Goal: Task Accomplishment & Management: Use online tool/utility

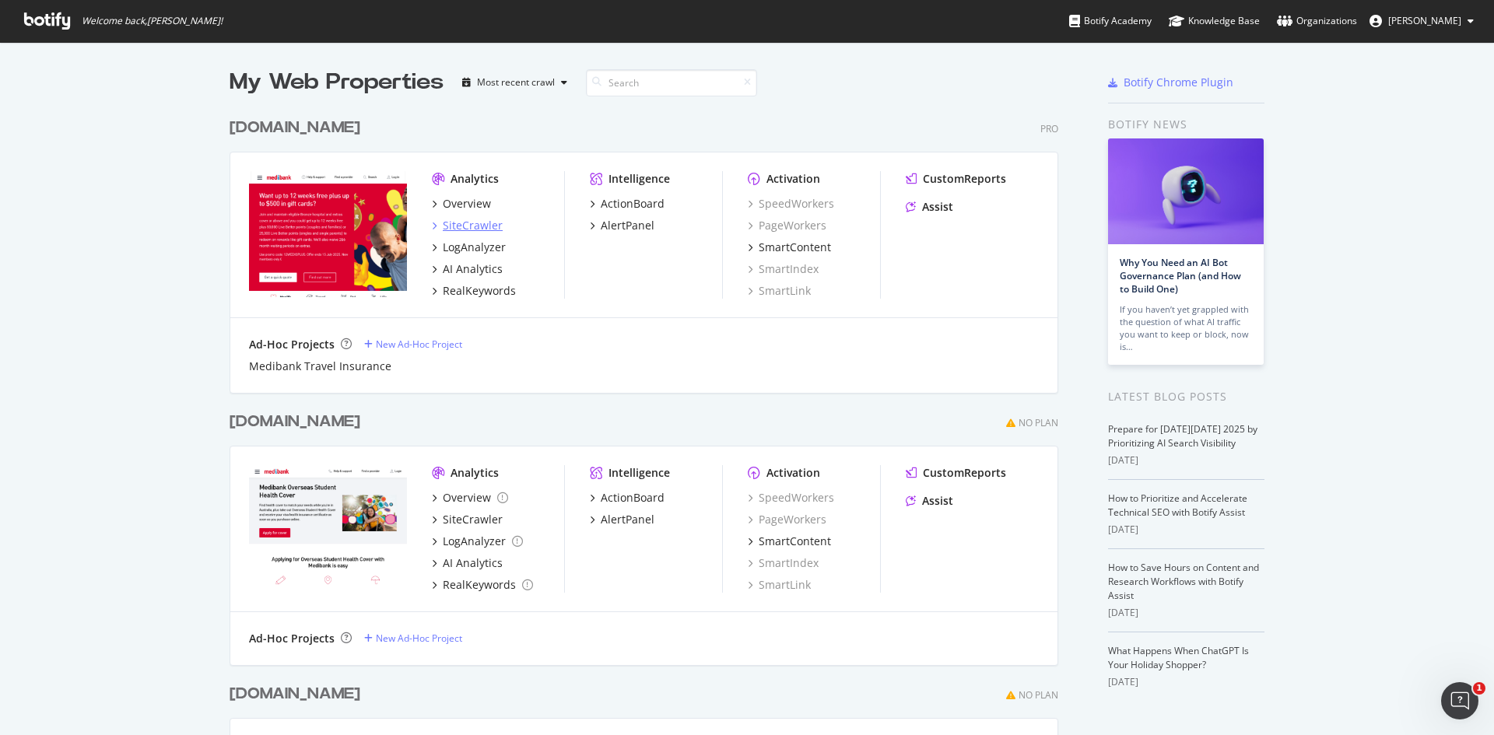
click at [479, 226] on div "SiteCrawler" at bounding box center [473, 226] width 60 height 16
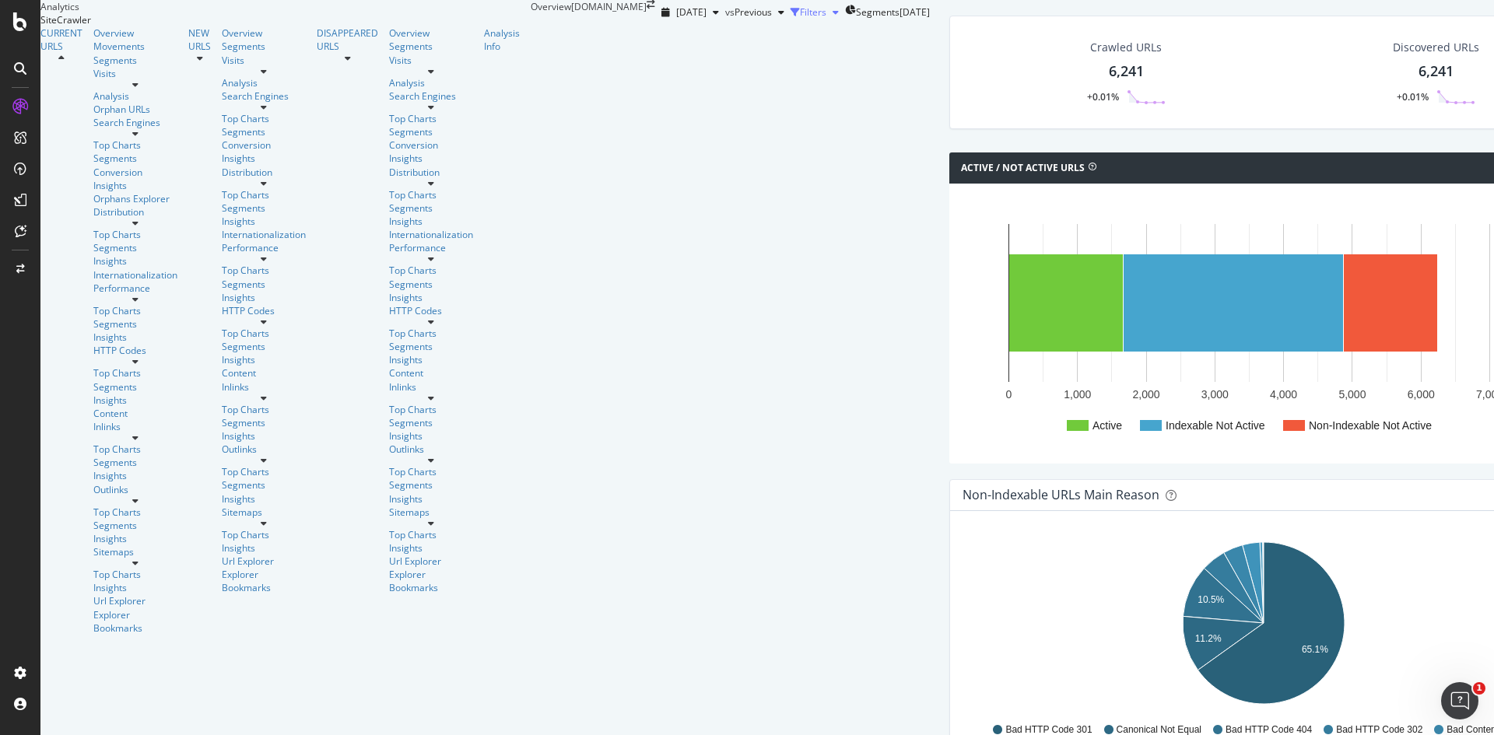
click at [833, 17] on icon "button" at bounding box center [836, 12] width 6 height 9
click at [682, 40] on div "Add Filter" at bounding box center [702, 33] width 41 height 13
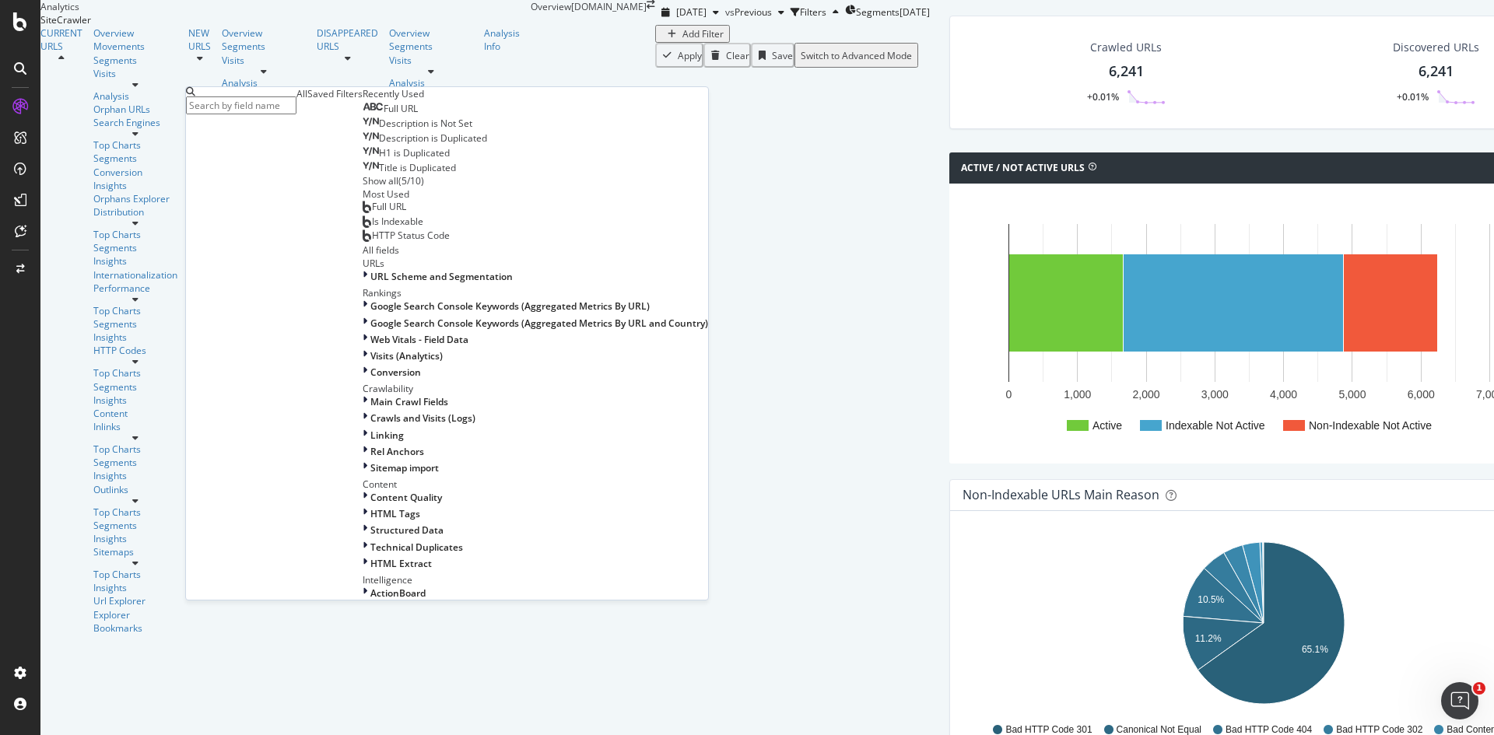
click at [363, 115] on div "Full URL" at bounding box center [390, 109] width 55 height 12
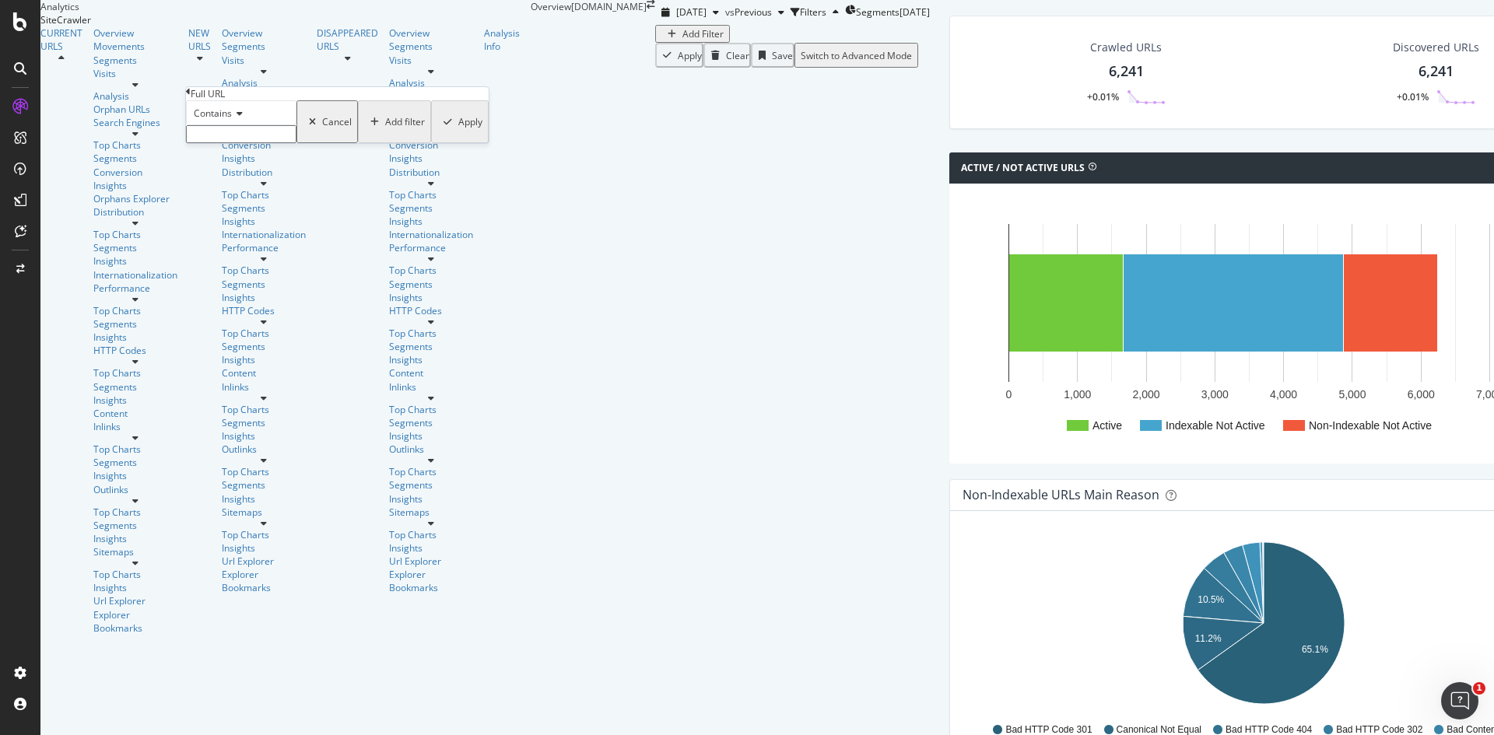
click at [230, 120] on span "Contains" at bounding box center [213, 113] width 38 height 13
click at [253, 240] on div "Contains" at bounding box center [241, 232] width 109 height 16
click at [246, 143] on input "text" at bounding box center [241, 134] width 110 height 18
click at [296, 143] on input "/travel-insurance/" at bounding box center [241, 134] width 110 height 18
type input "/travel-insurance"
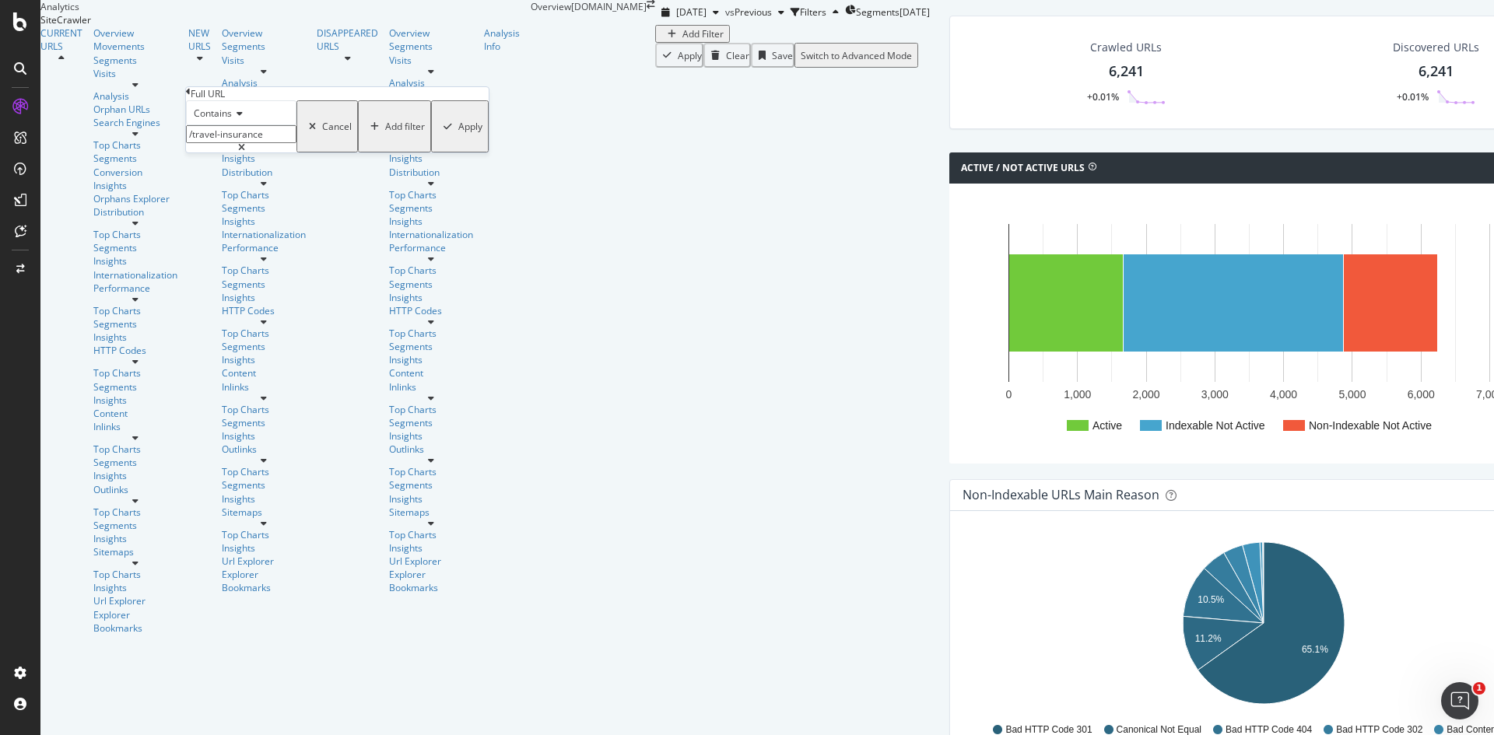
click at [458, 133] on div "Apply" at bounding box center [470, 126] width 24 height 13
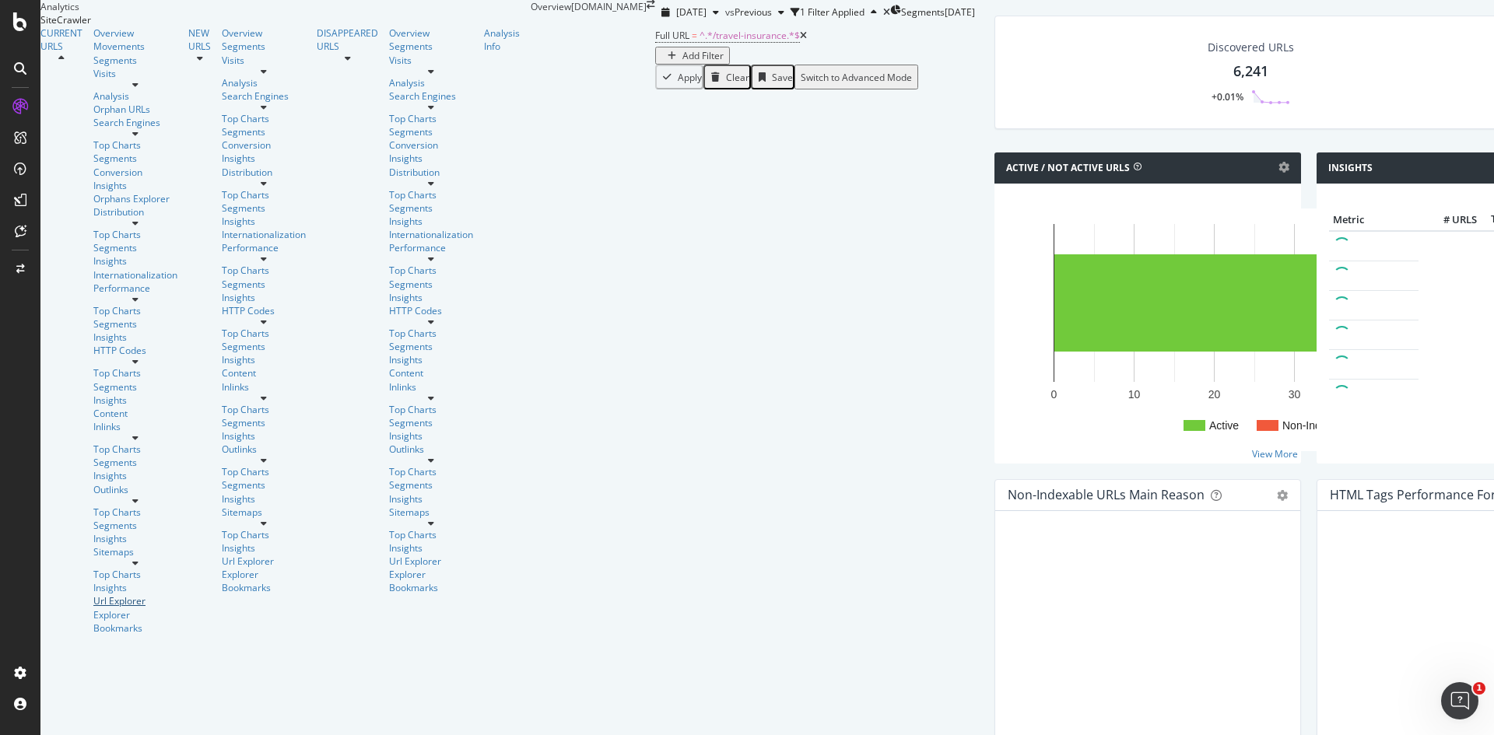
click at [93, 594] on div "Url Explorer" at bounding box center [135, 600] width 84 height 13
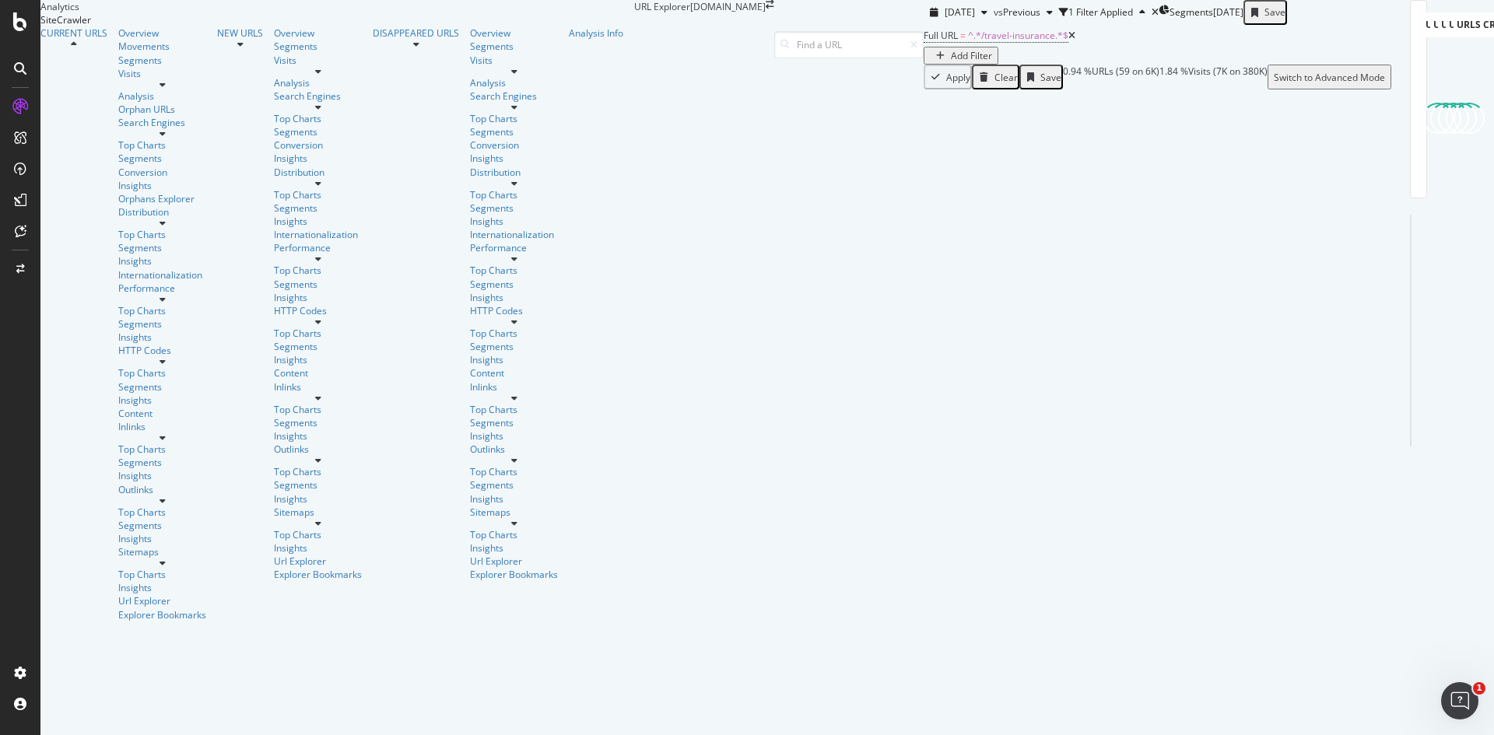
click at [951, 62] on div "Add Filter" at bounding box center [971, 55] width 41 height 13
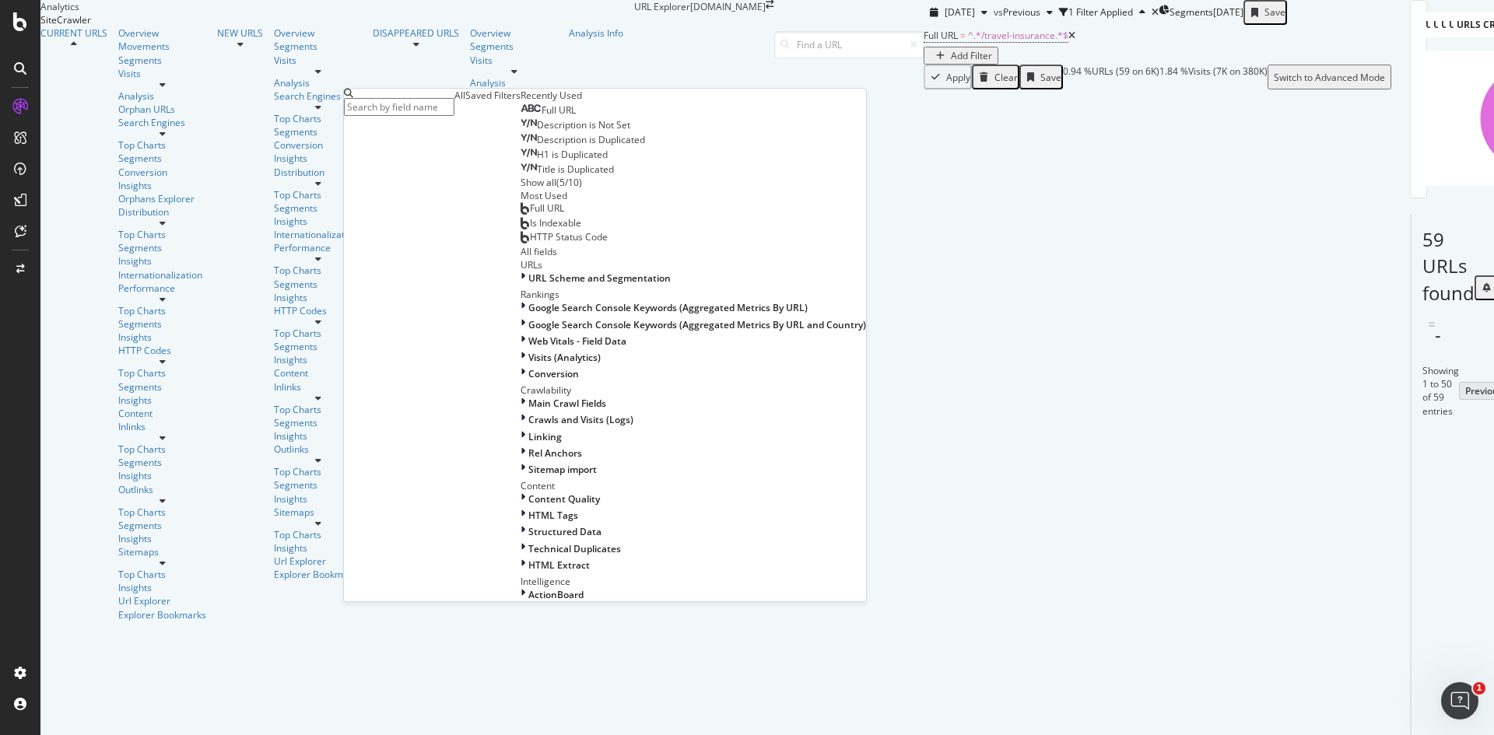
click at [542, 117] on span "Full URL" at bounding box center [559, 109] width 34 height 13
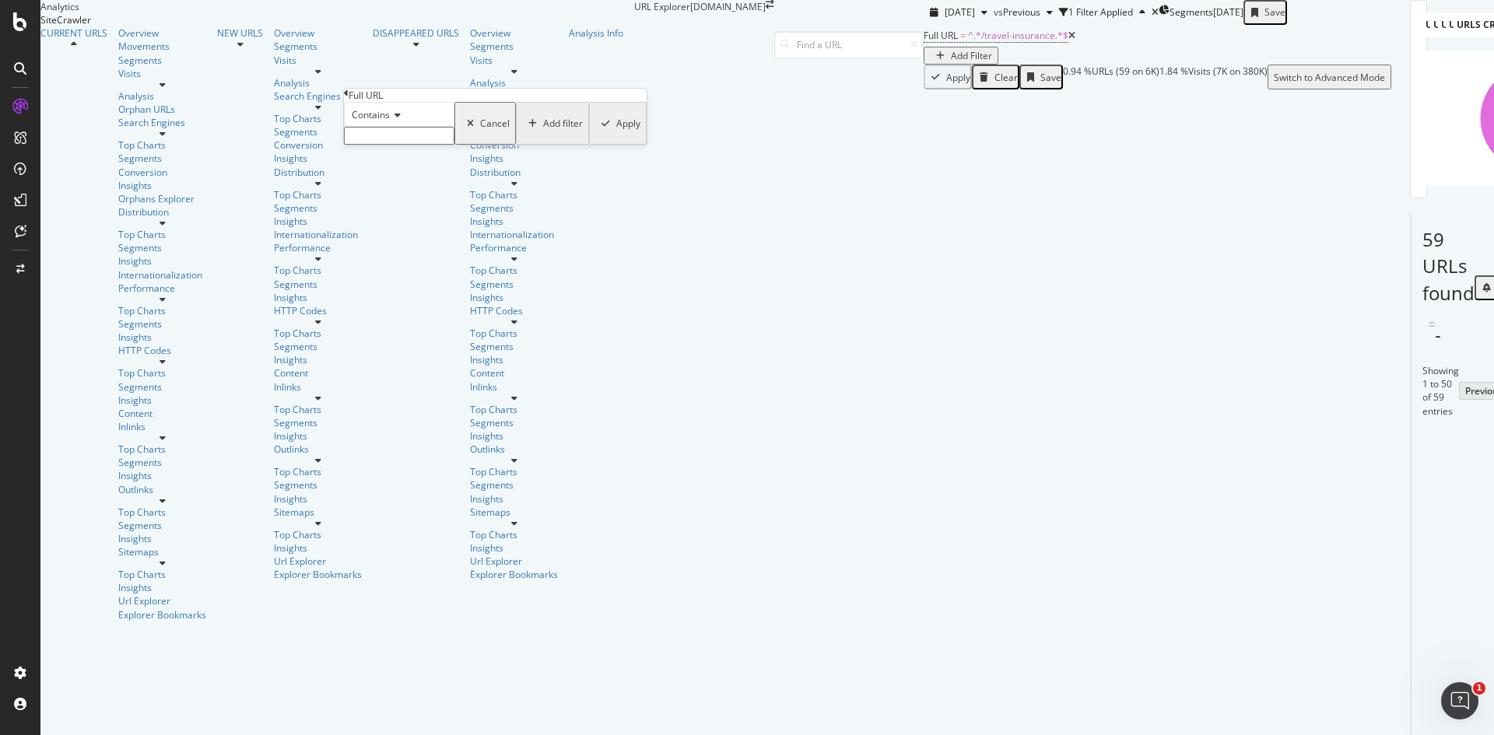
click at [426, 145] on input "text" at bounding box center [399, 136] width 110 height 18
paste input "/pet-insurance"
type input "/pet-insurance"
click at [616, 135] on div "Apply" at bounding box center [628, 127] width 24 height 13
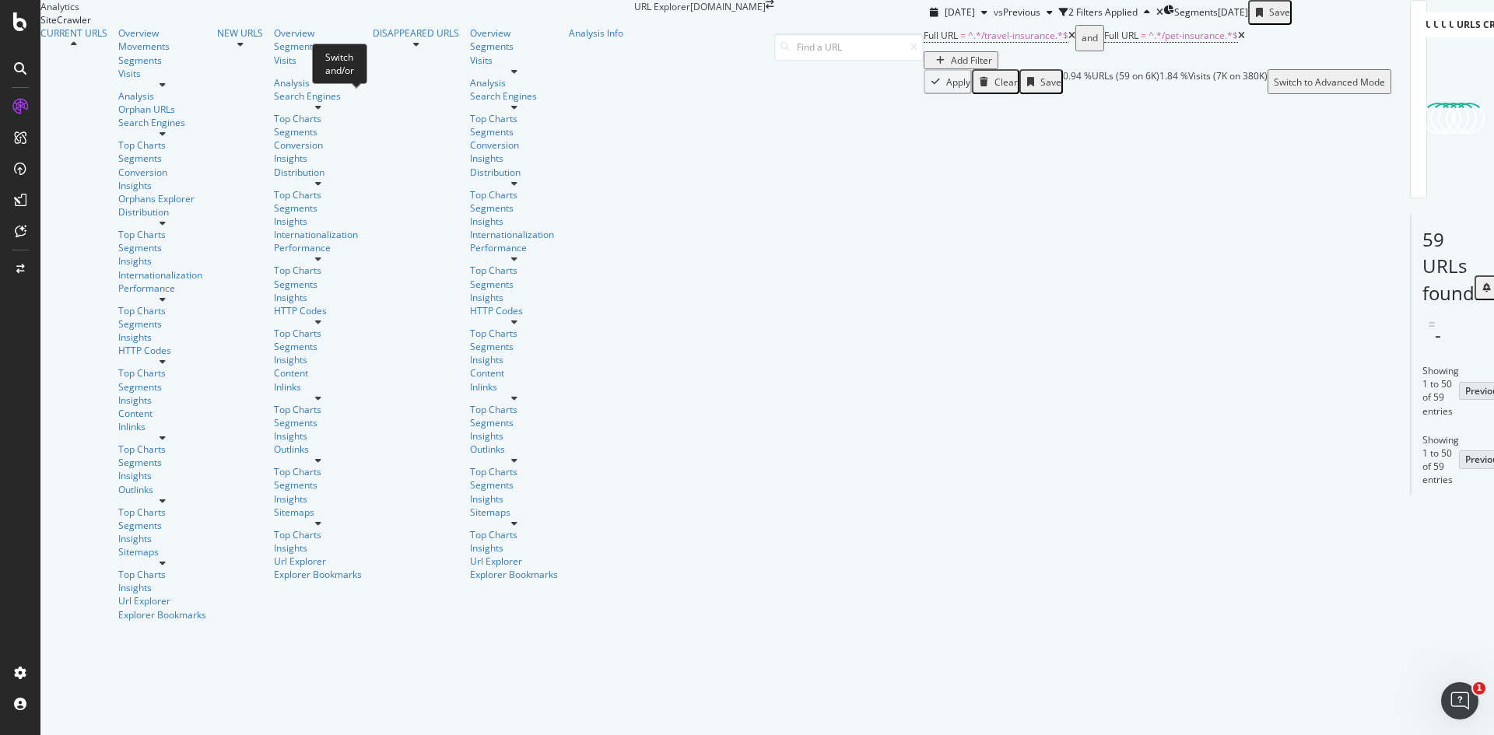
click at [1082, 49] on div "and" at bounding box center [1090, 38] width 16 height 22
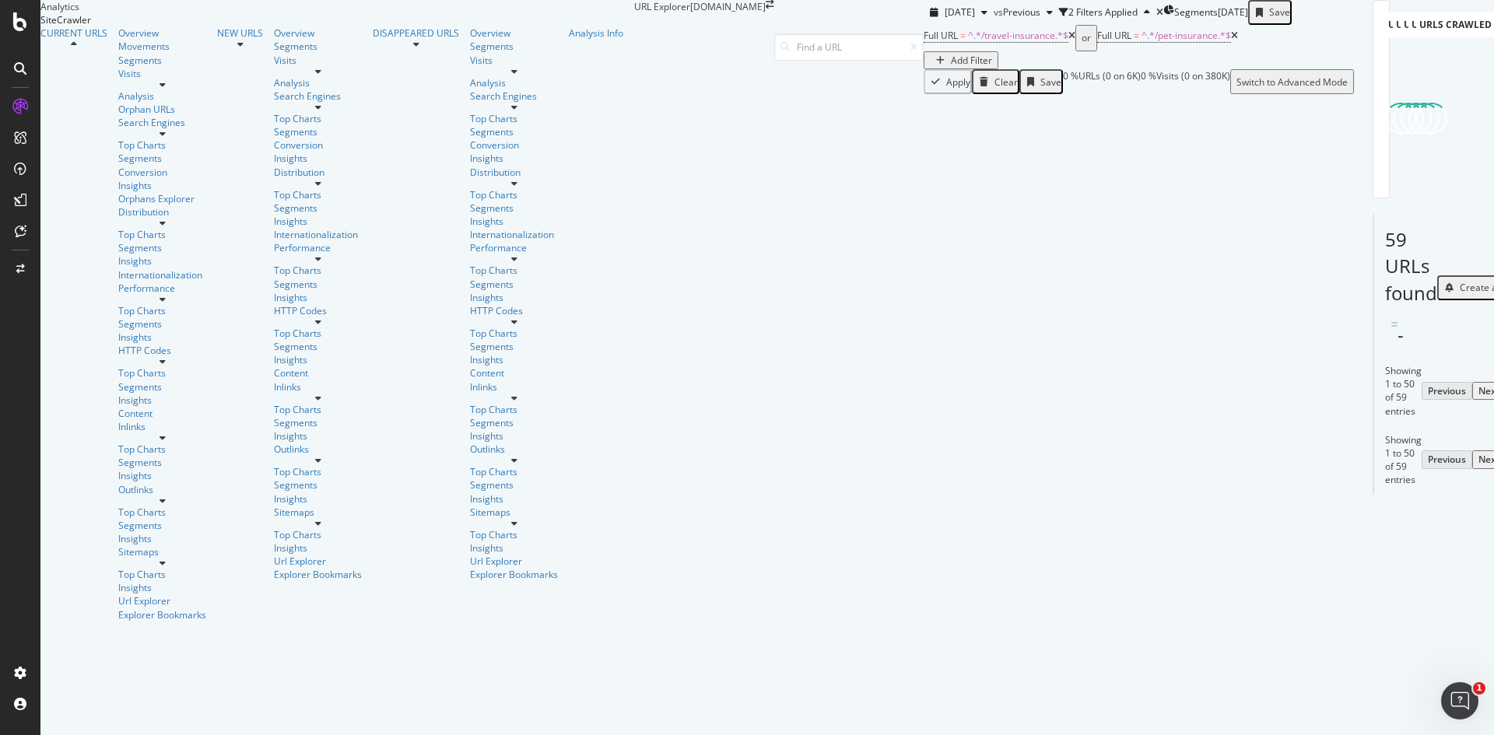
click at [951, 67] on div "Add Filter" at bounding box center [971, 60] width 41 height 13
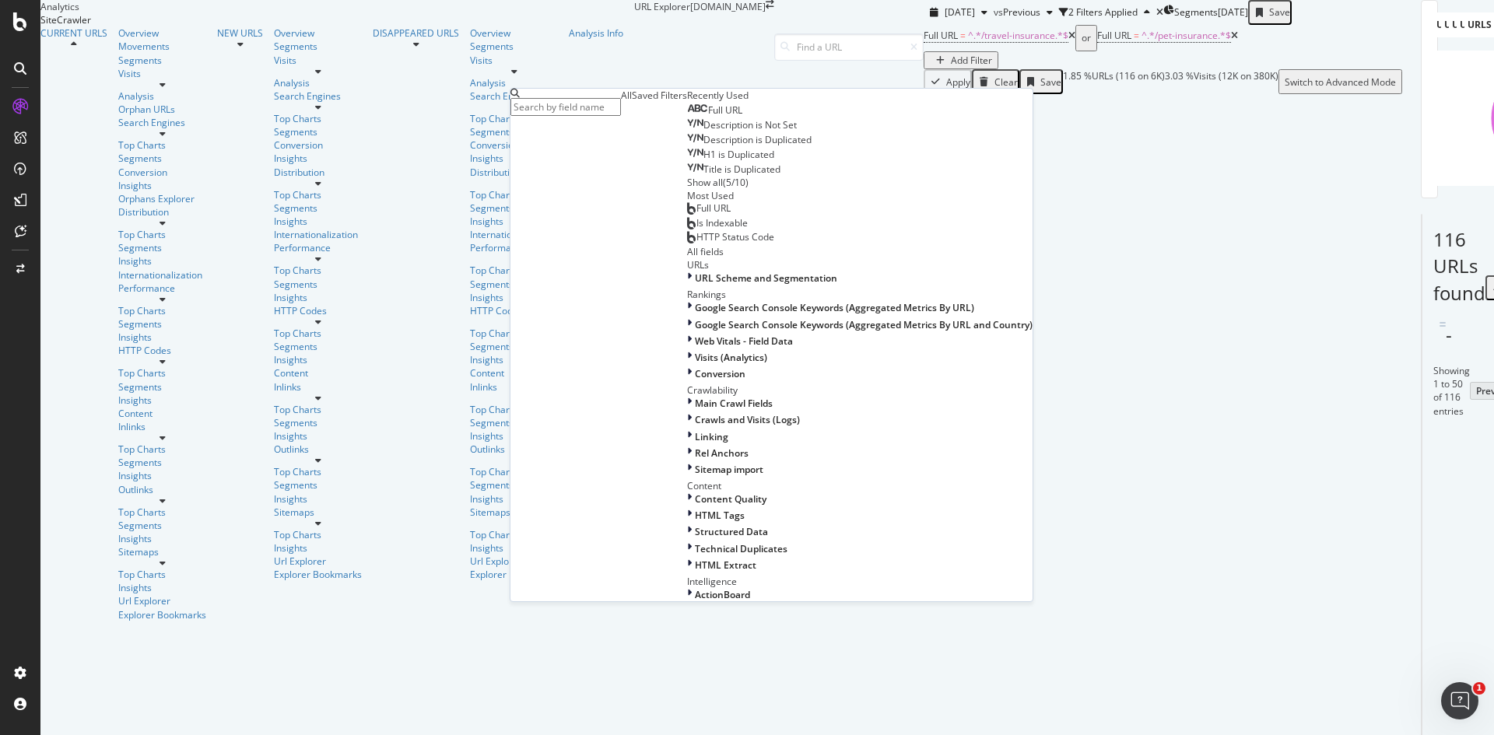
click at [687, 117] on div "Full URL" at bounding box center [714, 110] width 55 height 12
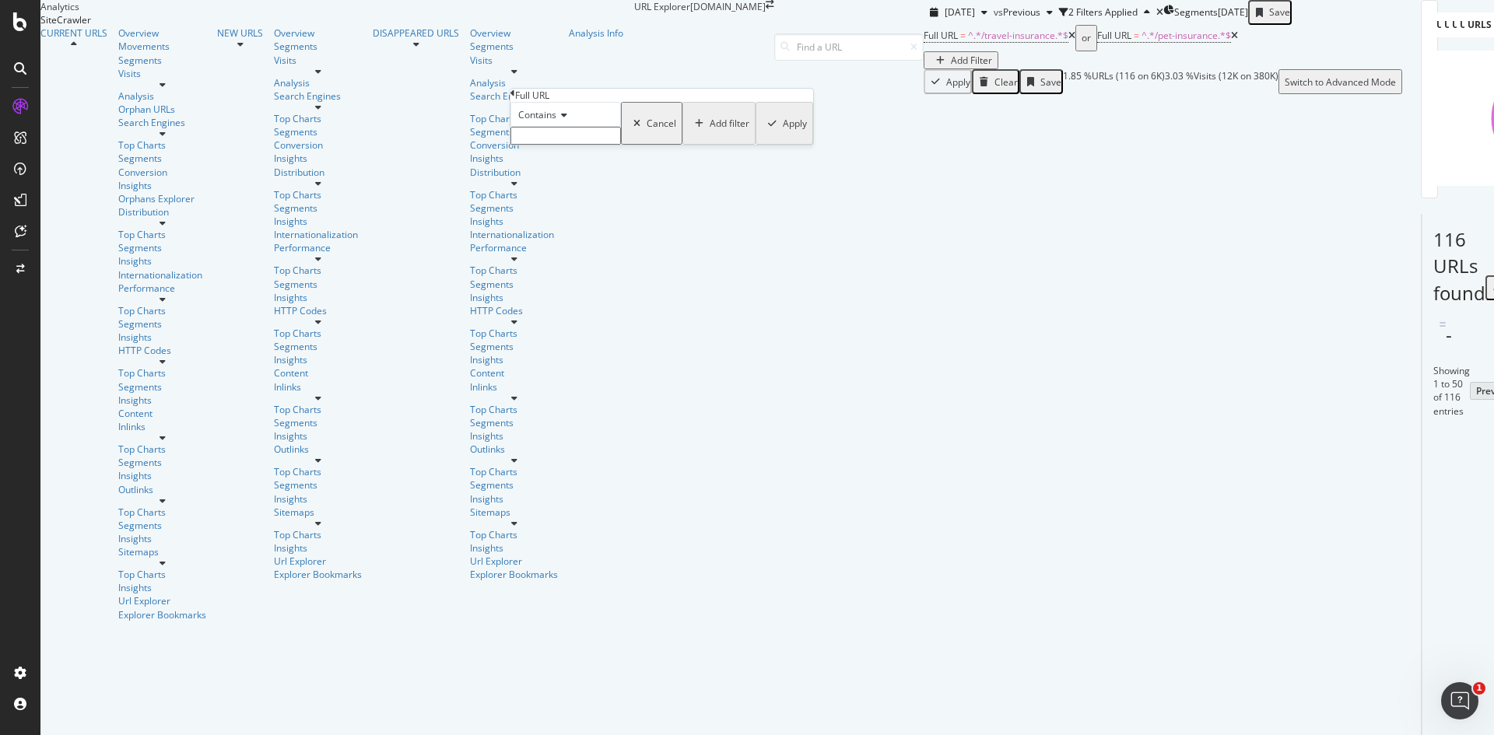
click at [585, 145] on input "text" at bounding box center [565, 136] width 110 height 18
paste input "/life-insurance"
type input "/life-insurance"
click at [783, 135] on div "Apply" at bounding box center [795, 127] width 24 height 13
click at [951, 67] on div "Add Filter" at bounding box center [971, 60] width 41 height 13
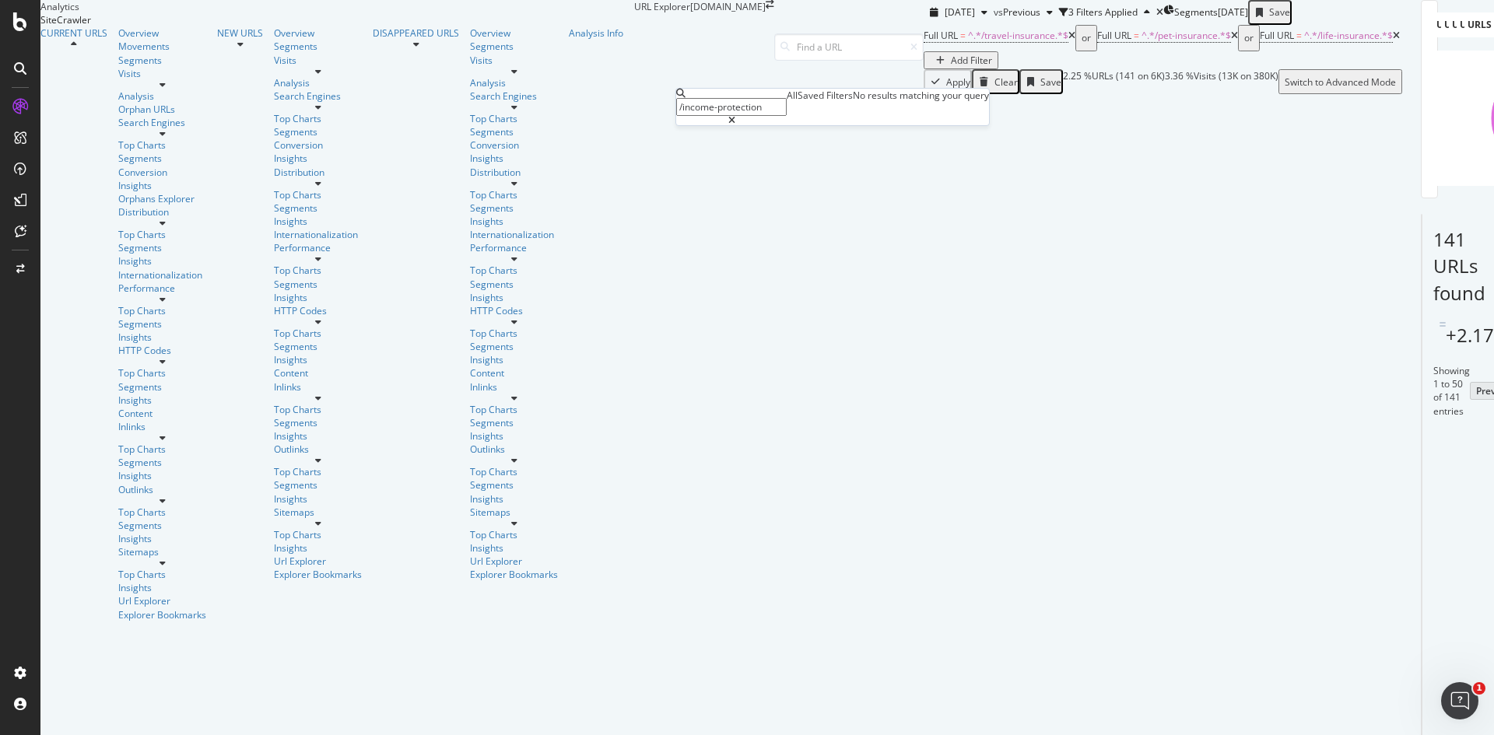
type input "/income-protection"
click at [735, 116] on icon at bounding box center [731, 120] width 7 height 9
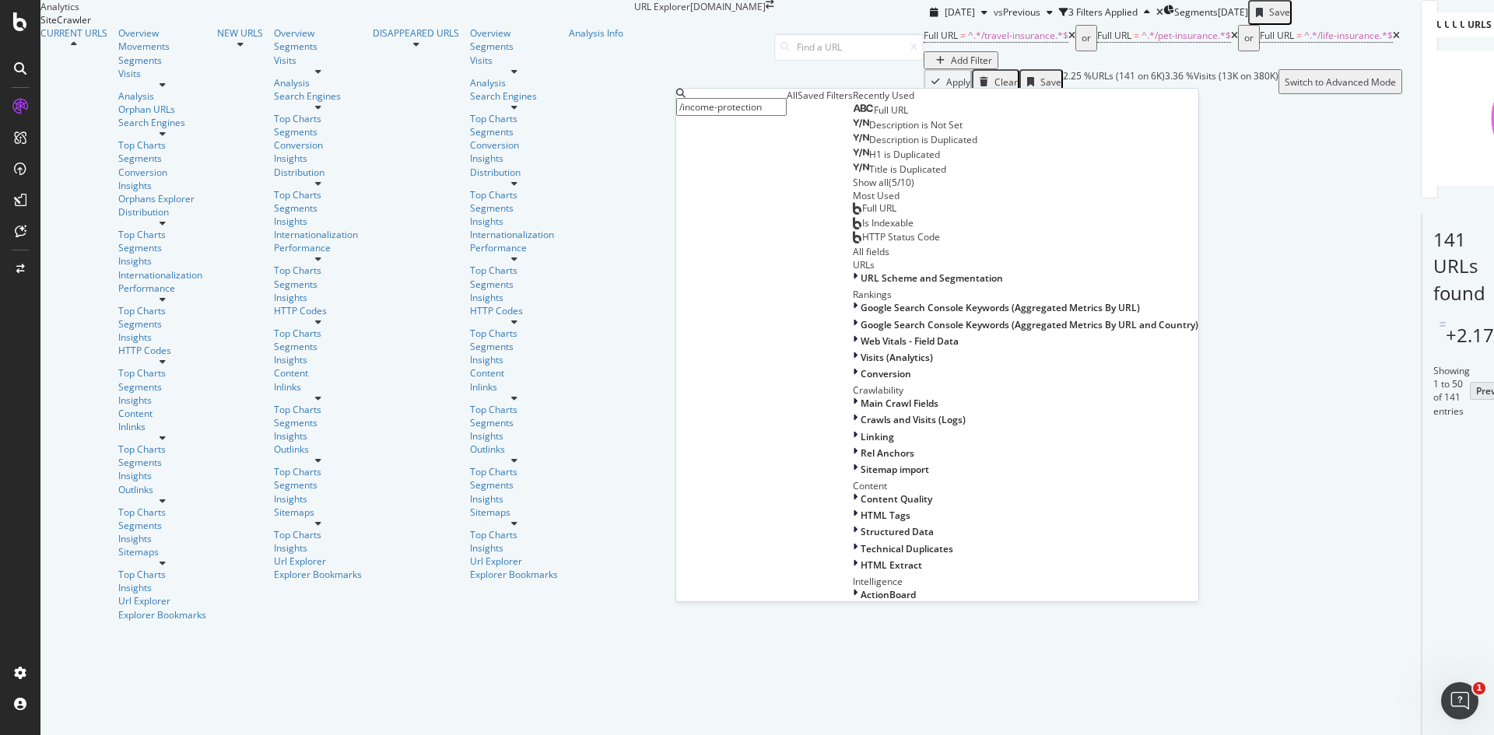
click at [874, 117] on span "Full URL" at bounding box center [891, 109] width 34 height 13
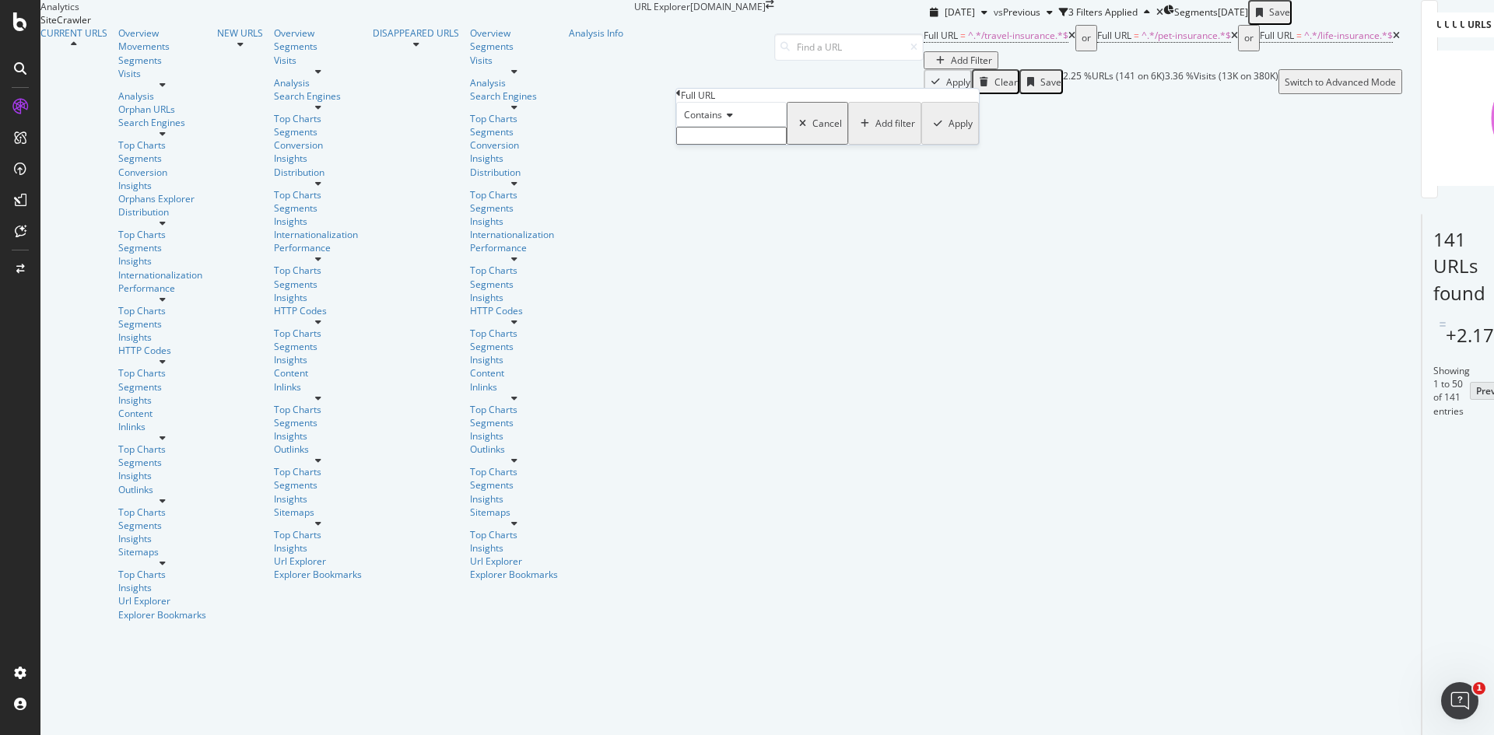
click at [743, 145] on input "text" at bounding box center [731, 136] width 110 height 18
paste input "/income-protection"
type input "/income-protection"
click at [948, 135] on div "Apply" at bounding box center [960, 127] width 24 height 13
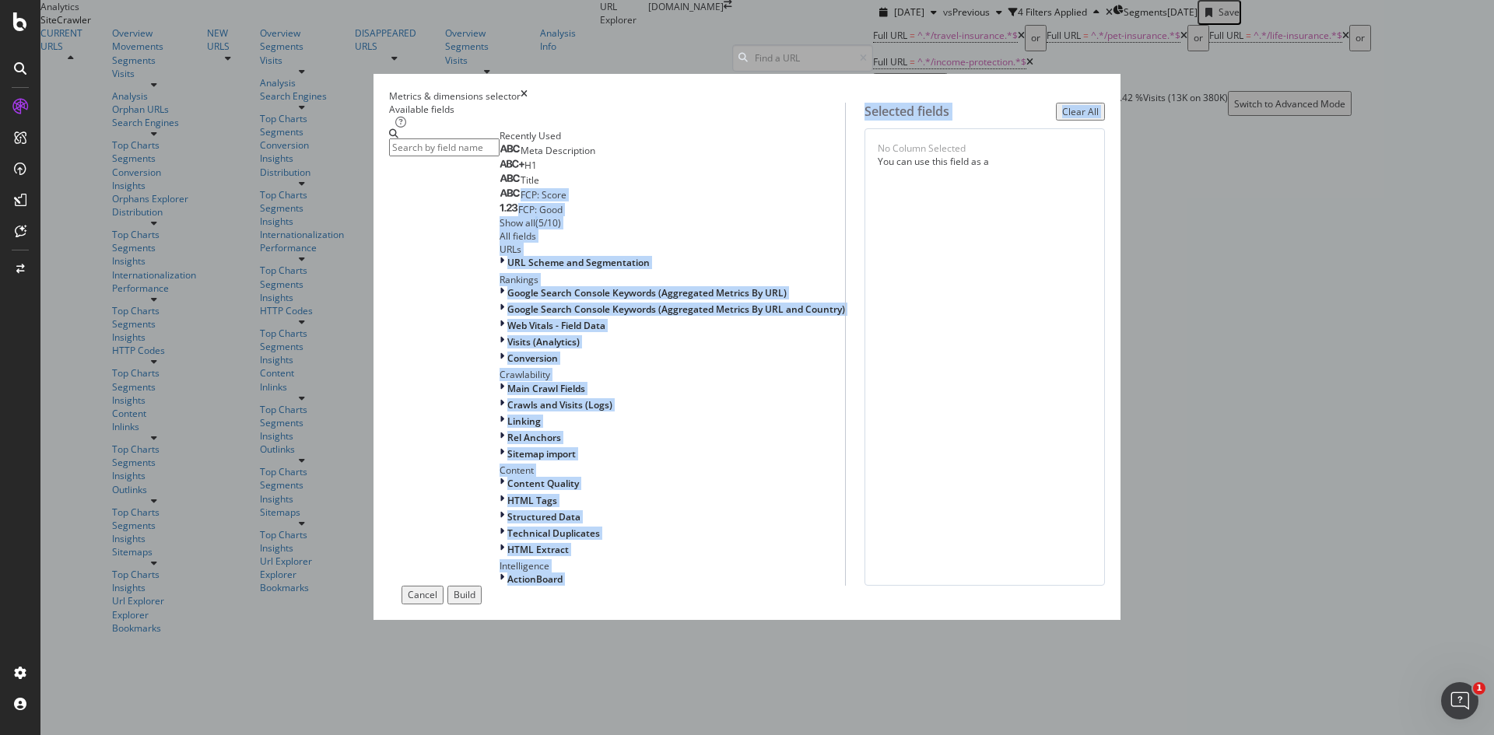
drag, startPoint x: 593, startPoint y: 269, endPoint x: 855, endPoint y: 208, distance: 269.3
click at [855, 208] on div "Available fields Recently Used Meta Description H1 Title FCP: Score FCP: Good S…" at bounding box center [747, 345] width 716 height 484
click at [539, 187] on div "Title" at bounding box center [520, 180] width 40 height 12
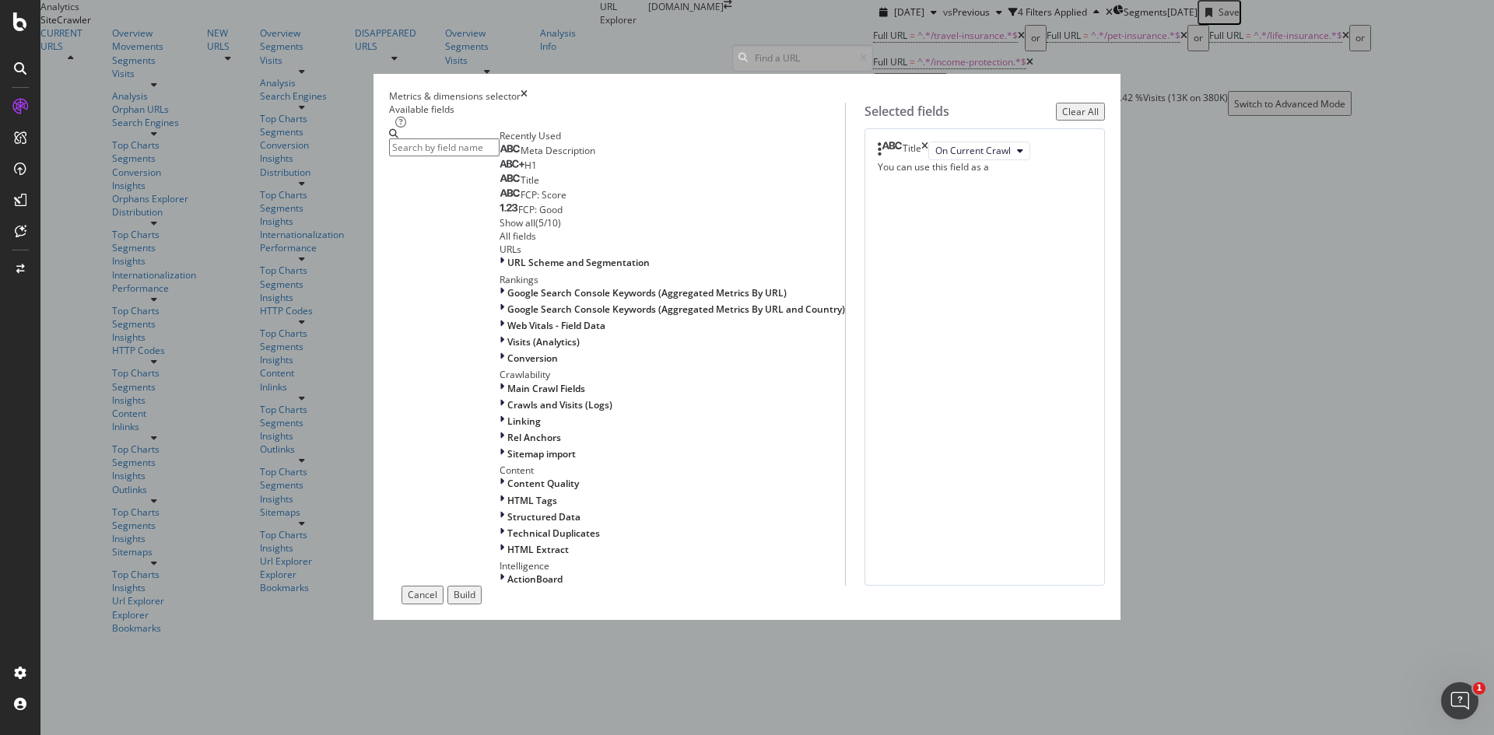
click at [500, 156] on input "modal" at bounding box center [444, 148] width 110 height 18
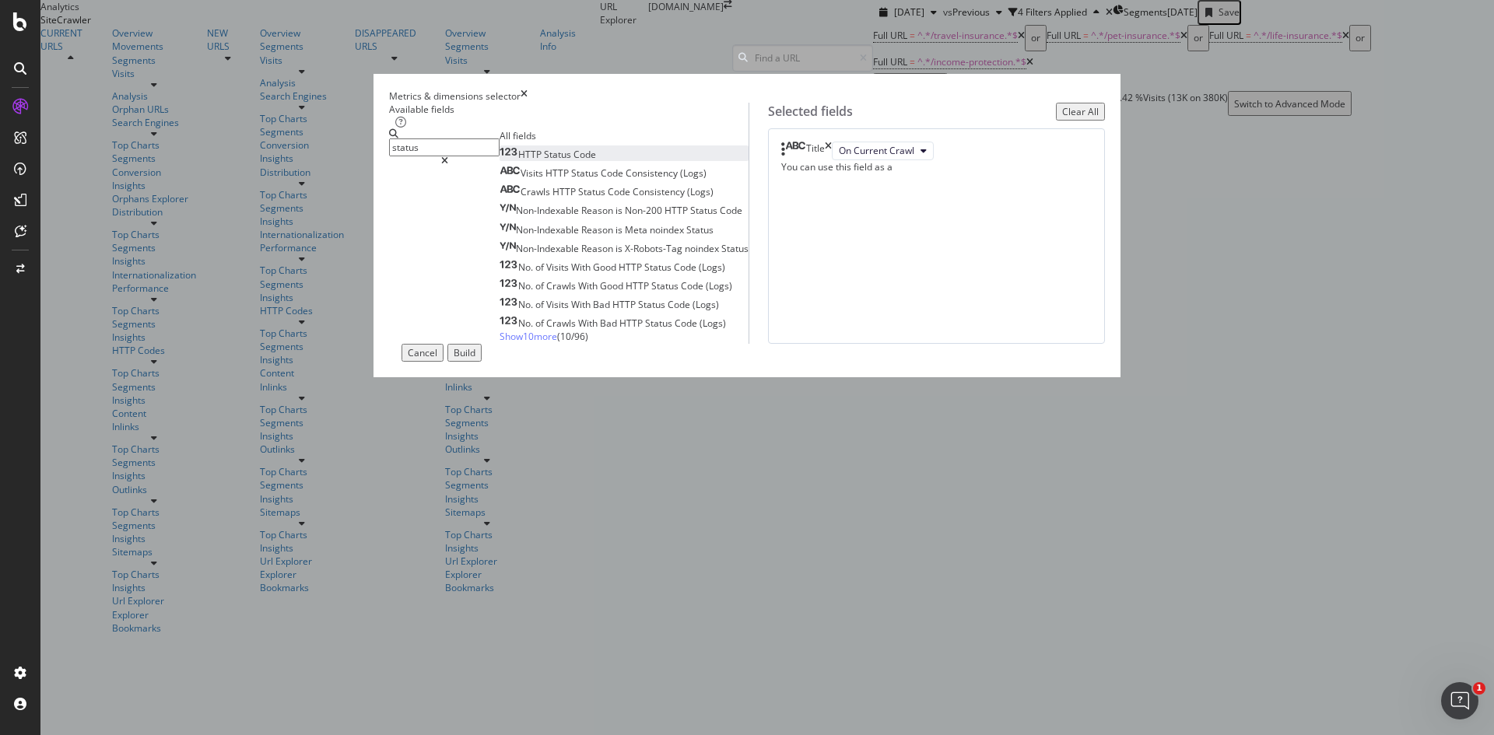
click at [573, 161] on span "Code" at bounding box center [584, 154] width 23 height 13
click at [500, 156] on input "status" at bounding box center [444, 148] width 110 height 18
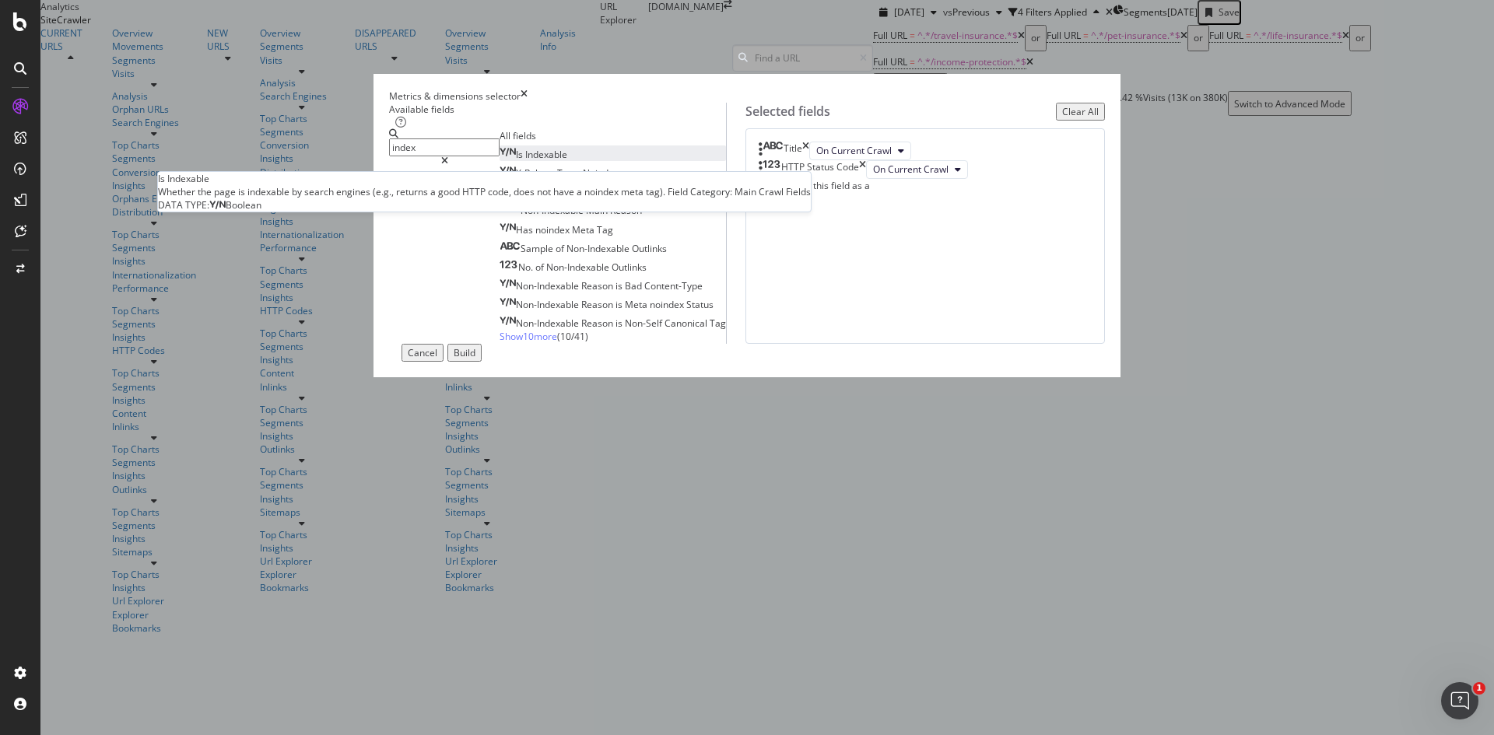
type input "index"
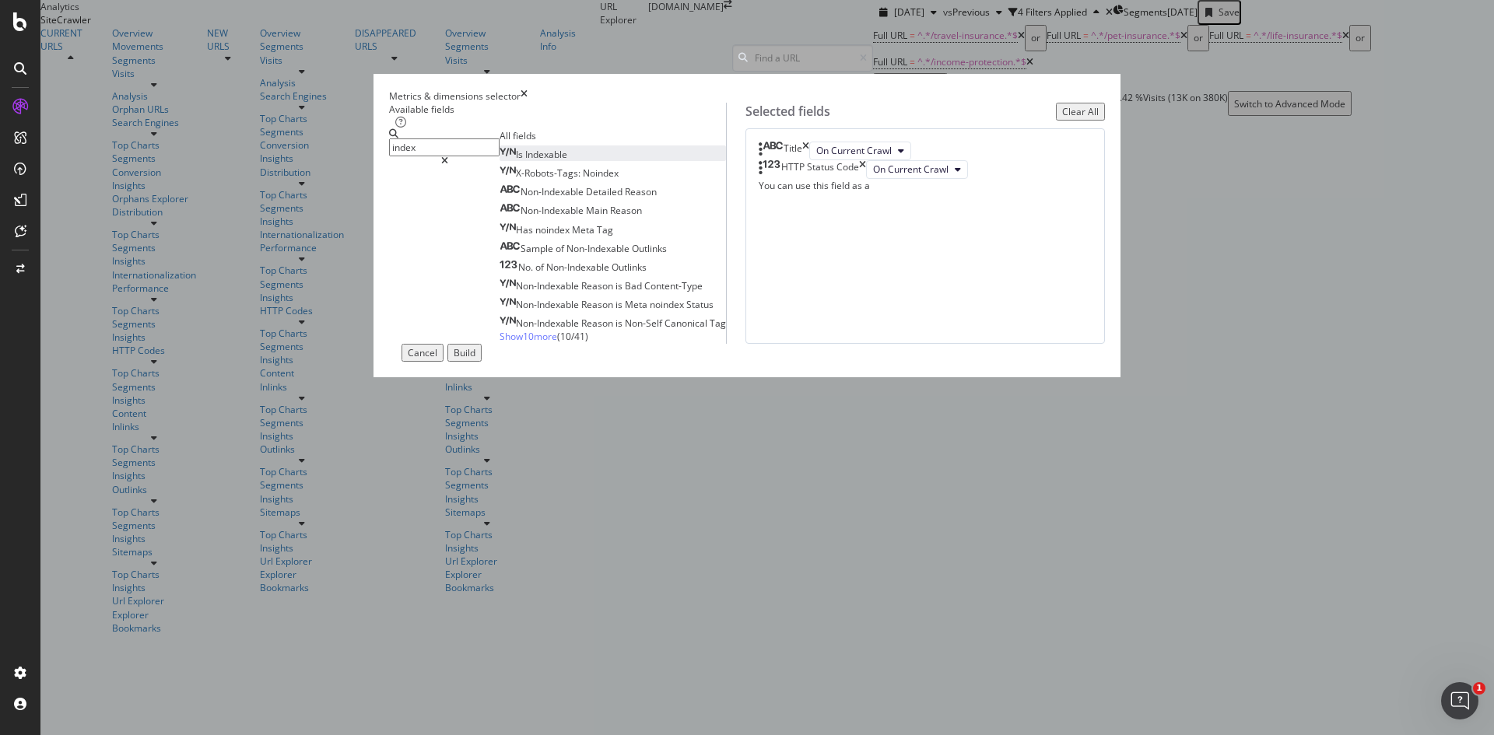
click at [525, 161] on span "Indexable" at bounding box center [546, 154] width 42 height 13
click at [448, 166] on icon "modal" at bounding box center [444, 160] width 7 height 9
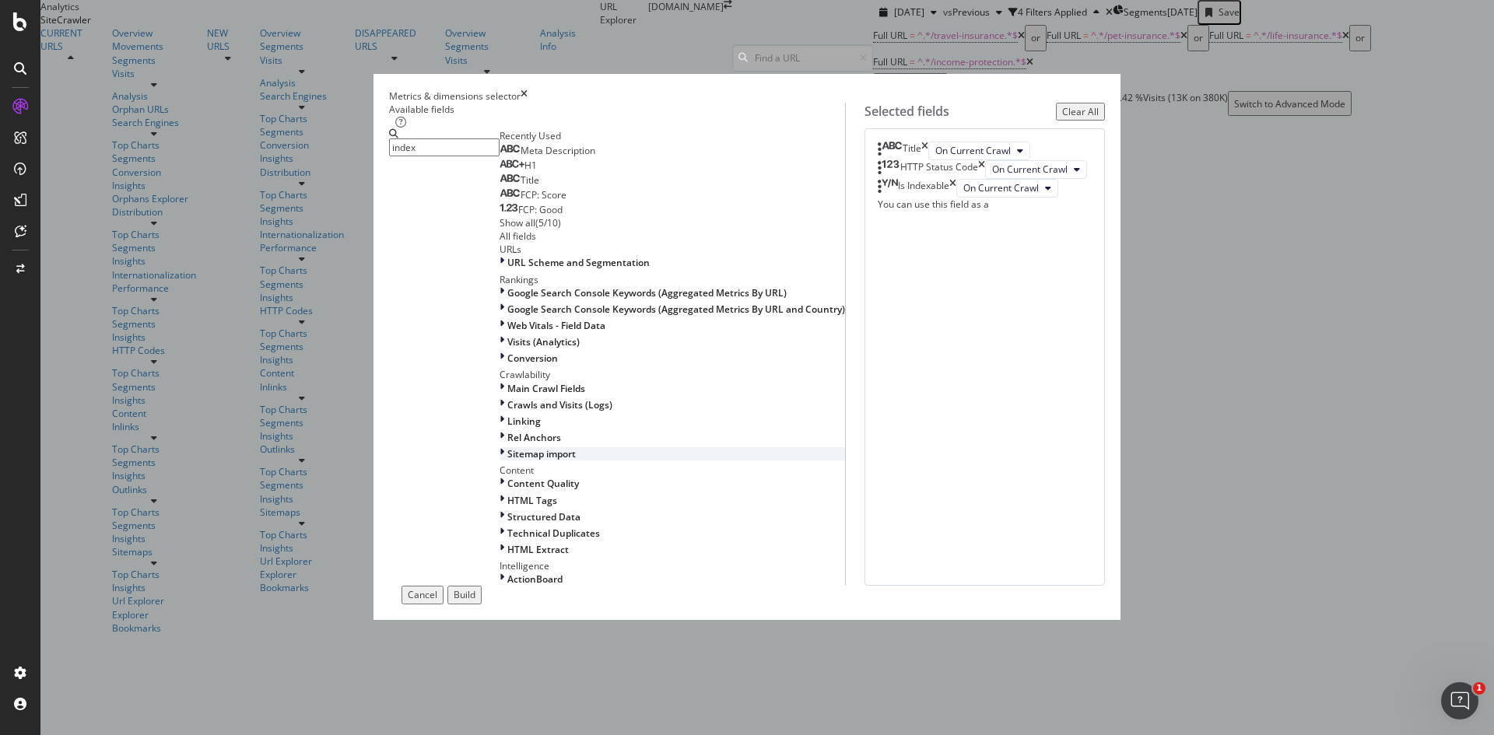
scroll to position [342, 0]
click at [507, 494] on span "HTML Tags" at bounding box center [532, 500] width 50 height 13
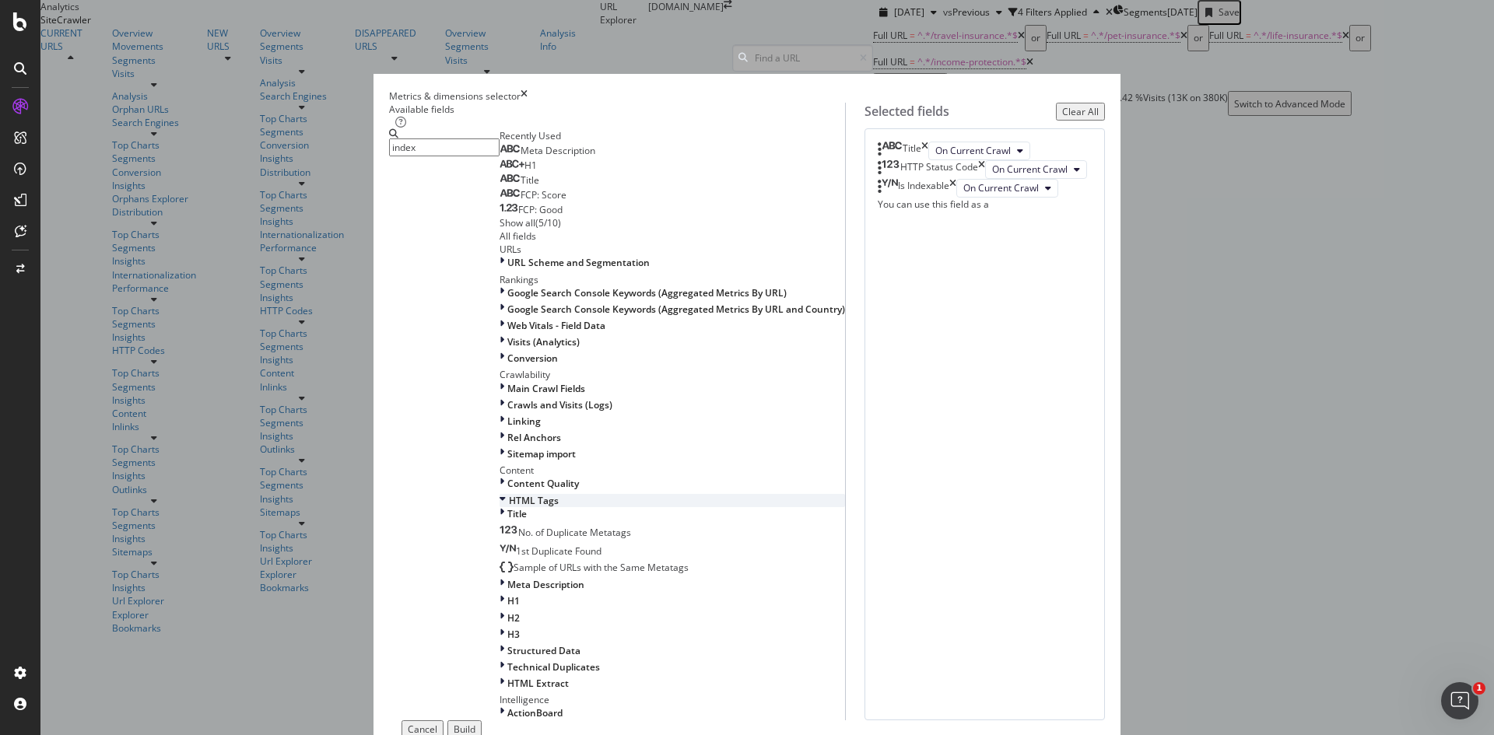
click at [509, 494] on span "HTML Tags" at bounding box center [534, 500] width 50 height 13
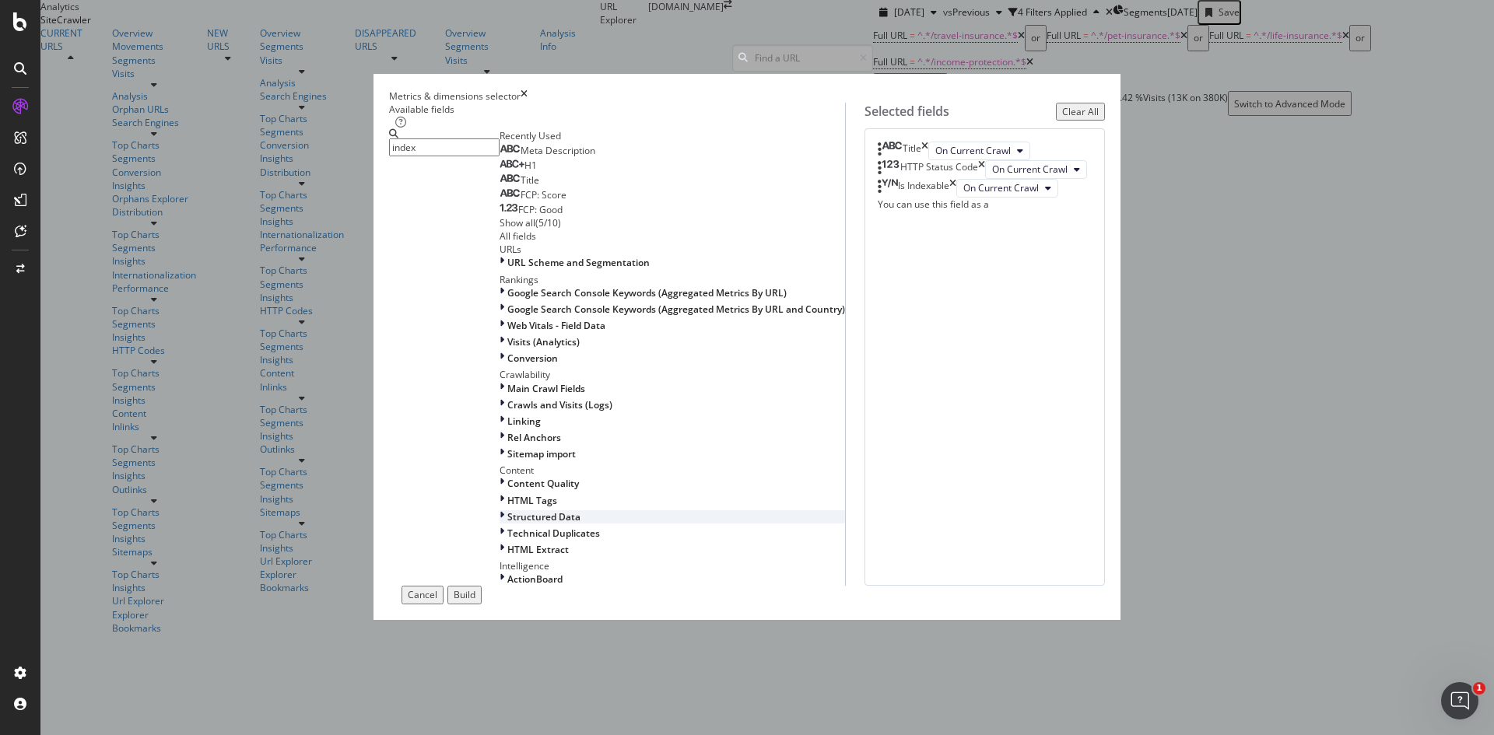
click at [507, 510] on span "Structured Data" at bounding box center [543, 516] width 73 height 13
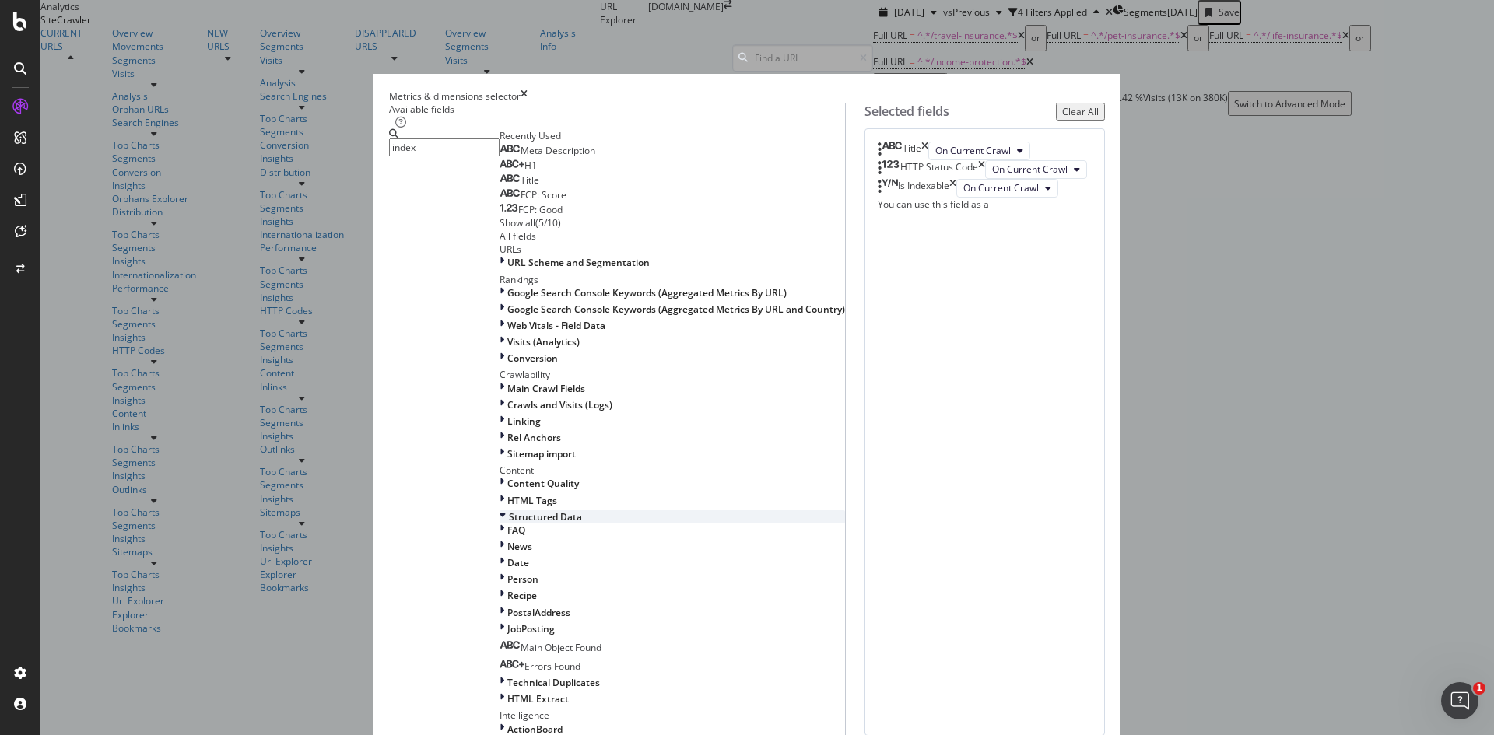
scroll to position [535, 0]
click at [509, 510] on span "Structured Data" at bounding box center [545, 516] width 73 height 13
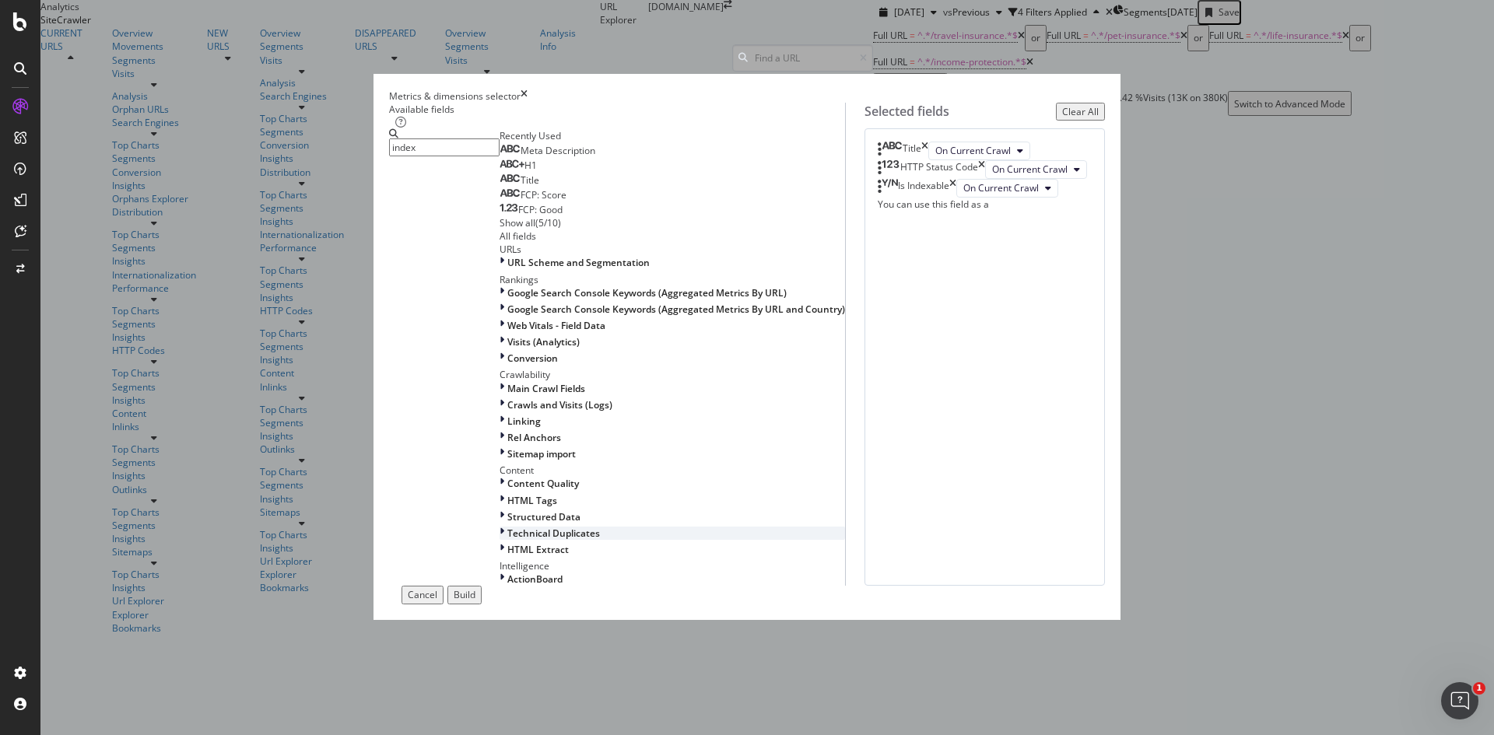
scroll to position [342, 0]
click at [507, 586] on span "ActionBoard" at bounding box center [534, 579] width 55 height 13
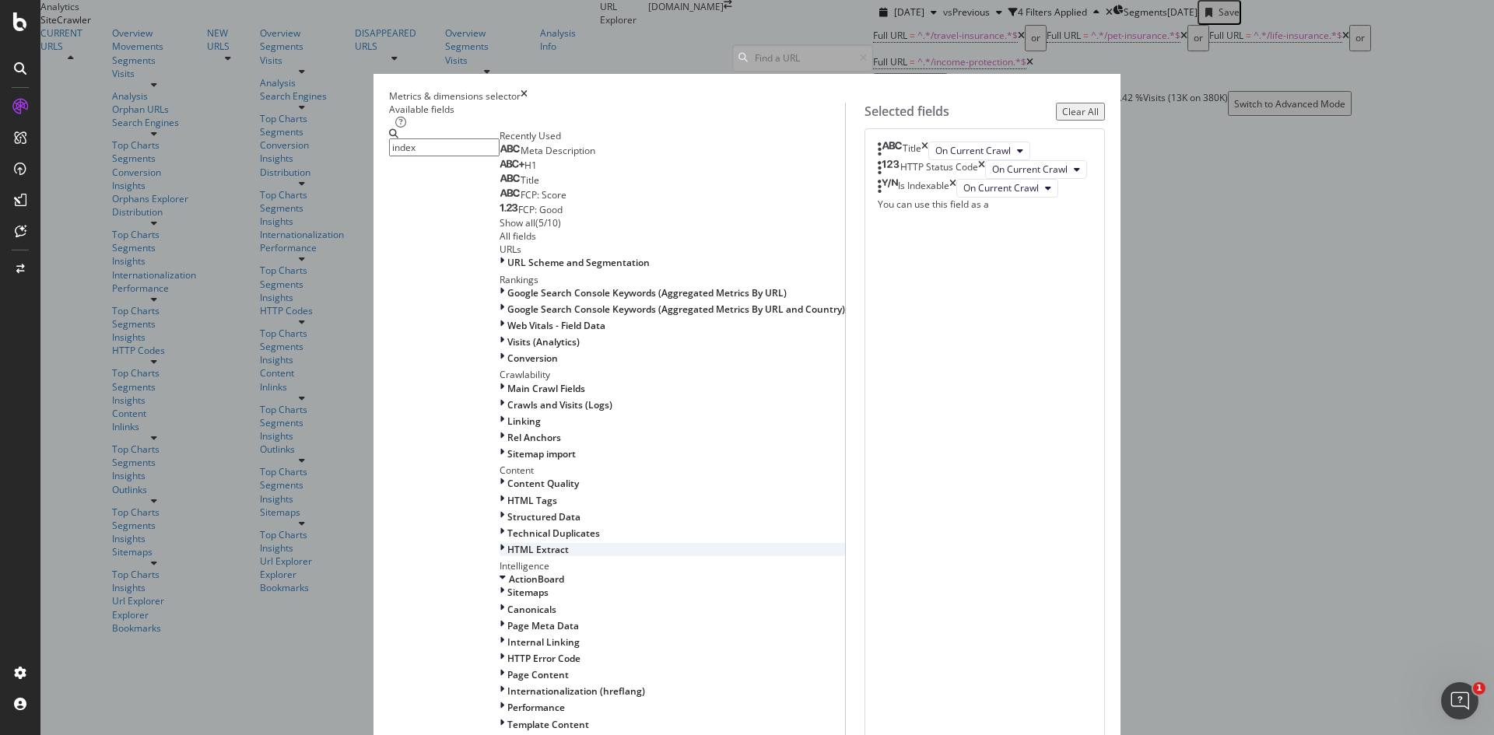
scroll to position [619, 0]
click at [500, 586] on div "modal" at bounding box center [504, 592] width 8 height 13
click at [507, 715] on span "Canonicals" at bounding box center [531, 721] width 49 height 13
click at [509, 715] on span "Canonicals" at bounding box center [533, 721] width 49 height 13
click at [507, 732] on span "Page Meta Data" at bounding box center [543, 738] width 72 height 13
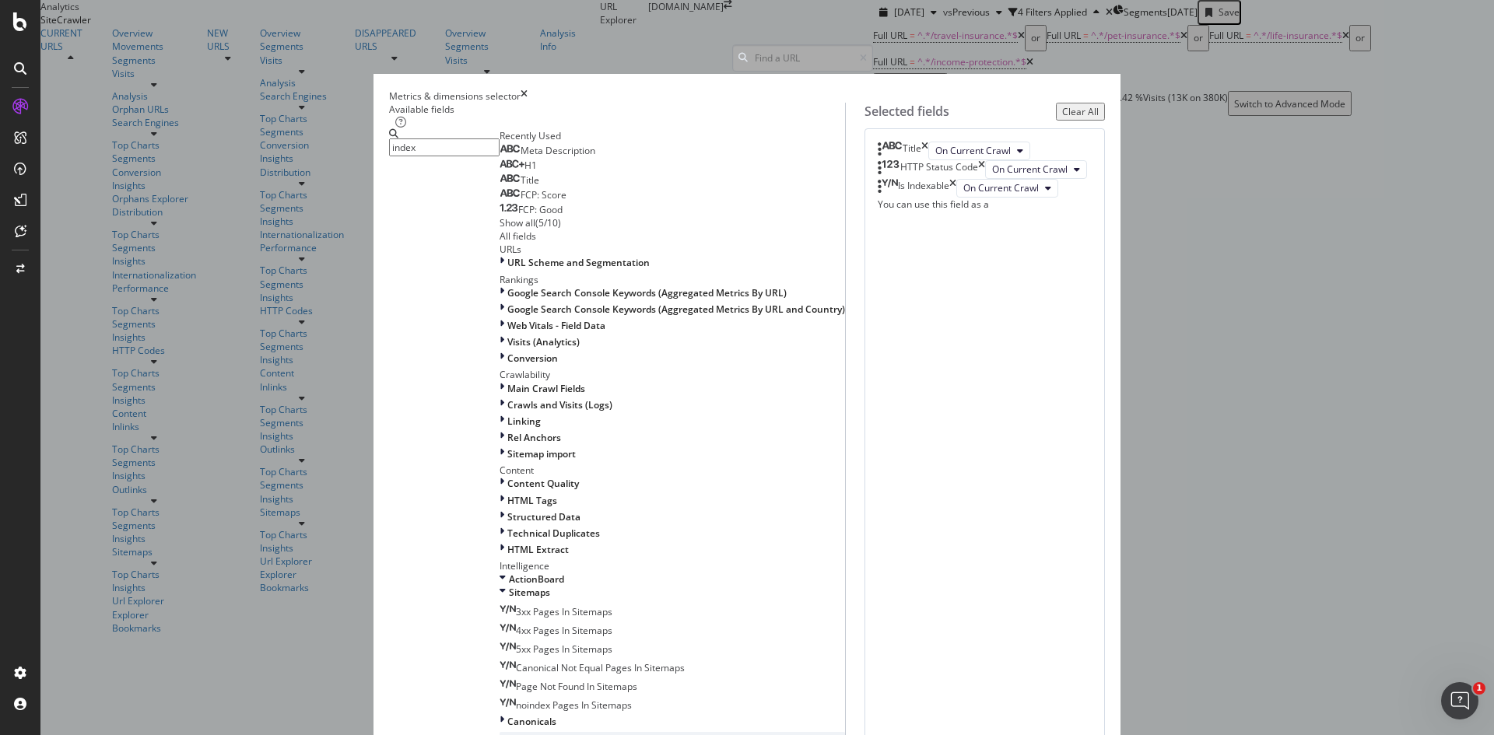
click at [509, 732] on span "Page Meta Data" at bounding box center [545, 738] width 72 height 13
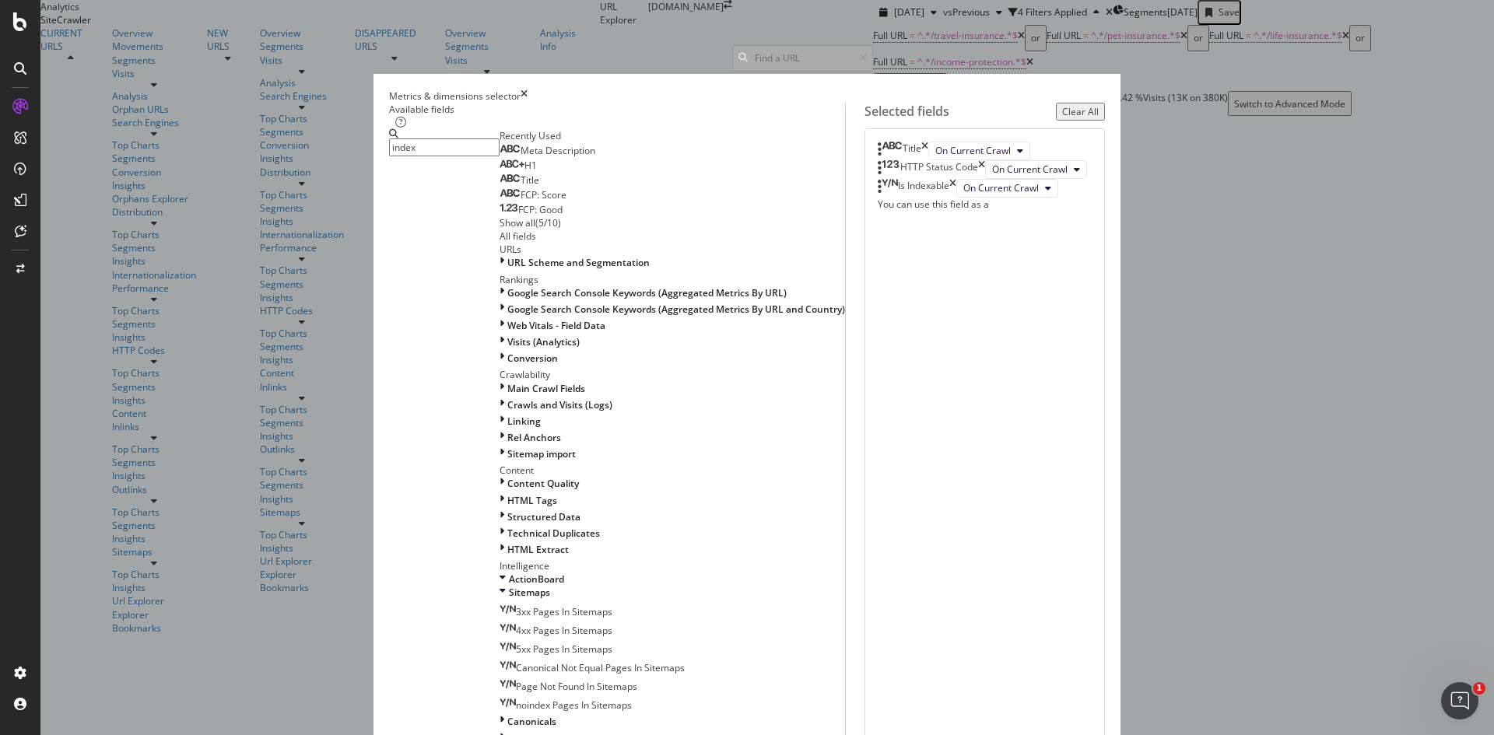
scroll to position [825, 0]
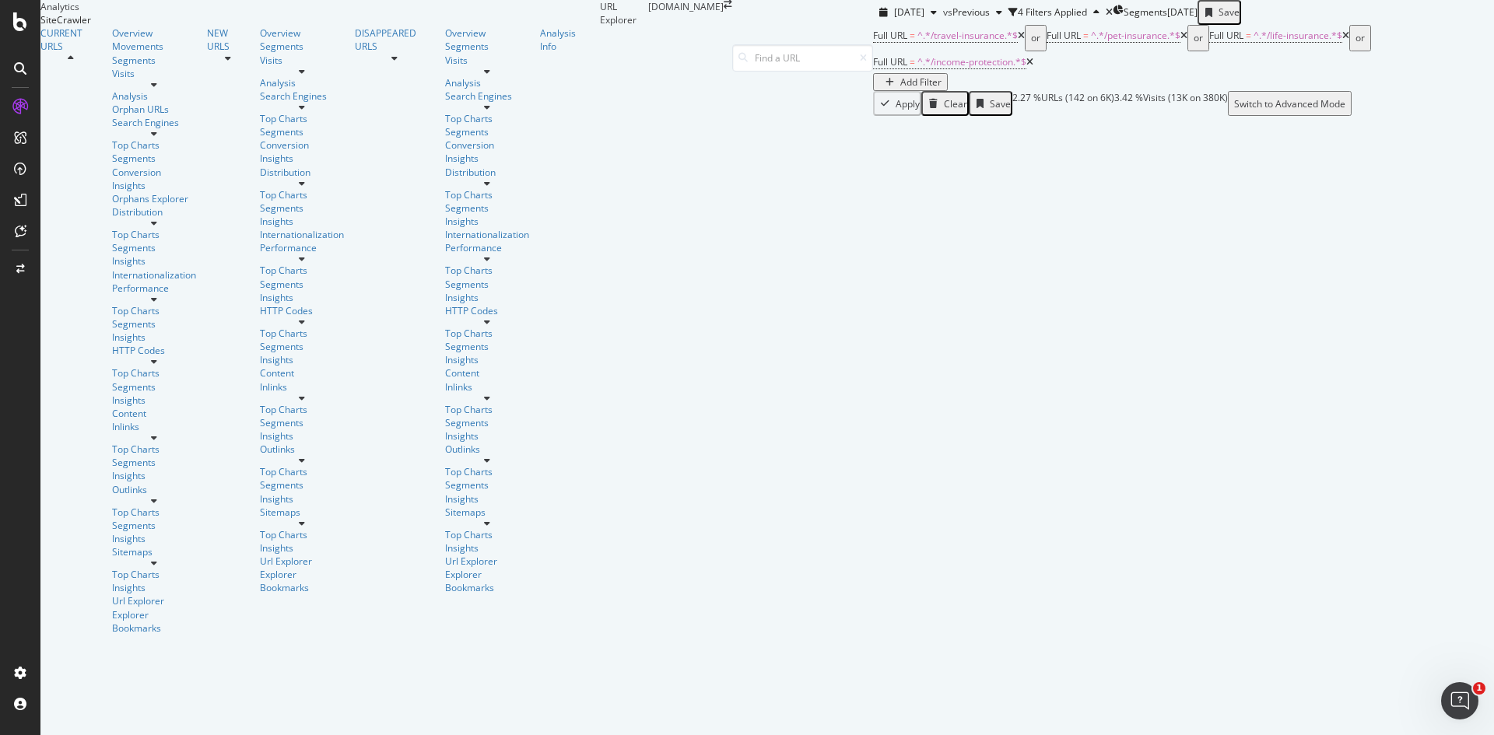
scroll to position [85, 0]
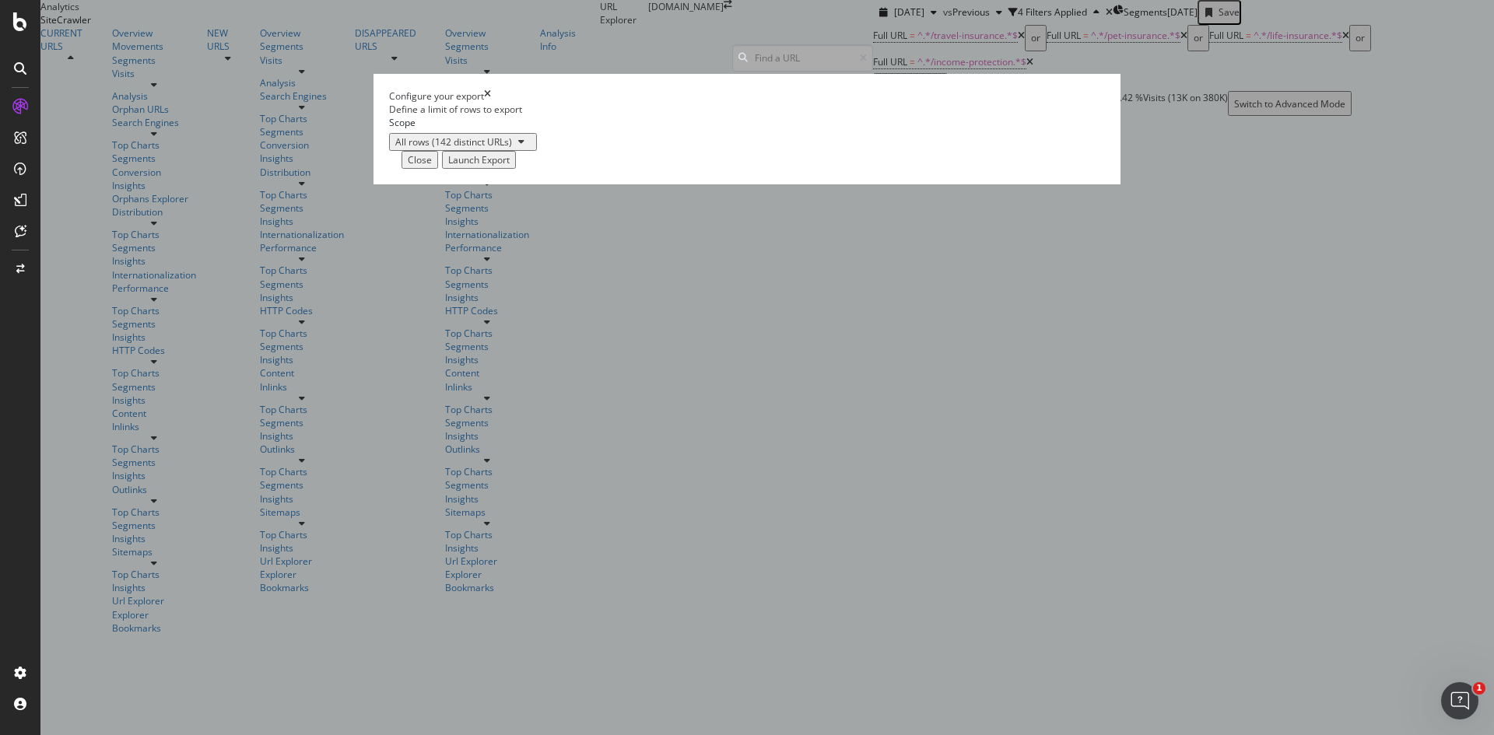
click at [510, 167] on div "Launch Export" at bounding box center [478, 159] width 61 height 13
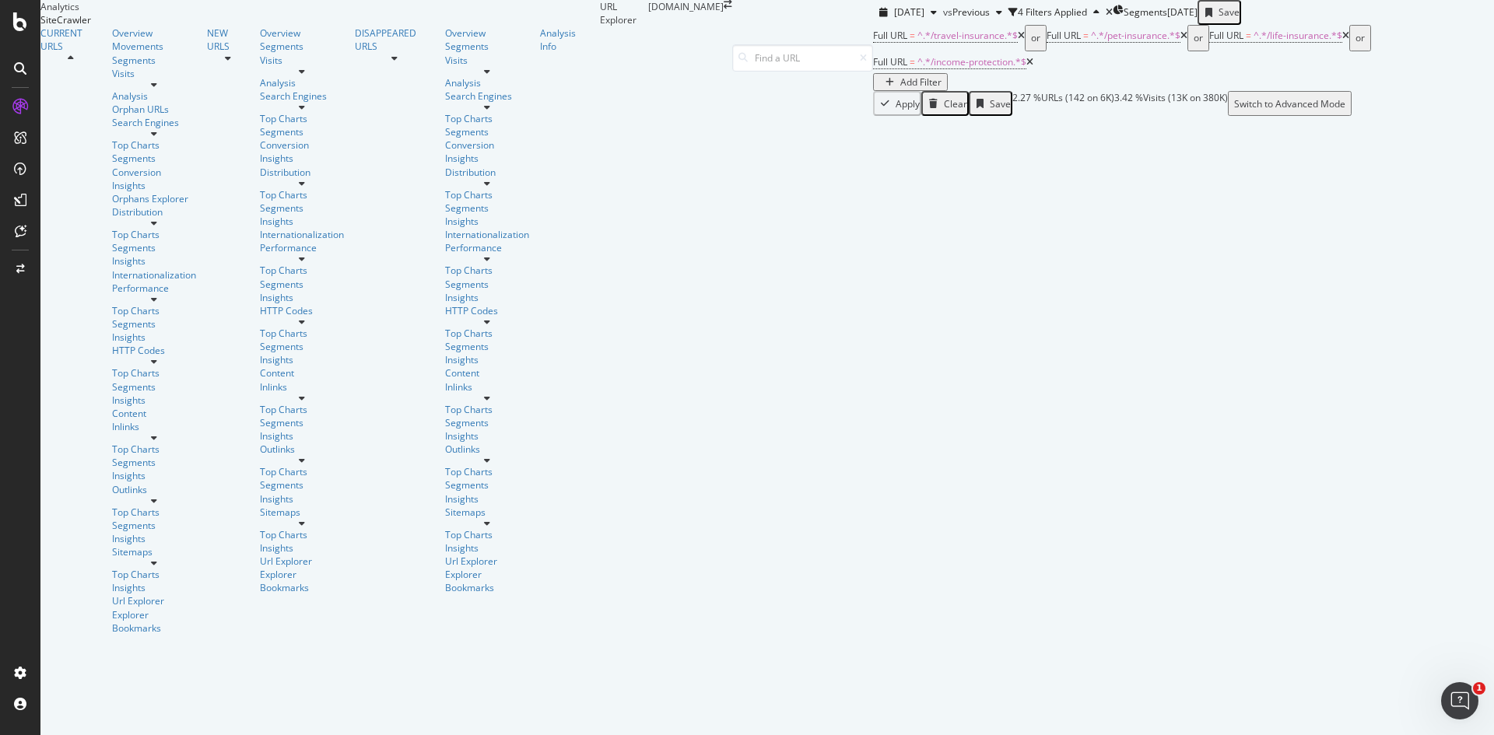
click at [19, 190] on div at bounding box center [20, 200] width 25 height 25
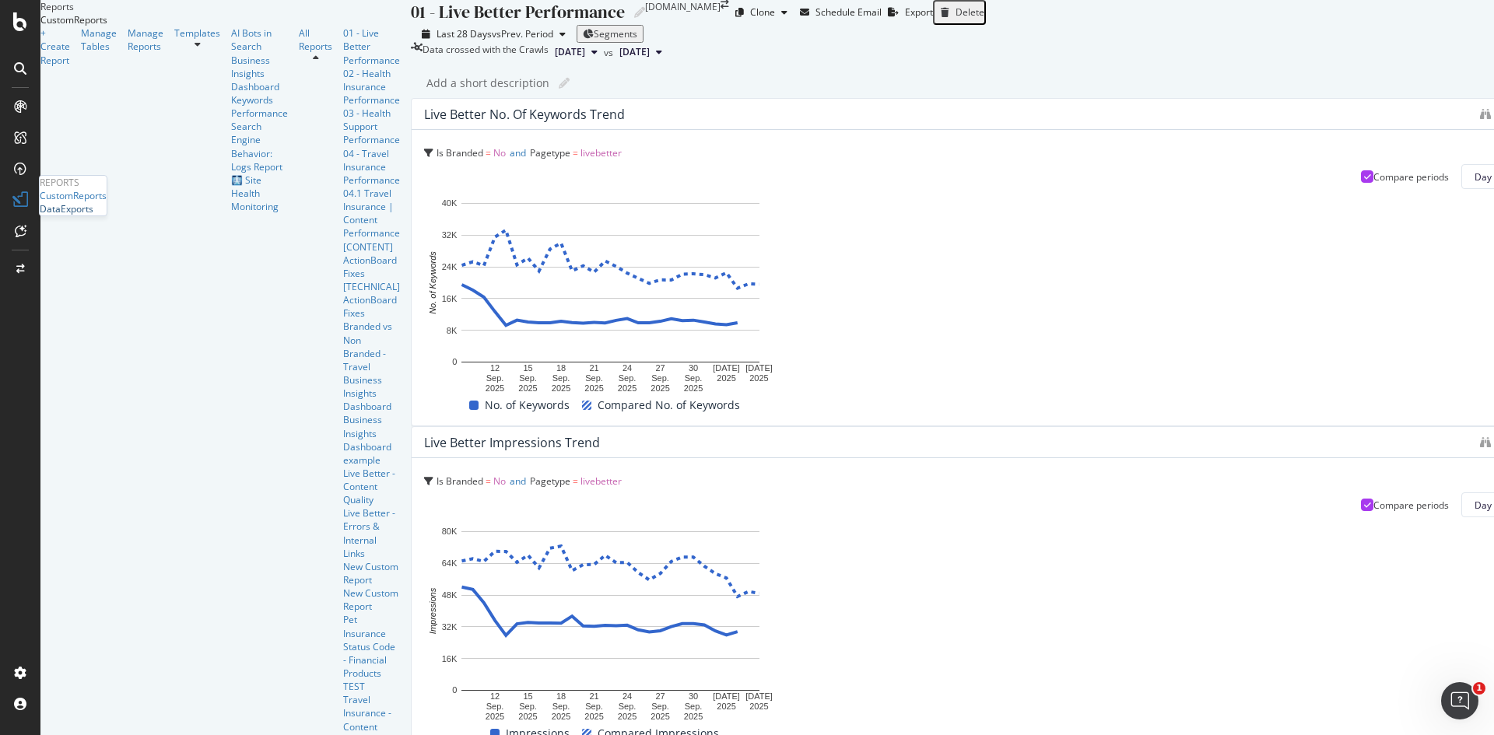
click at [89, 216] on div "DataExports" at bounding box center [67, 208] width 54 height 13
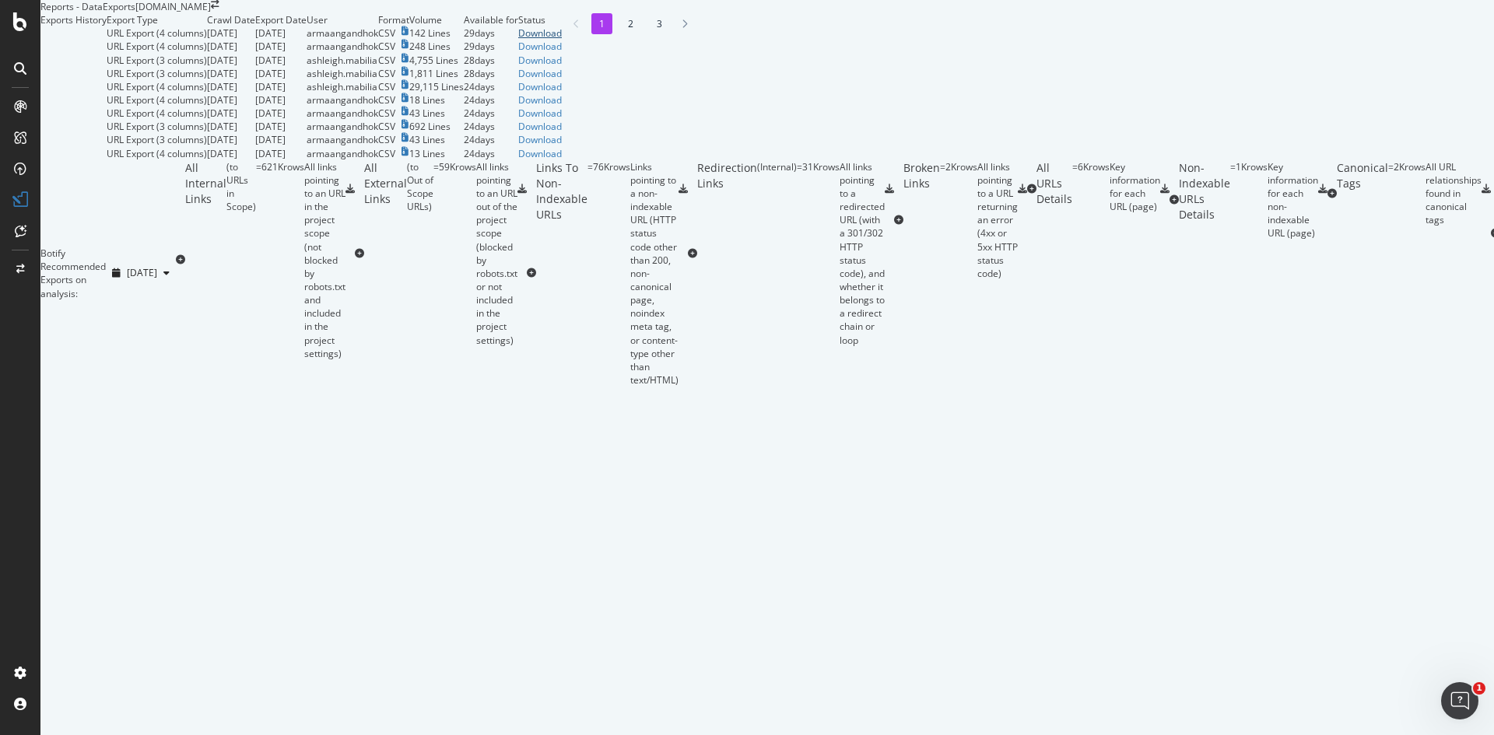
click at [562, 40] on div "Download" at bounding box center [540, 32] width 44 height 13
click at [69, 122] on div "SiteCrawler" at bounding box center [65, 115] width 51 height 13
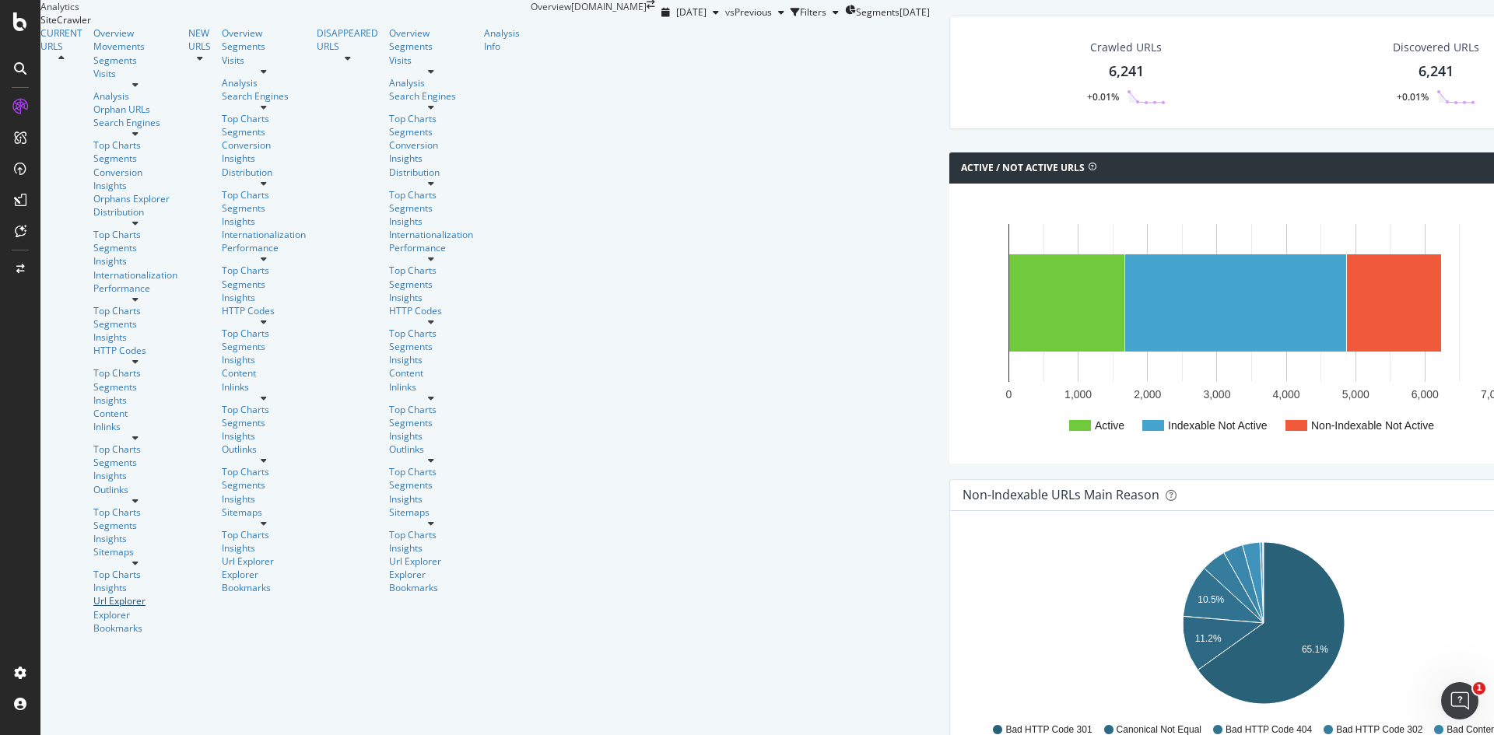
click at [93, 594] on div "Url Explorer" at bounding box center [135, 600] width 84 height 13
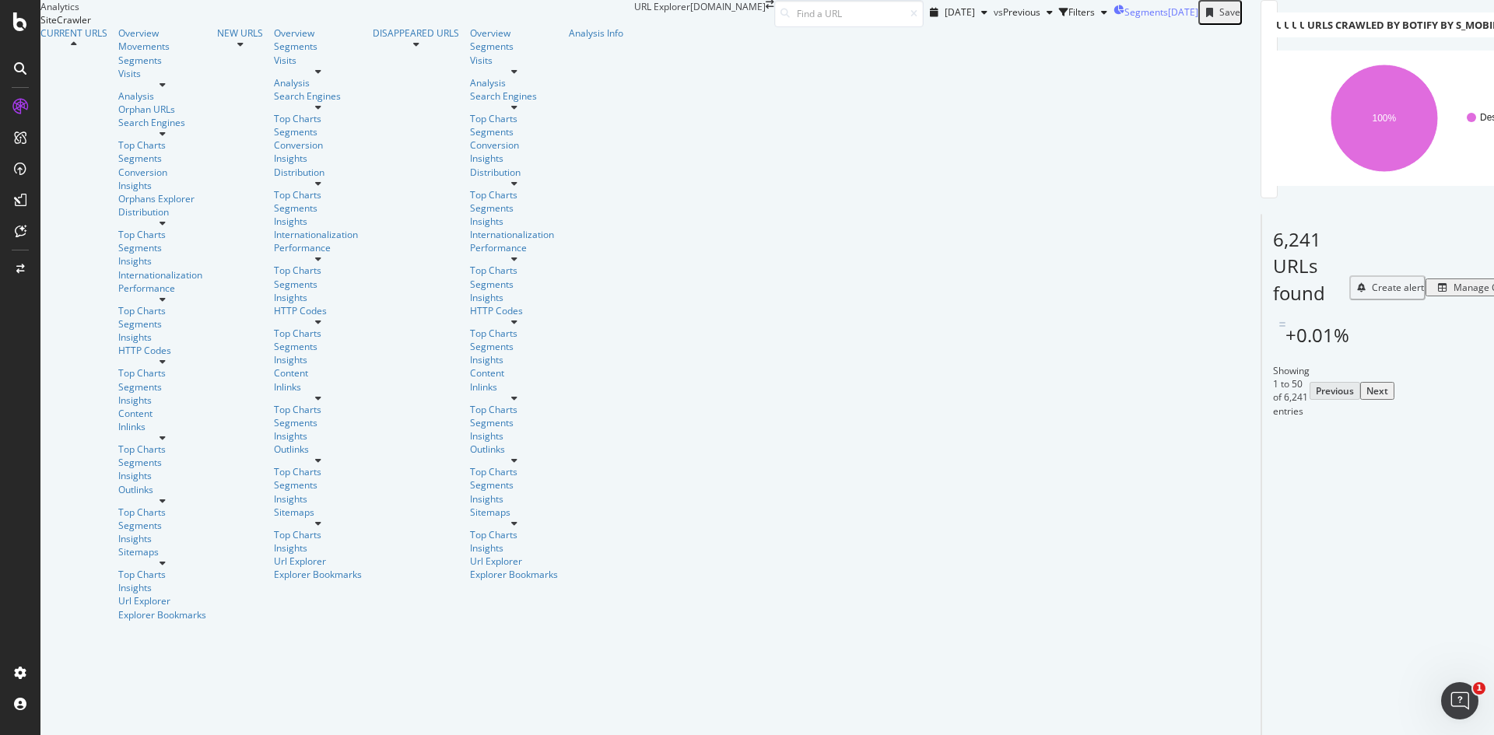
click at [1124, 19] on span "Segments" at bounding box center [1146, 11] width 44 height 13
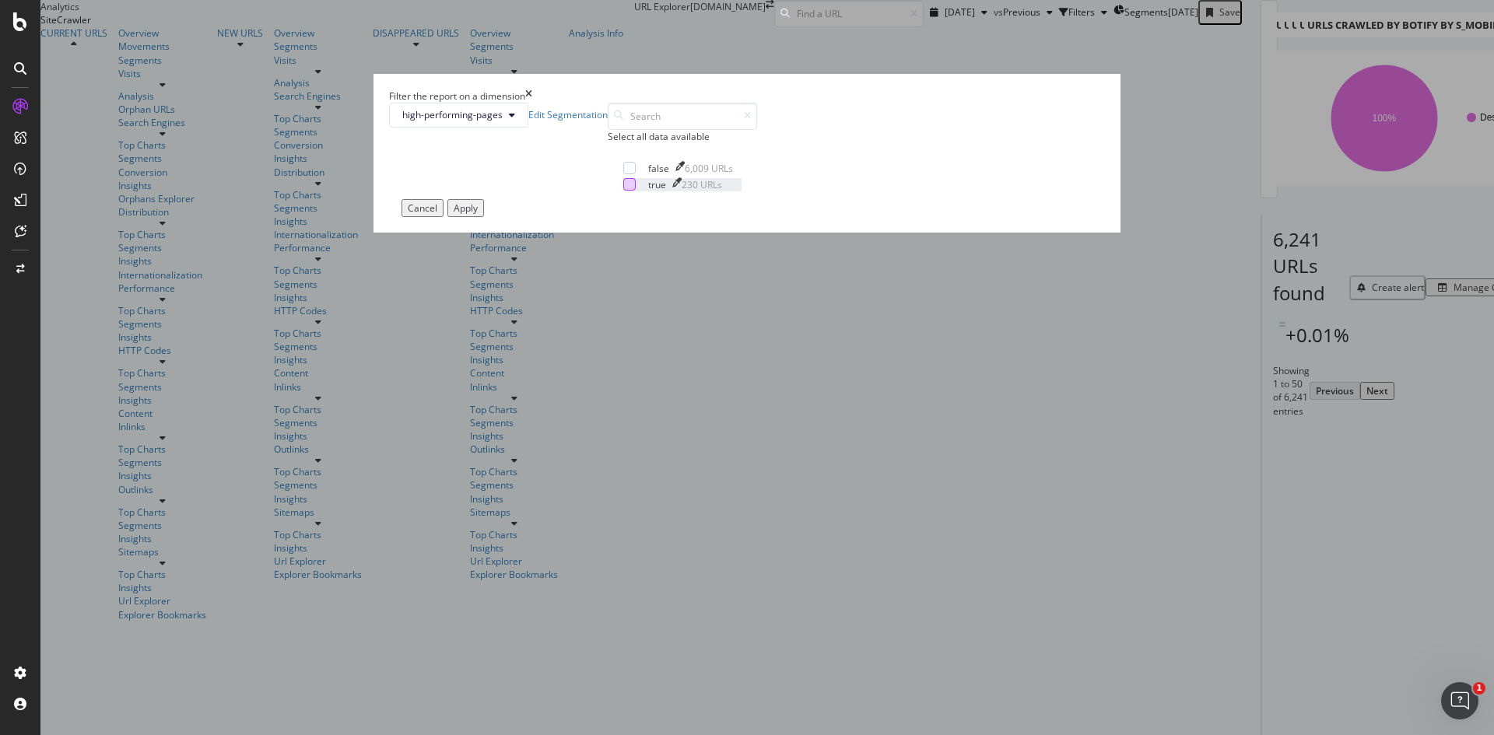
click at [623, 191] on div "modal" at bounding box center [629, 184] width 12 height 12
click at [484, 217] on button "Apply" at bounding box center [465, 208] width 37 height 18
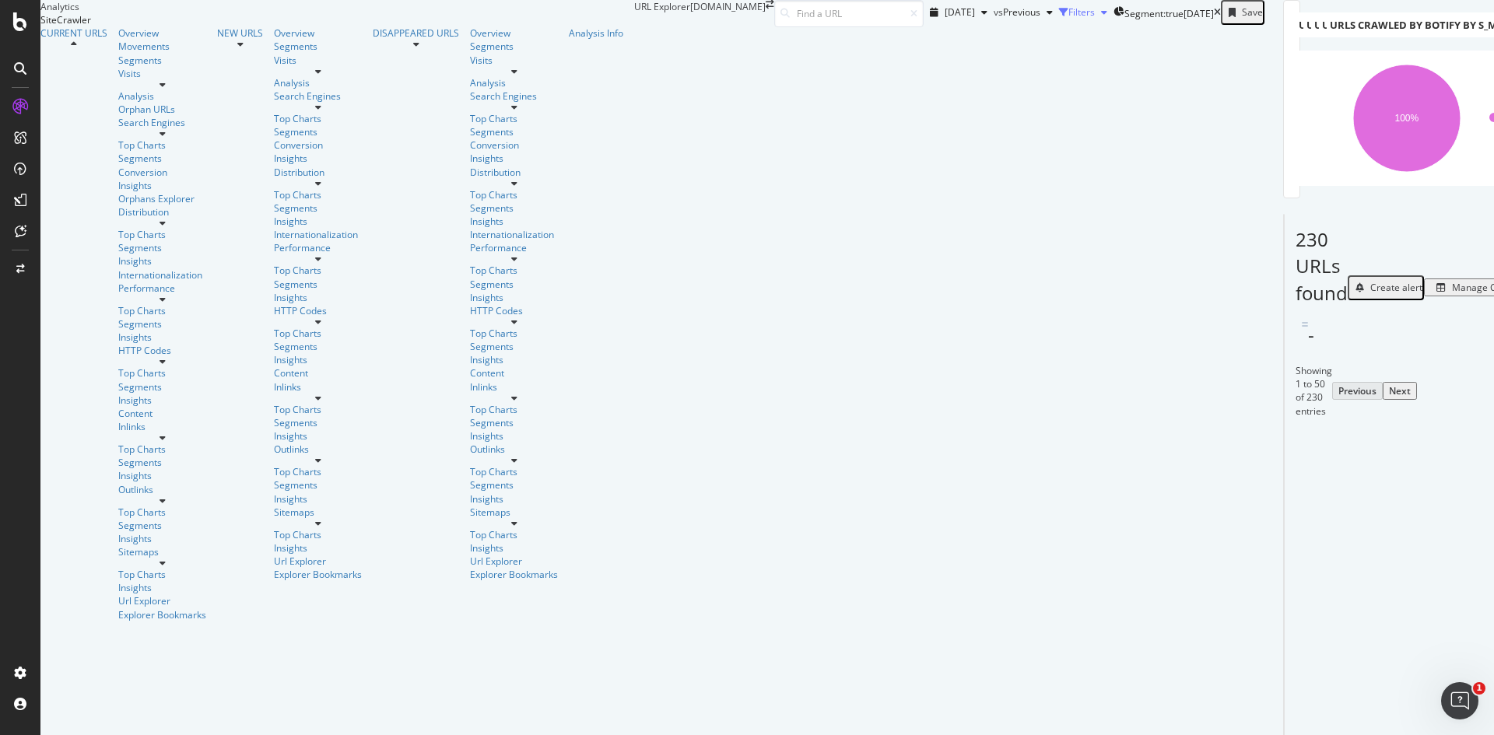
click at [1068, 19] on div "Filters" at bounding box center [1081, 11] width 26 height 13
click at [951, 40] on div "Add Filter" at bounding box center [971, 33] width 41 height 13
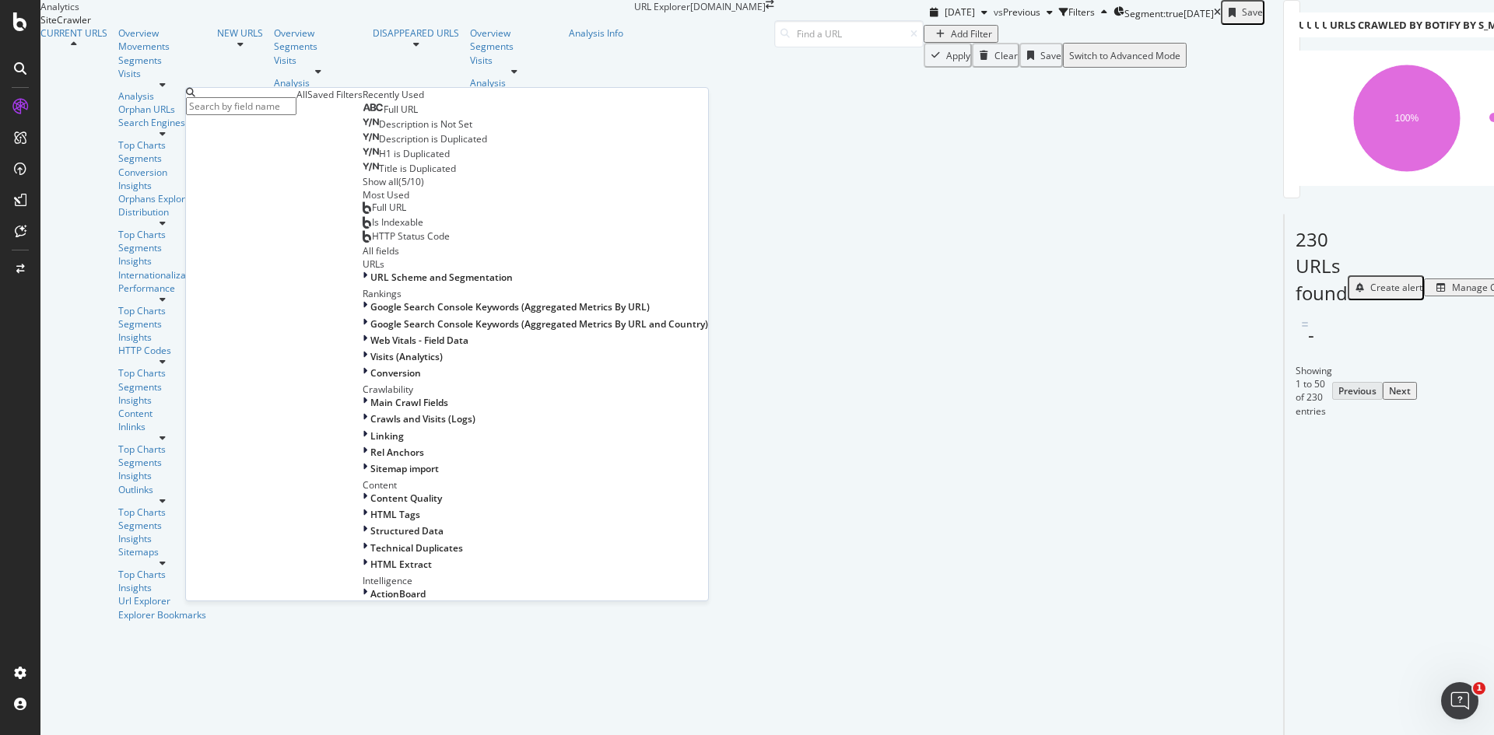
click at [384, 116] on span "Full URL" at bounding box center [401, 109] width 34 height 13
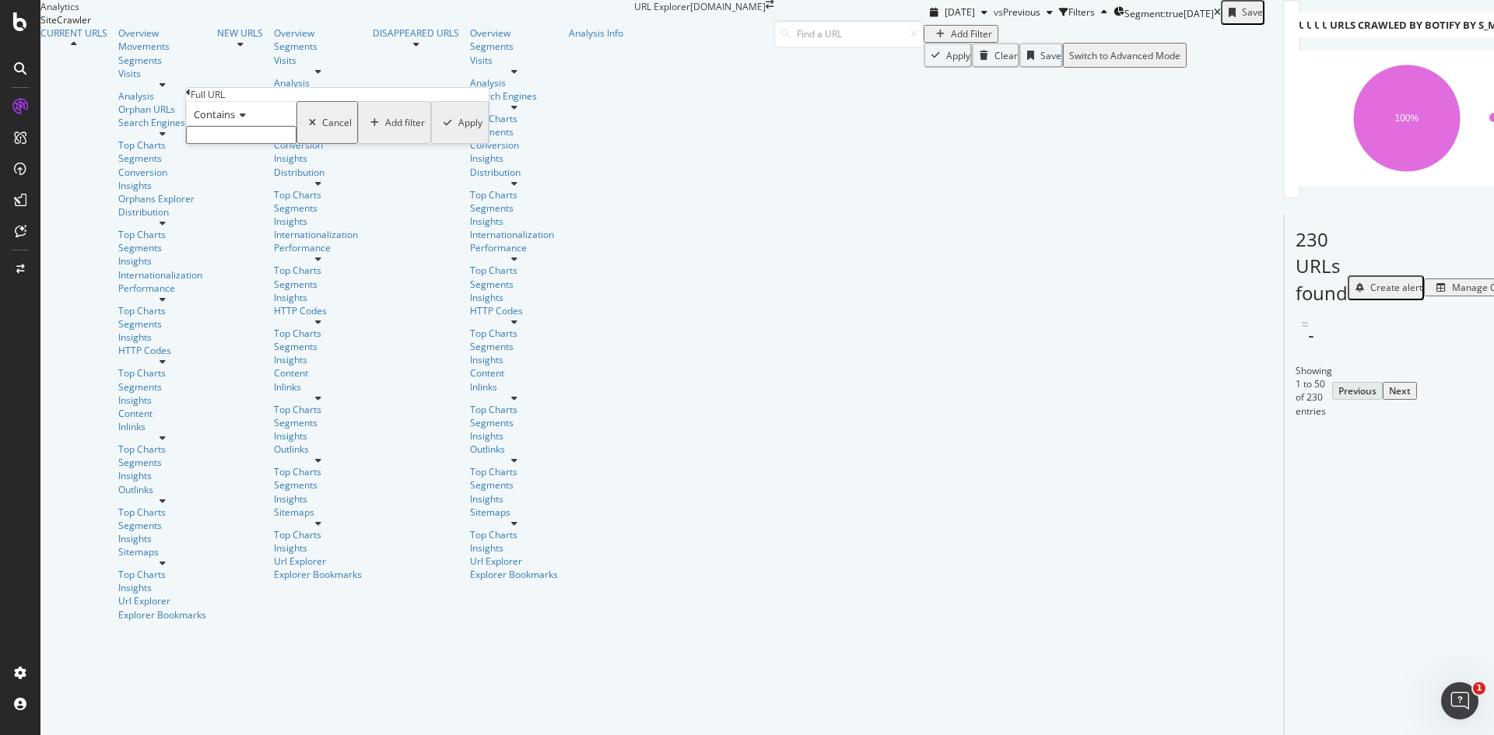
click at [227, 121] on span "Contains" at bounding box center [214, 114] width 41 height 14
click at [296, 101] on div "Full URL" at bounding box center [337, 94] width 303 height 13
click at [280, 144] on input "text" at bounding box center [241, 135] width 110 height 18
click at [232, 121] on span "Contains" at bounding box center [214, 114] width 41 height 14
click at [258, 256] on span "Doesn't contain" at bounding box center [225, 249] width 68 height 13
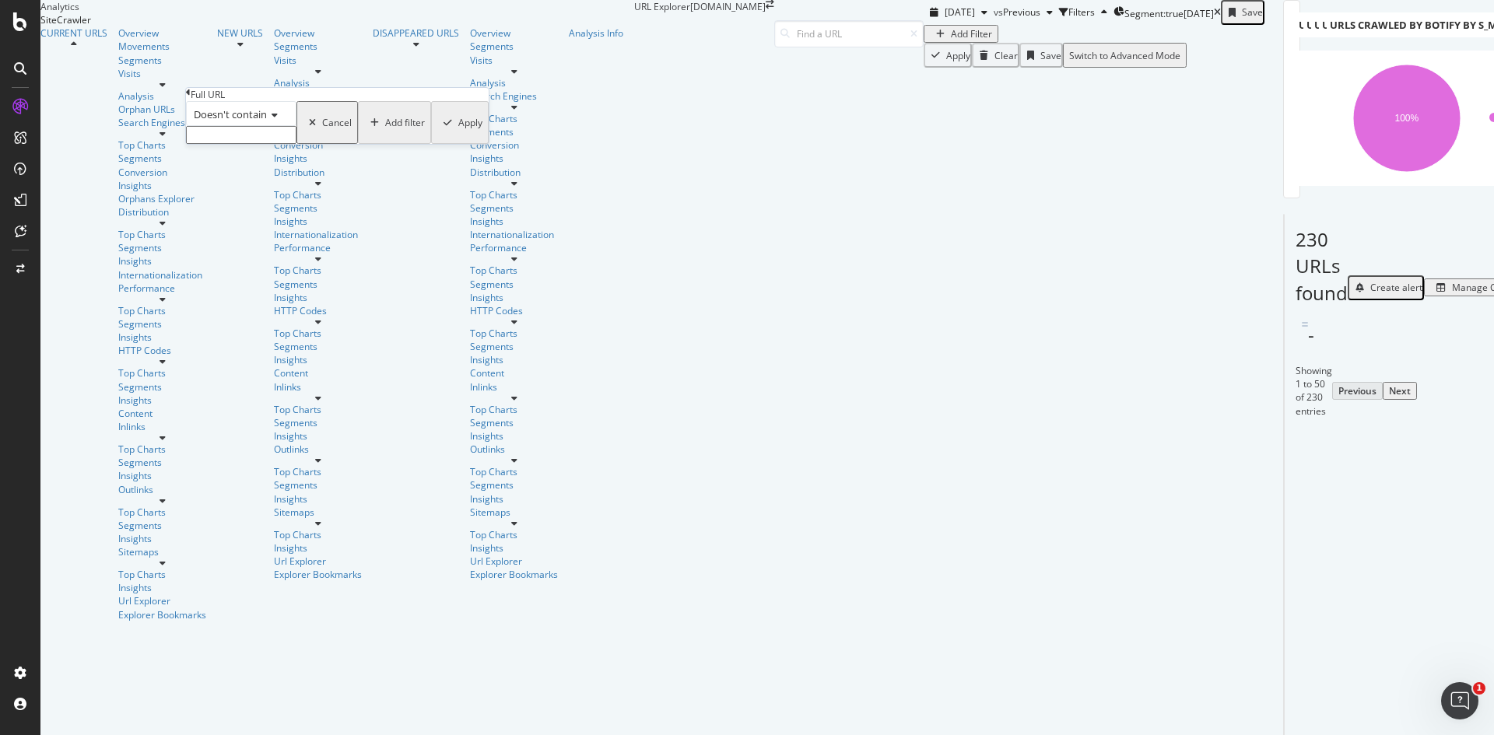
click at [240, 144] on input "text" at bounding box center [241, 135] width 110 height 18
type input "?"
click at [458, 134] on div "Apply" at bounding box center [470, 127] width 24 height 13
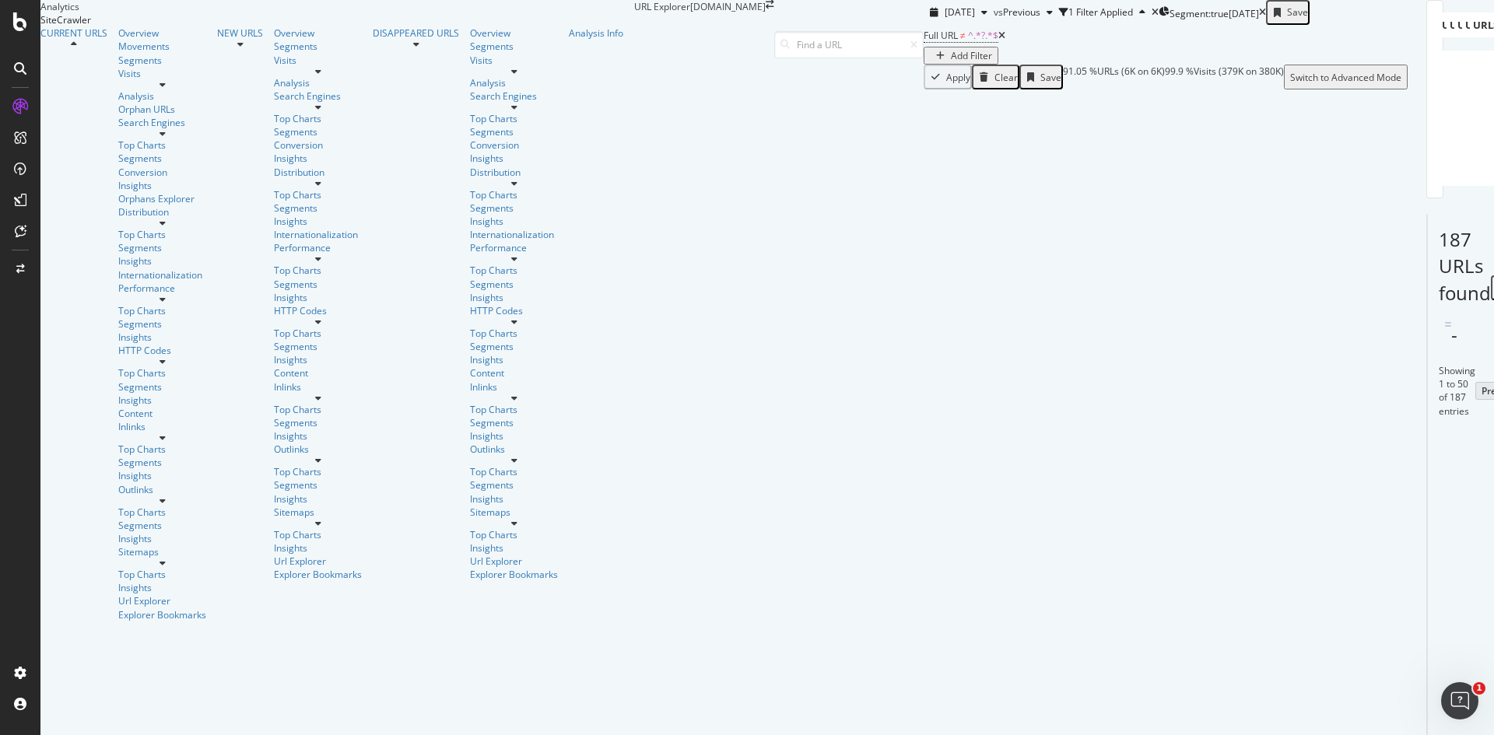
click at [998, 40] on icon at bounding box center [1001, 35] width 7 height 9
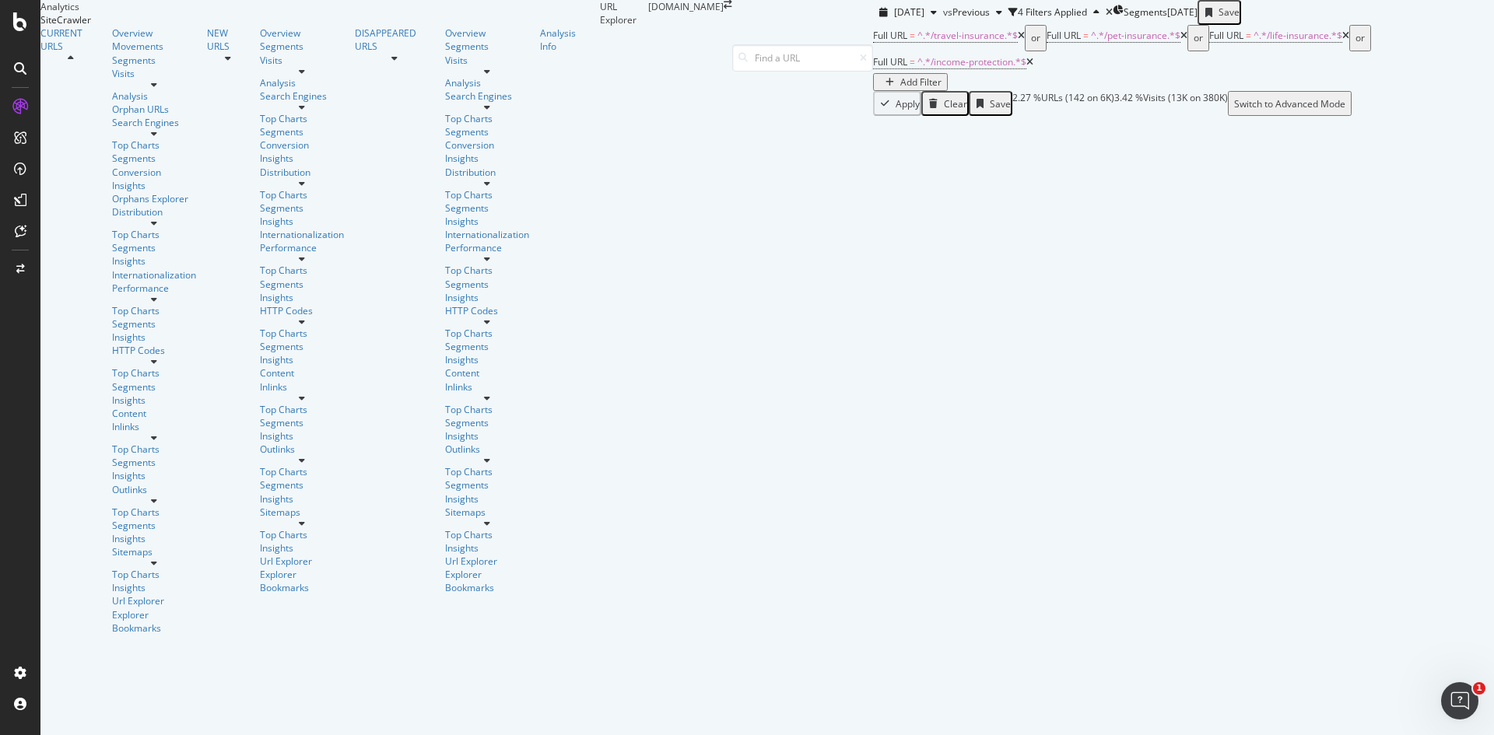
click at [1026, 67] on icon at bounding box center [1029, 62] width 7 height 9
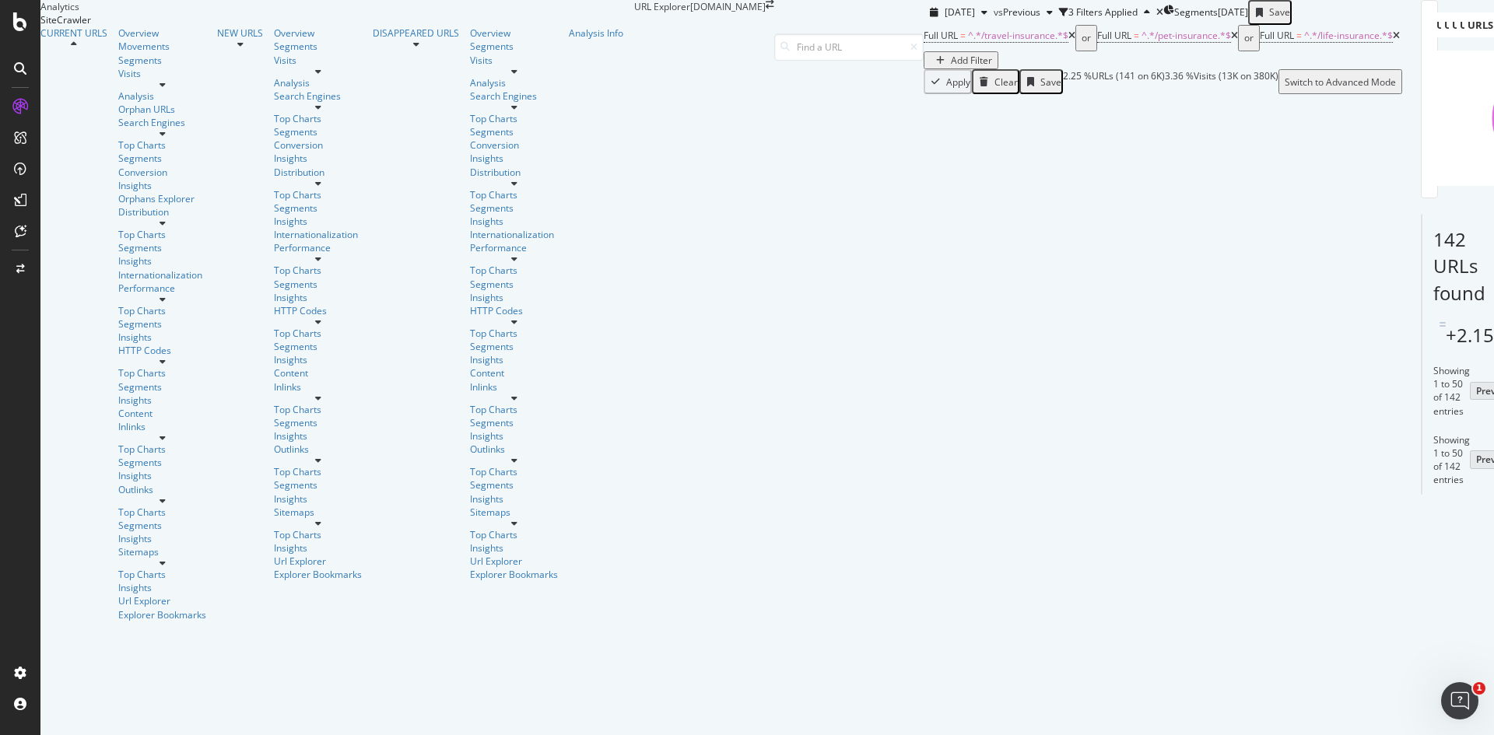
click at [1393, 40] on icon at bounding box center [1396, 35] width 7 height 9
click at [1231, 40] on icon at bounding box center [1234, 35] width 7 height 9
click at [1068, 40] on icon at bounding box center [1071, 35] width 7 height 9
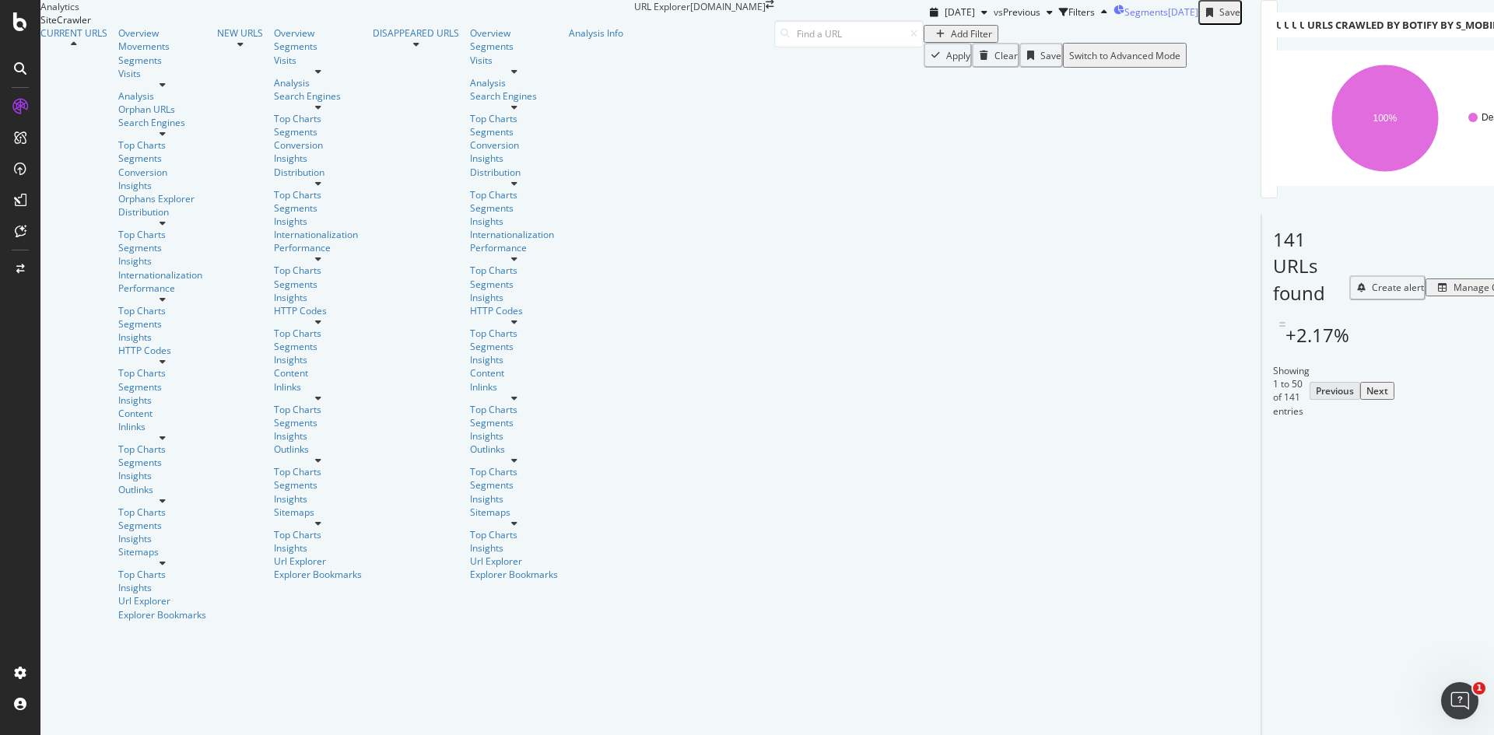
click at [1168, 19] on div "[DATE]" at bounding box center [1183, 11] width 30 height 13
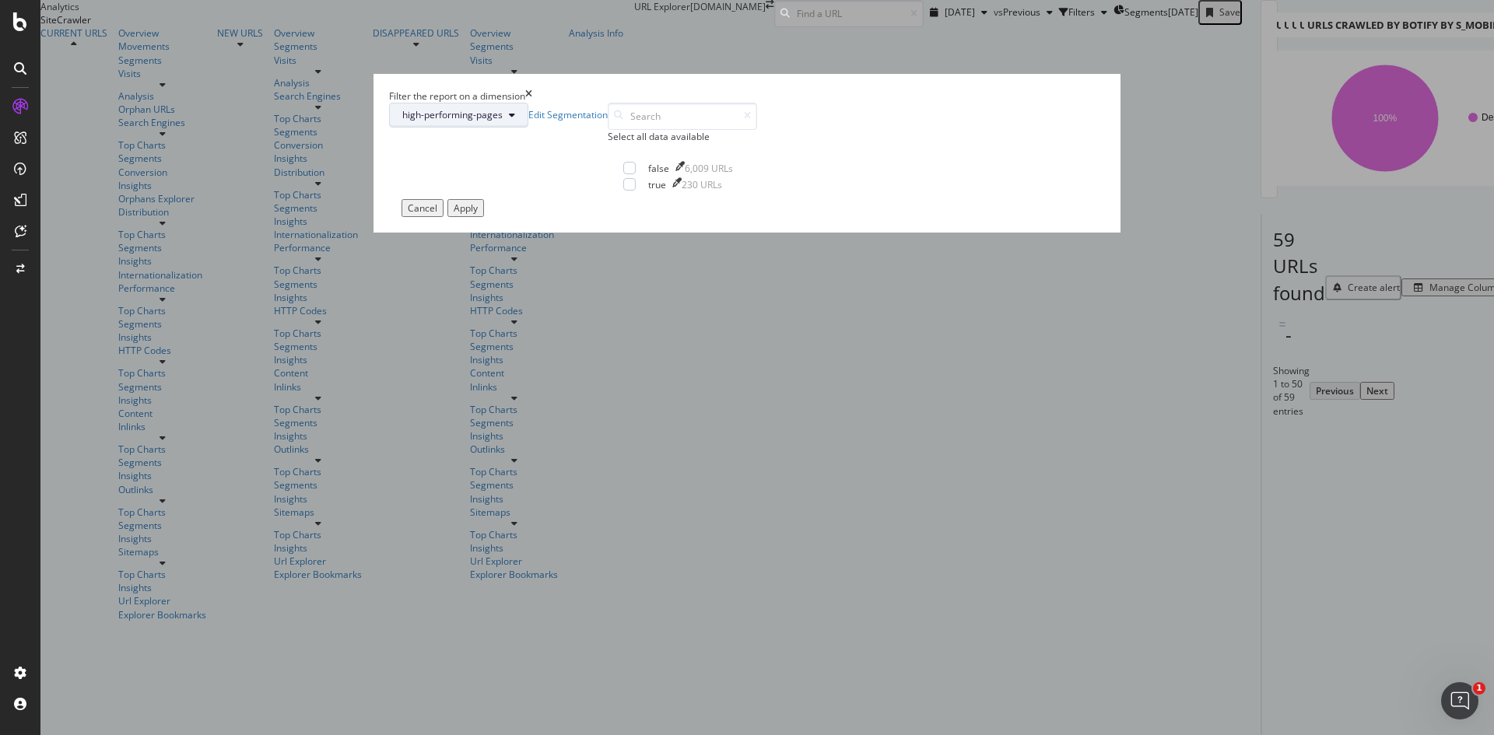
click at [503, 121] on span "high-performing-pages" at bounding box center [452, 114] width 100 height 13
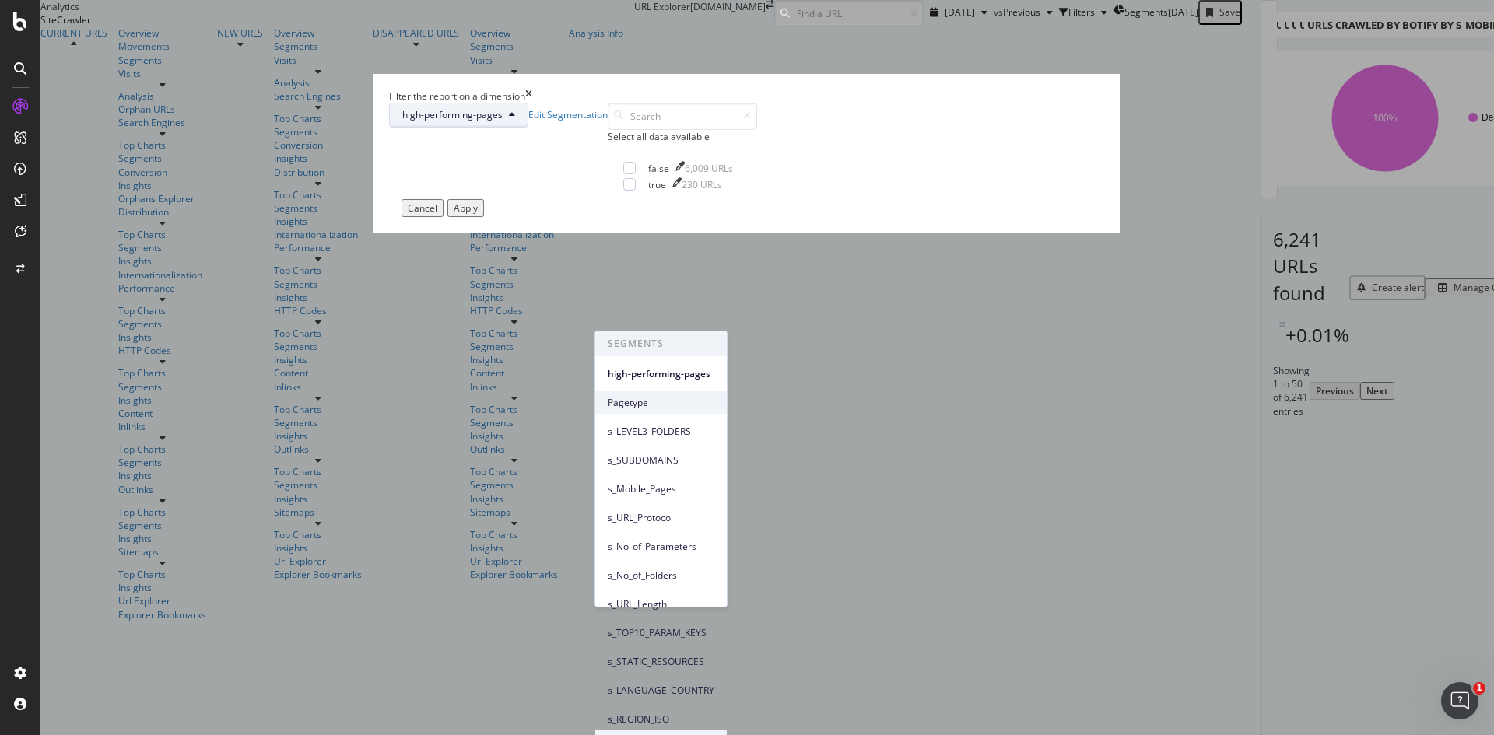
click at [651, 394] on div "Pagetype" at bounding box center [660, 402] width 131 height 23
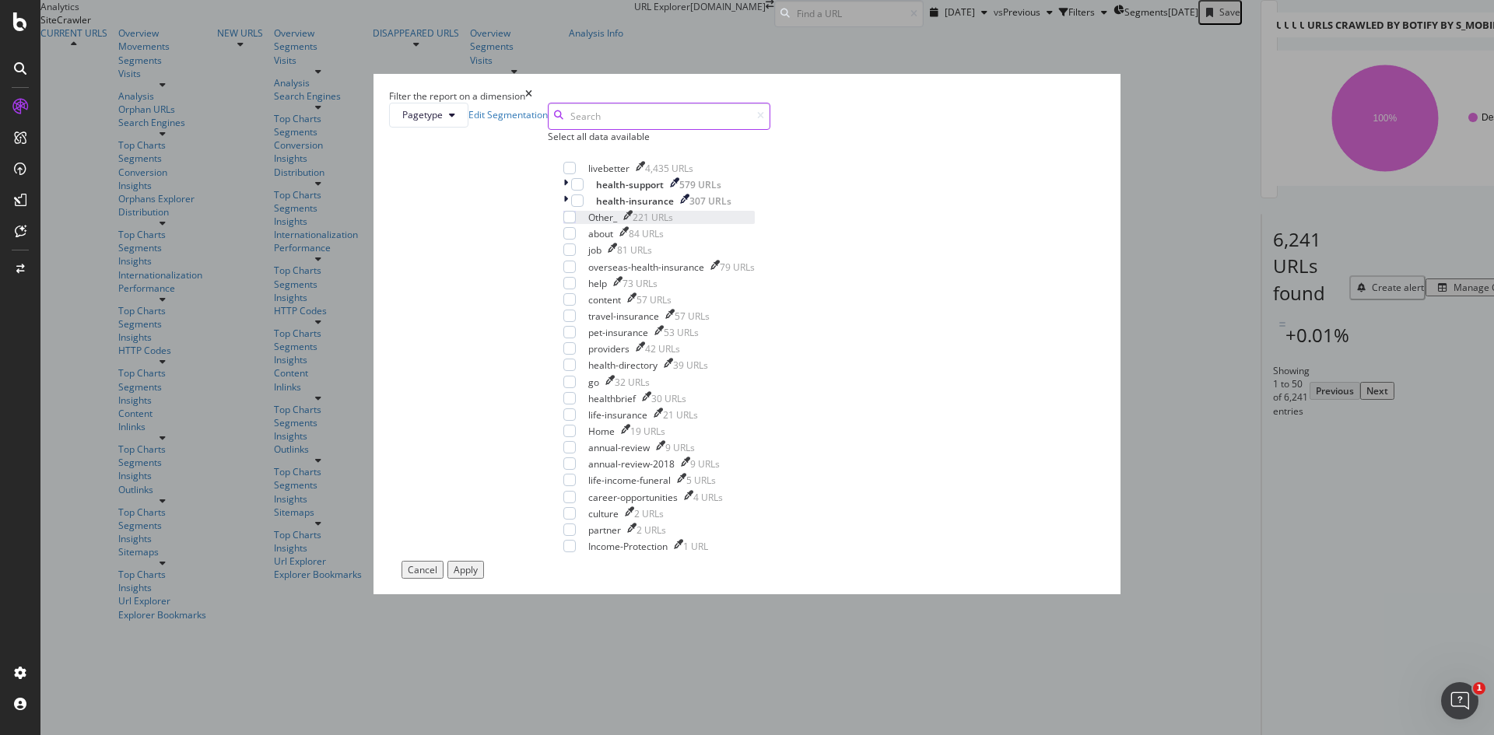
scroll to position [27, 0]
click at [576, 322] on div "modal" at bounding box center [569, 316] width 12 height 12
click at [576, 338] on div "modal" at bounding box center [569, 332] width 12 height 12
click at [576, 421] on div "modal" at bounding box center [569, 414] width 12 height 12
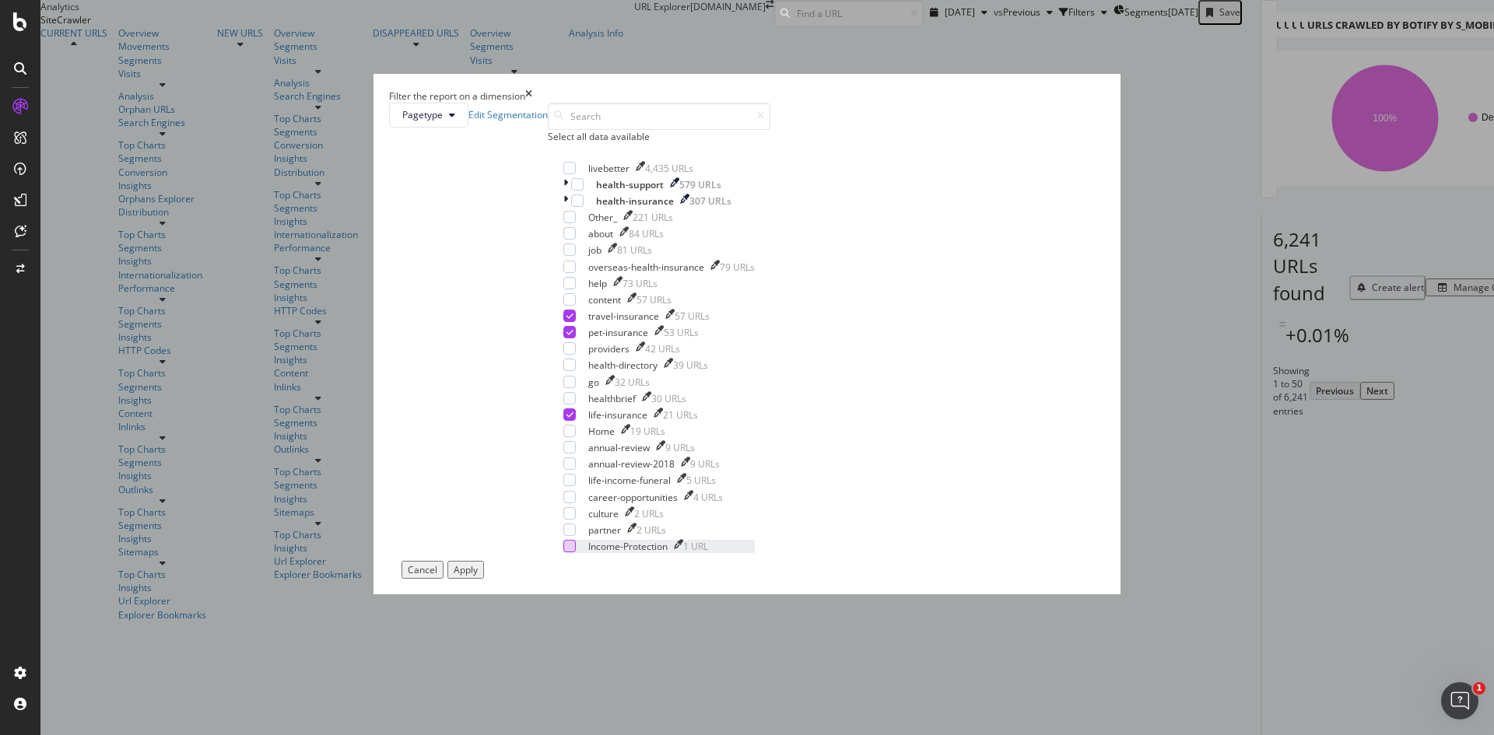
click at [576, 552] on div "modal" at bounding box center [569, 546] width 12 height 12
click at [478, 577] on div "Apply" at bounding box center [466, 569] width 24 height 13
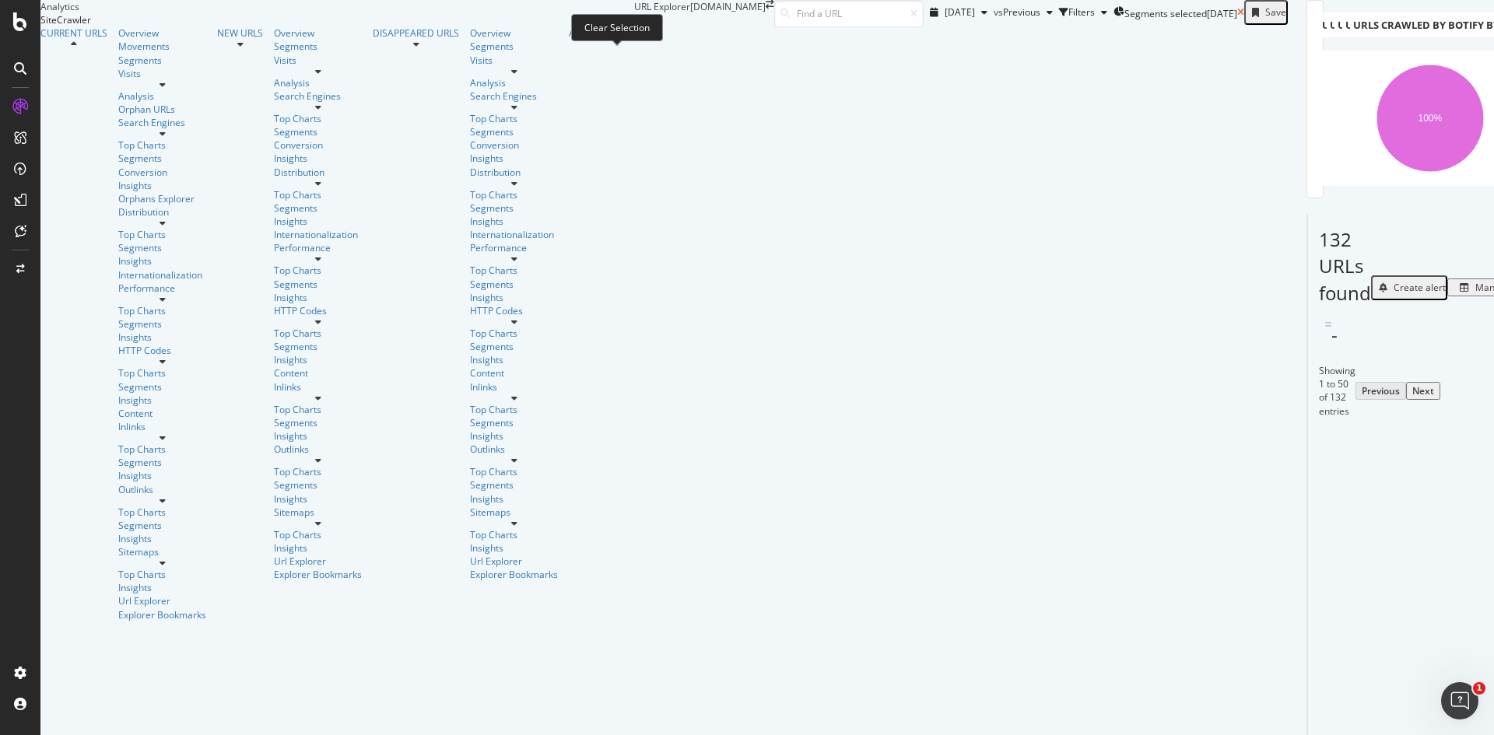
click at [1237, 17] on icon at bounding box center [1240, 12] width 7 height 9
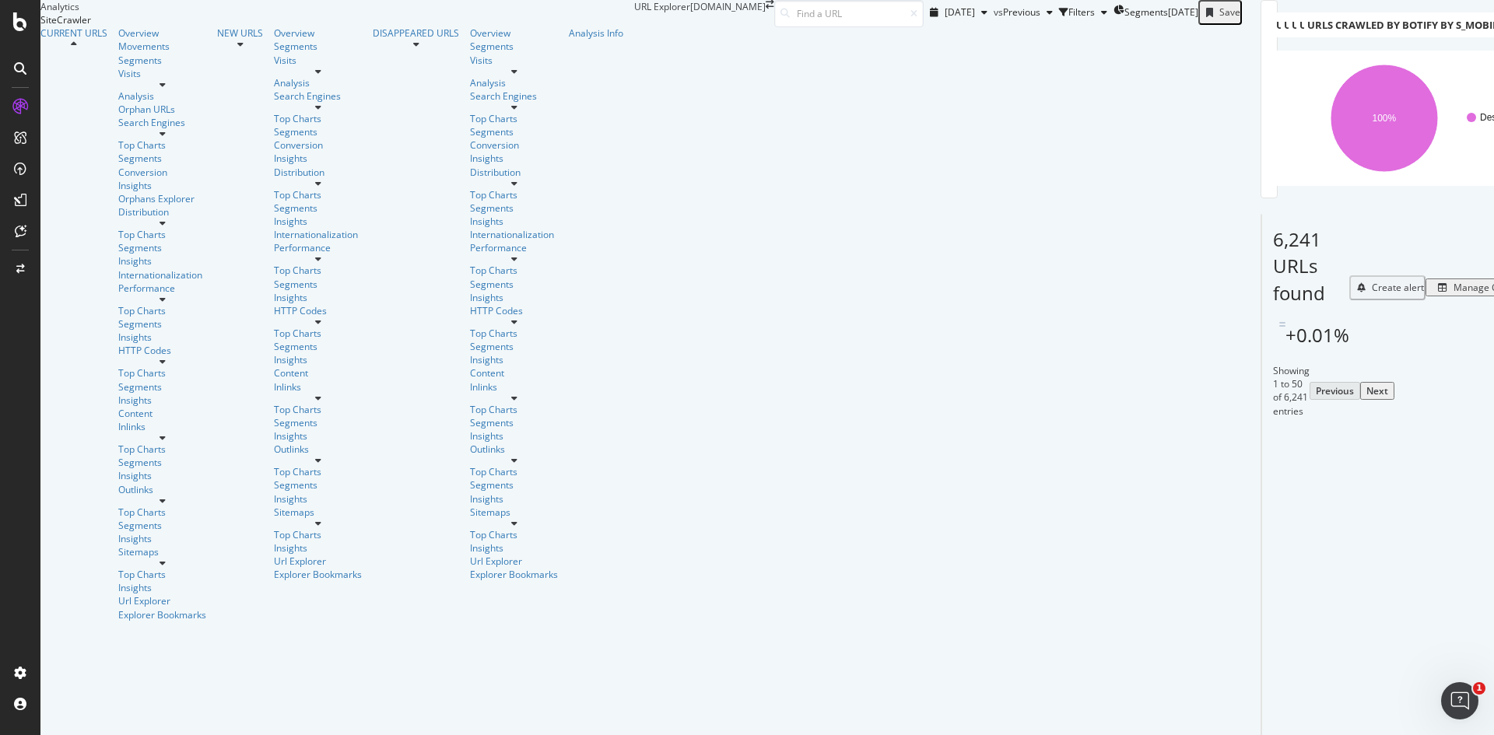
scroll to position [3626, 0]
click at [1095, 17] on div "button" at bounding box center [1104, 12] width 19 height 9
click at [951, 40] on div "Add Filter" at bounding box center [971, 33] width 41 height 13
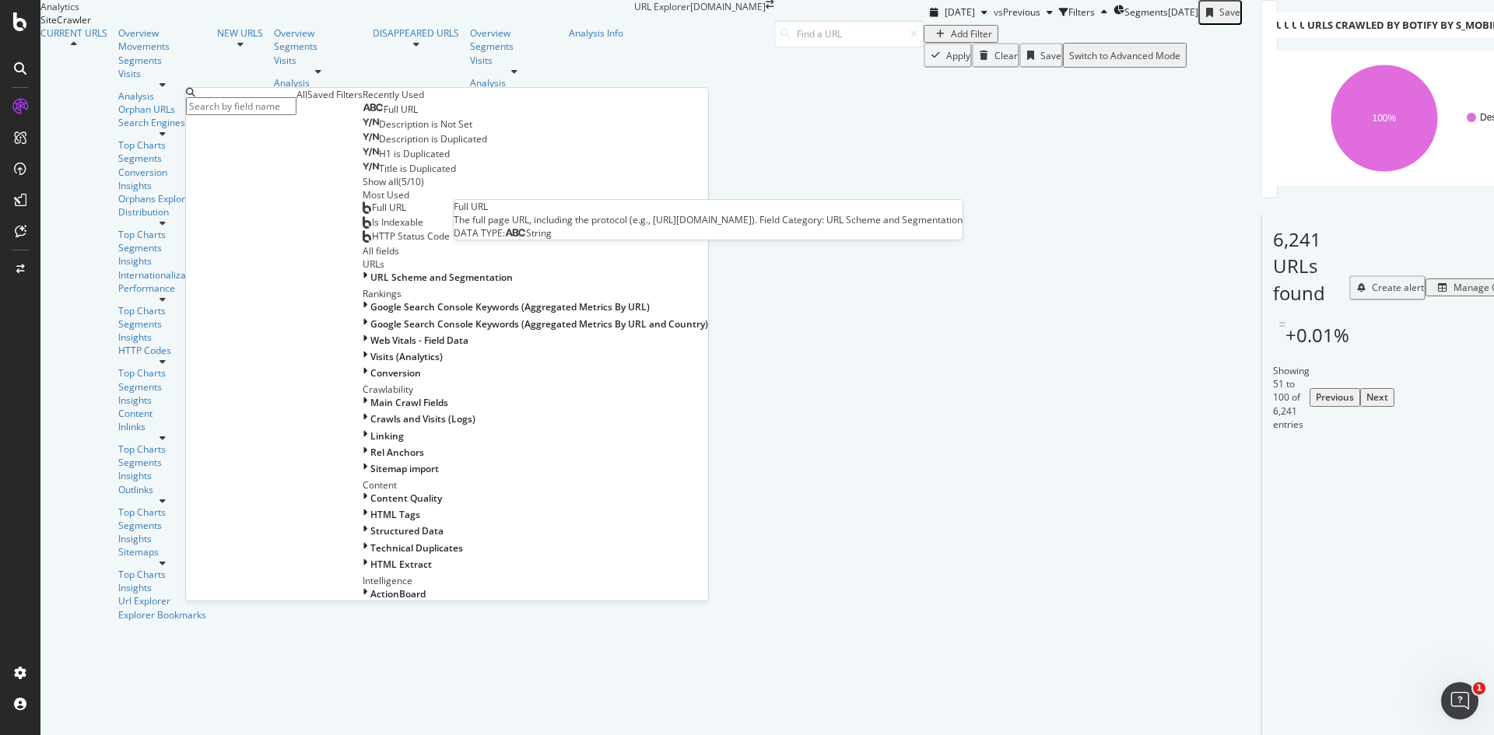
click at [363, 116] on div "Full URL" at bounding box center [390, 109] width 55 height 12
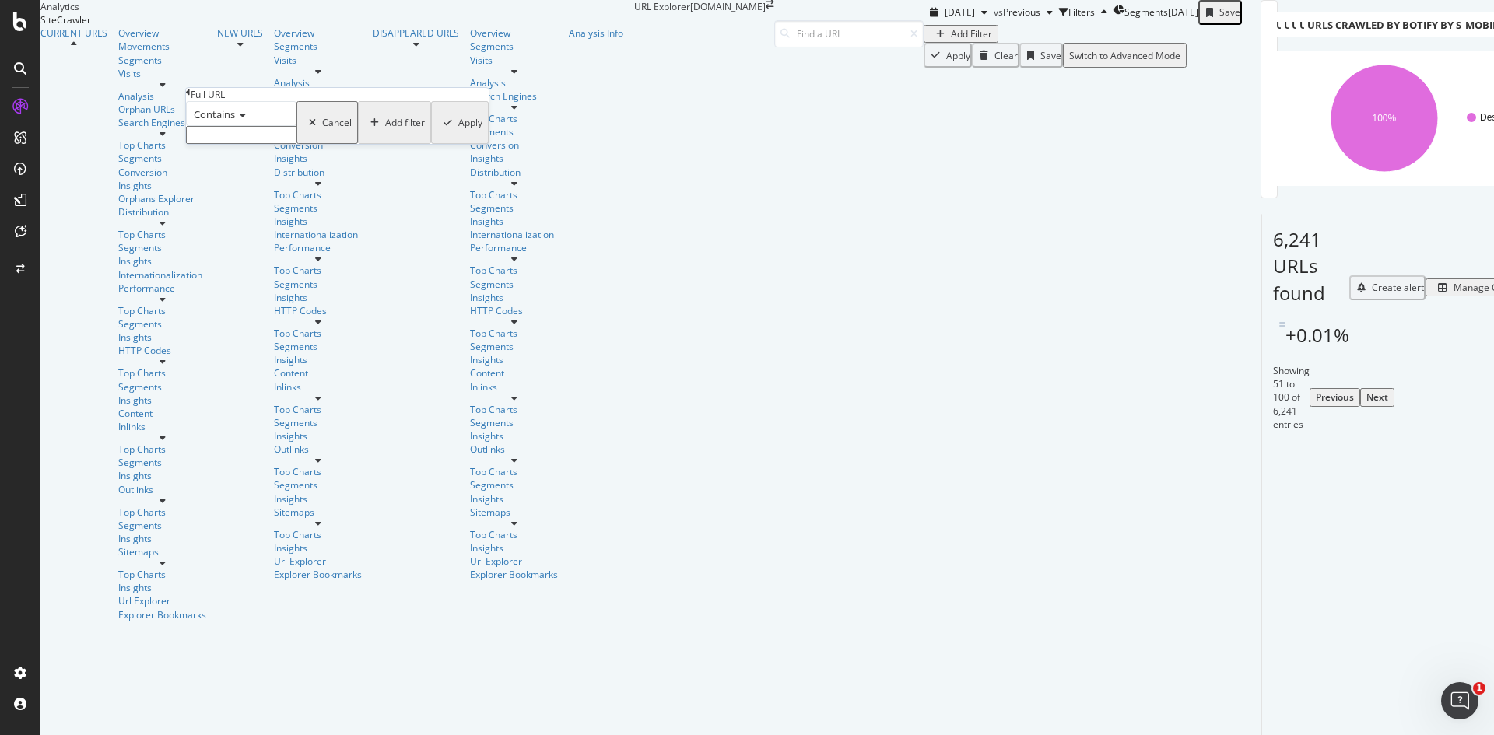
click at [276, 144] on input "text" at bounding box center [241, 135] width 110 height 18
click at [254, 144] on input "text" at bounding box center [241, 135] width 110 height 18
paste input "/travel-insurance"
type input "/travel-insurance"
click at [458, 134] on div "Apply" at bounding box center [470, 127] width 24 height 13
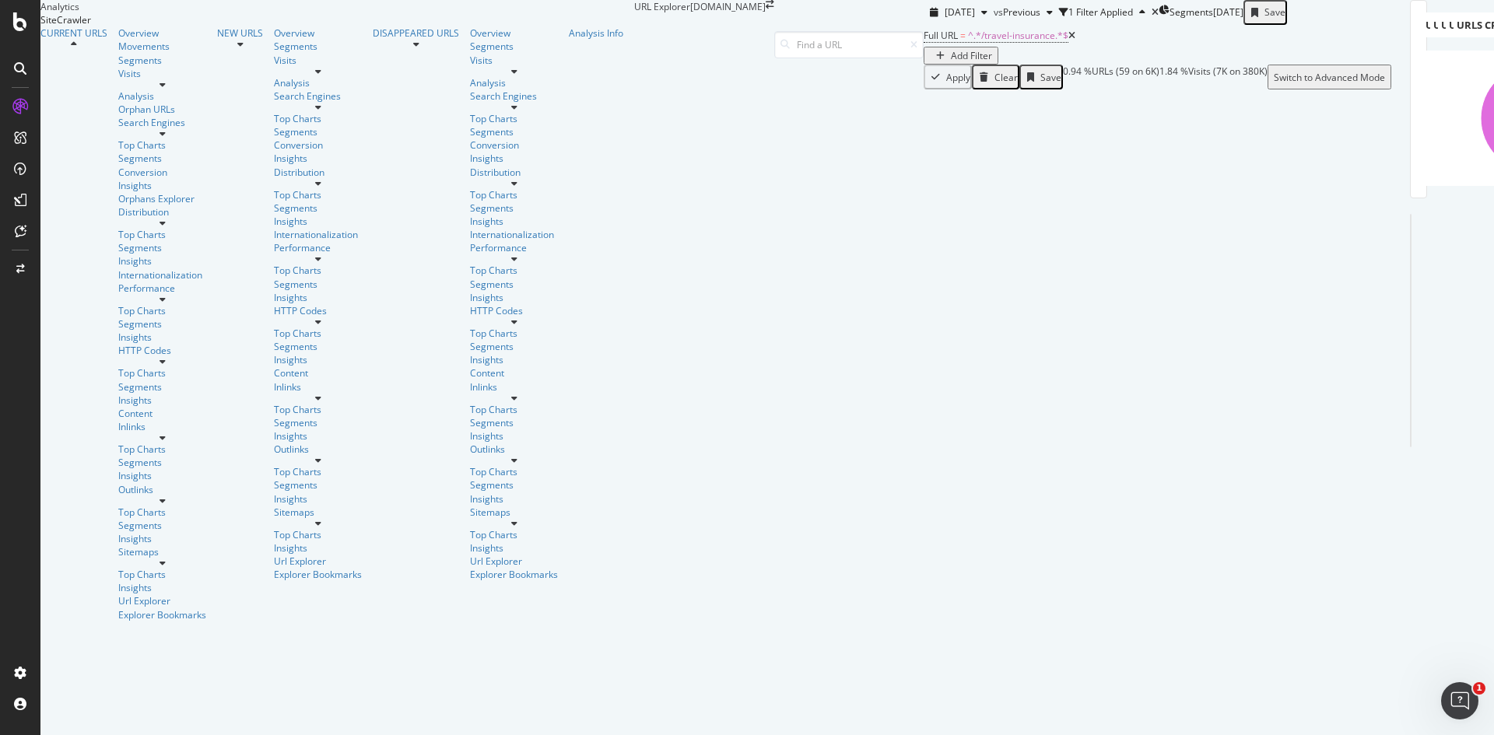
click at [951, 62] on div "Add Filter" at bounding box center [971, 55] width 41 height 13
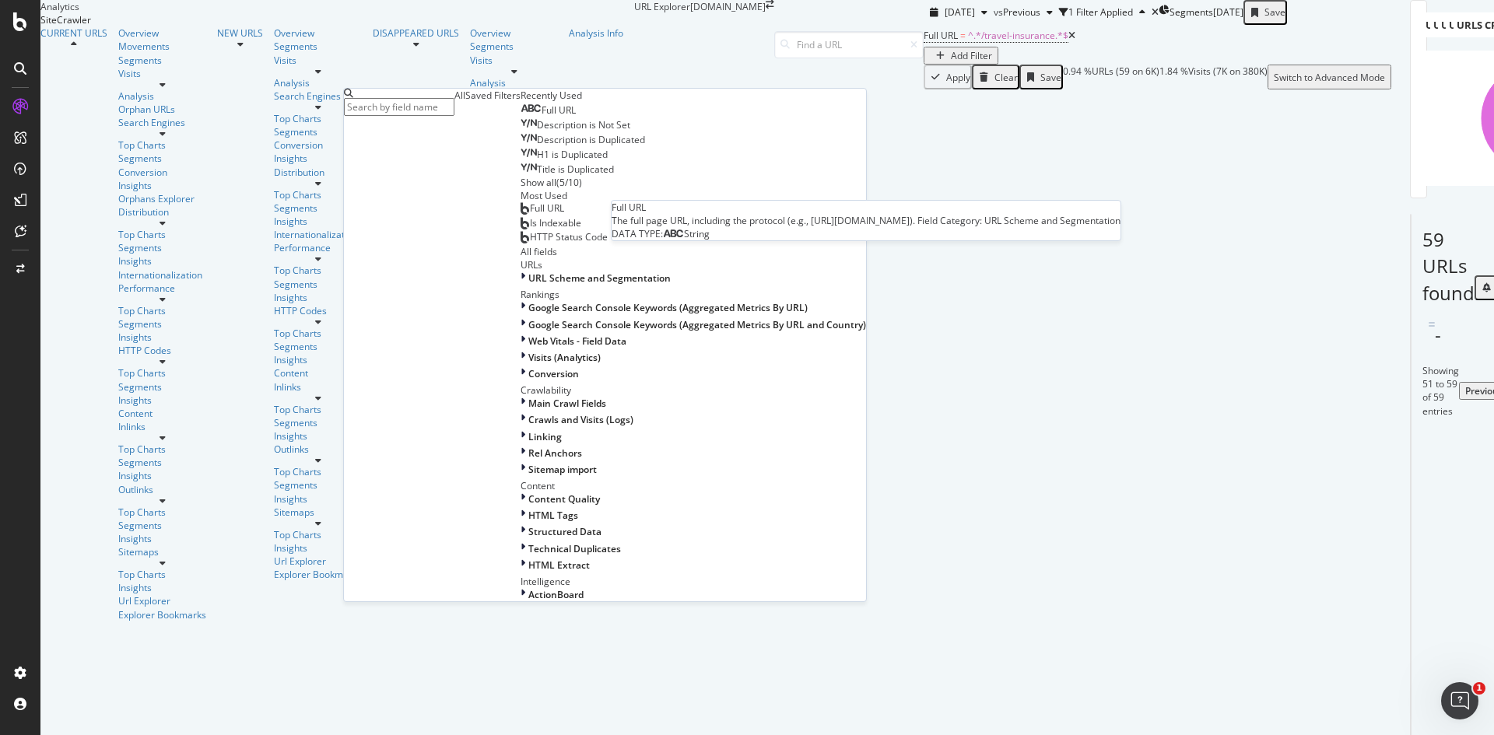
click at [521, 117] on div "Full URL" at bounding box center [548, 110] width 55 height 12
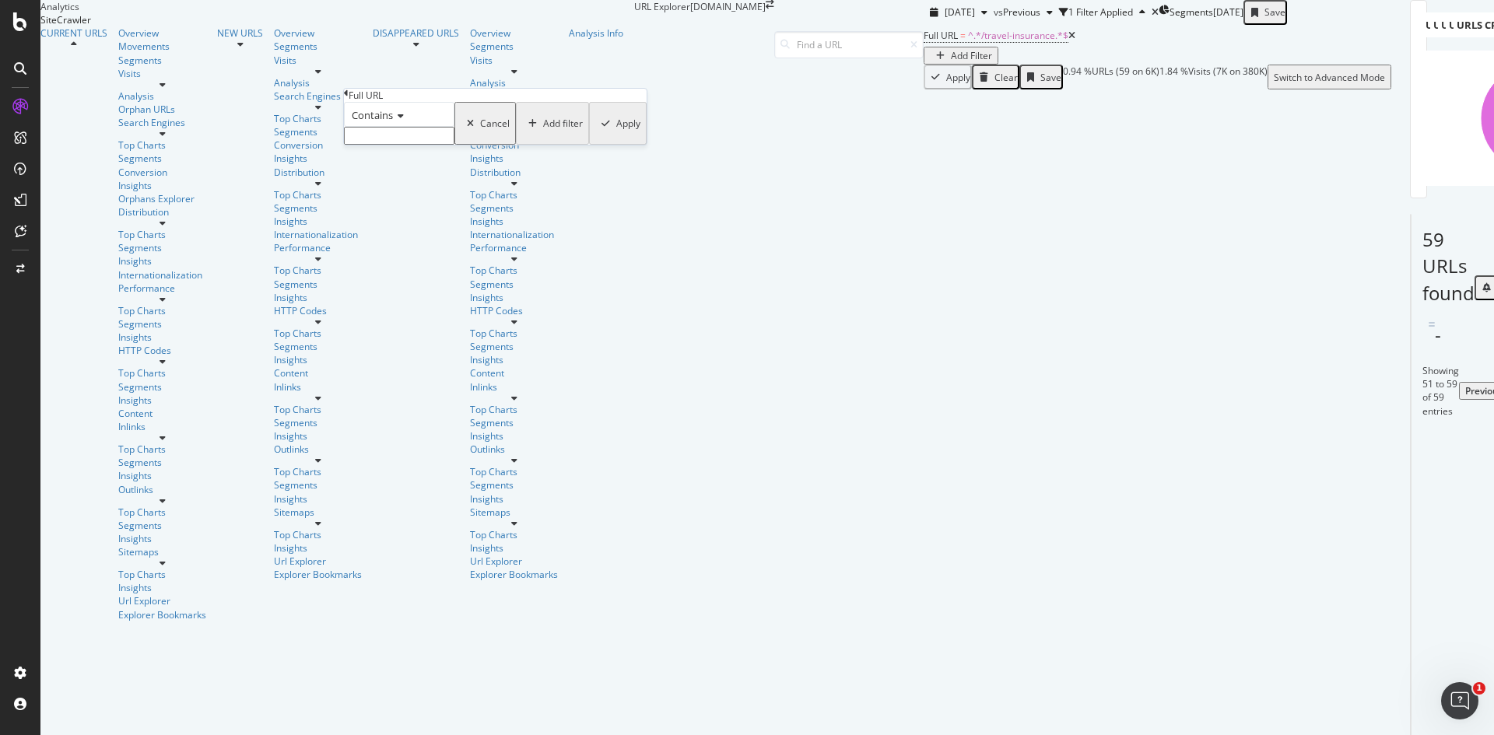
click at [432, 145] on input "text" at bounding box center [399, 136] width 110 height 18
paste input "/pet-insurance"
type input "/pet-insurance"
click at [616, 135] on div "Apply" at bounding box center [628, 127] width 24 height 13
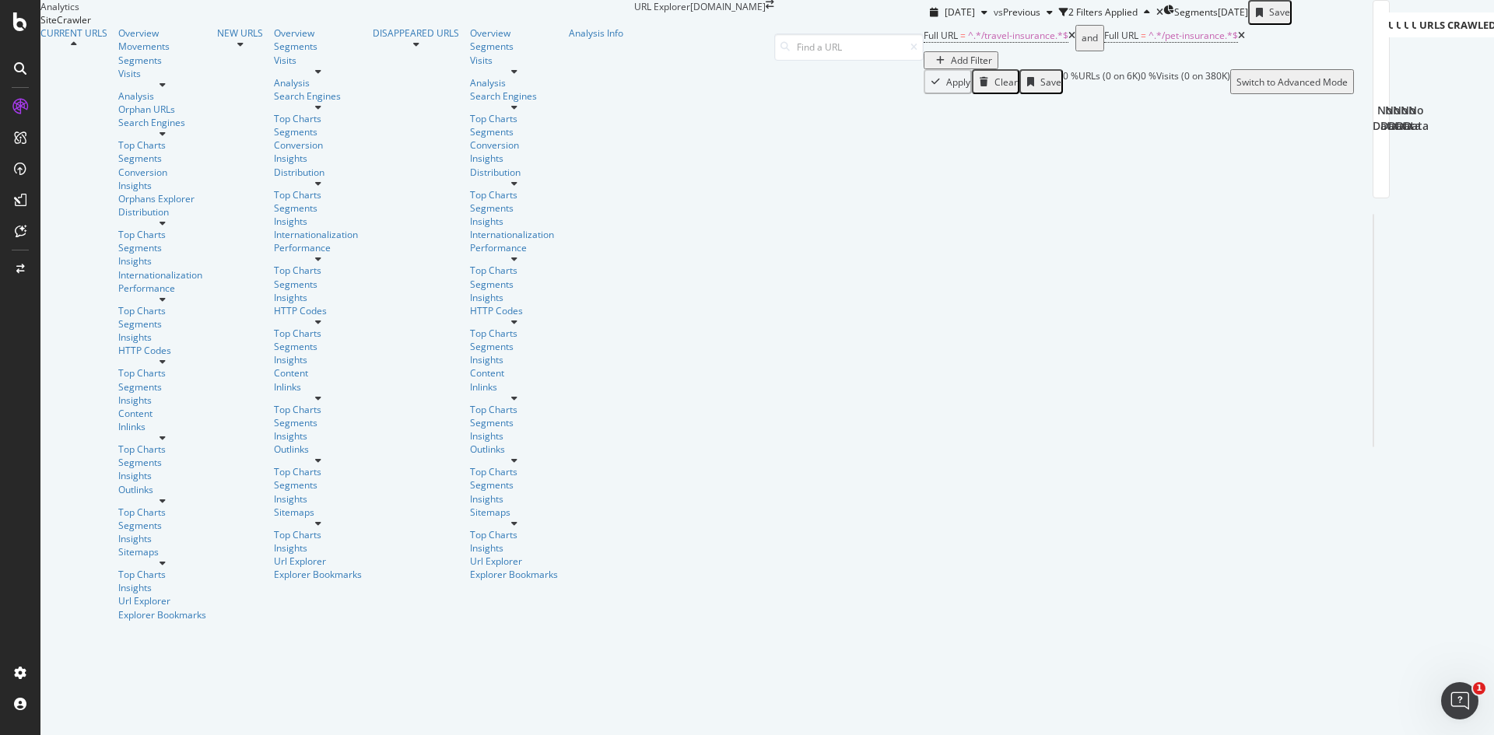
click at [930, 65] on div "button" at bounding box center [940, 60] width 21 height 9
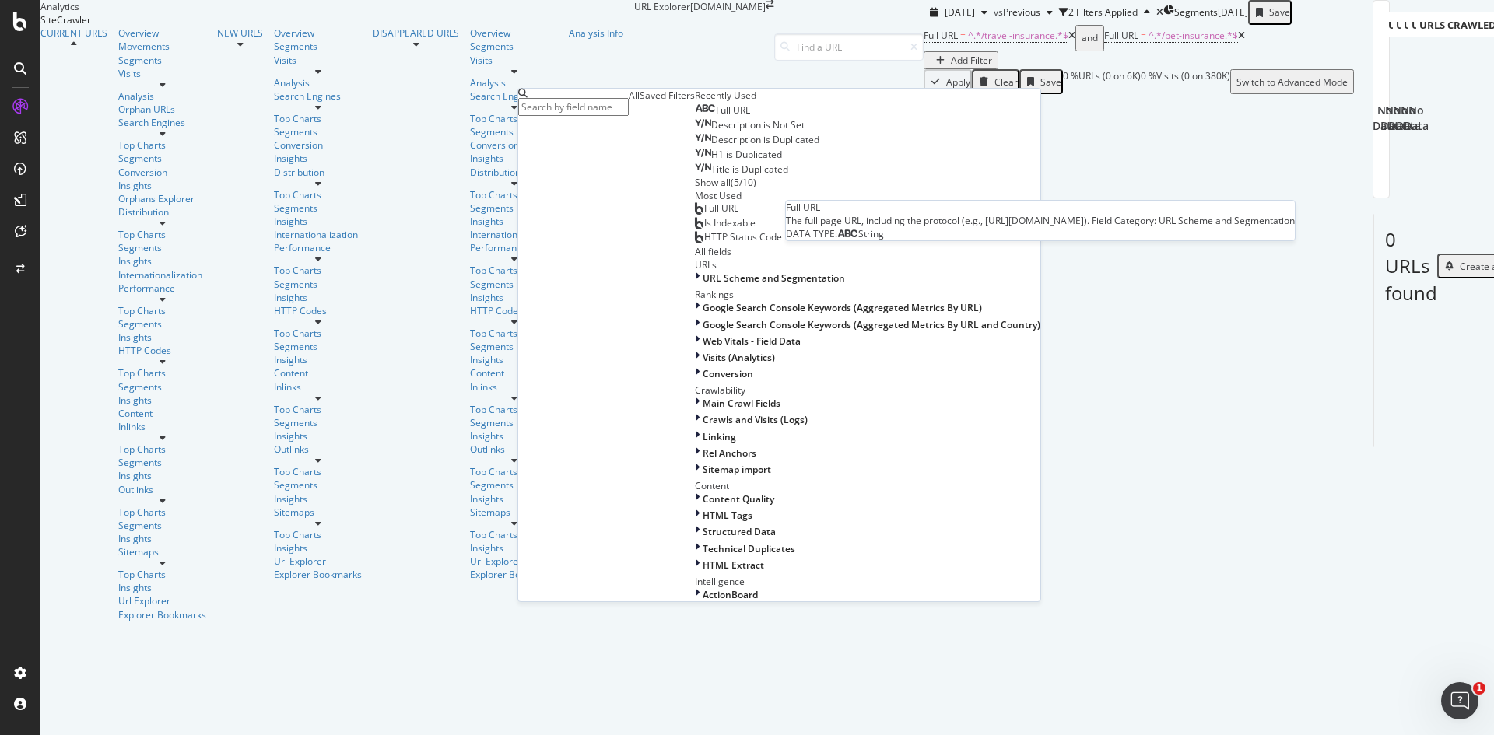
click at [695, 117] on div "Full URL" at bounding box center [722, 110] width 55 height 12
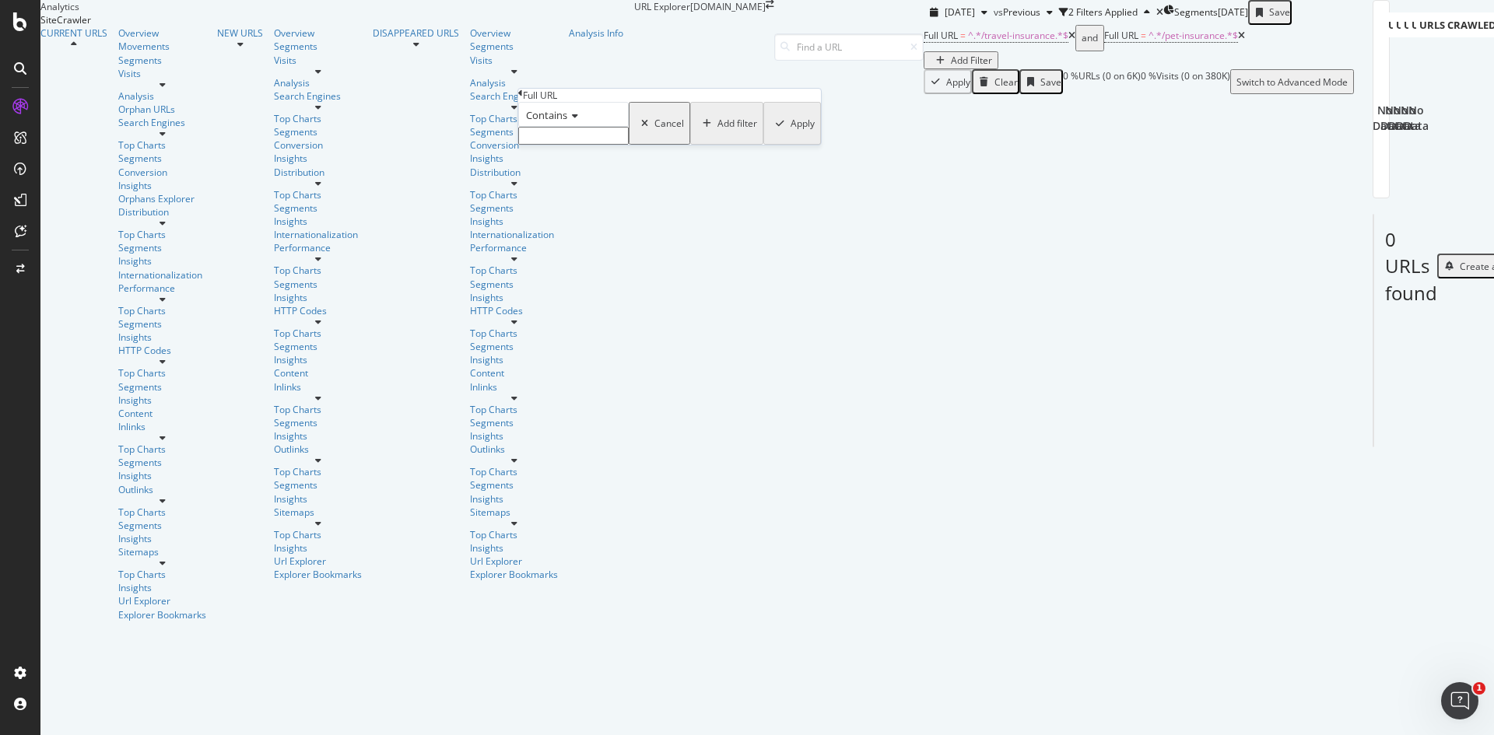
click at [597, 145] on input "text" at bounding box center [573, 136] width 110 height 18
paste input "/life-insurance"
type input "/life-insurance"
click at [791, 135] on div "Apply" at bounding box center [803, 127] width 24 height 13
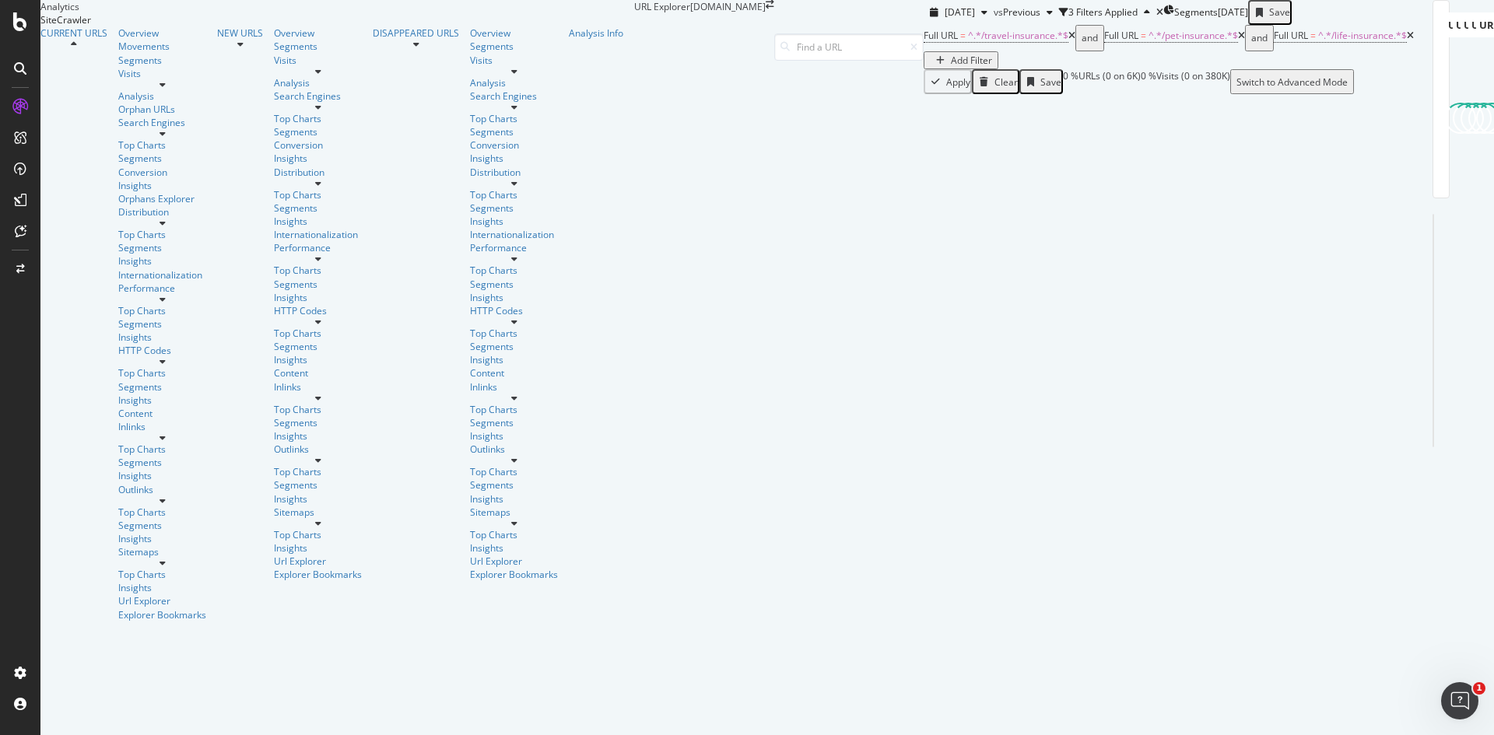
click at [951, 67] on div "Add Filter" at bounding box center [971, 60] width 41 height 13
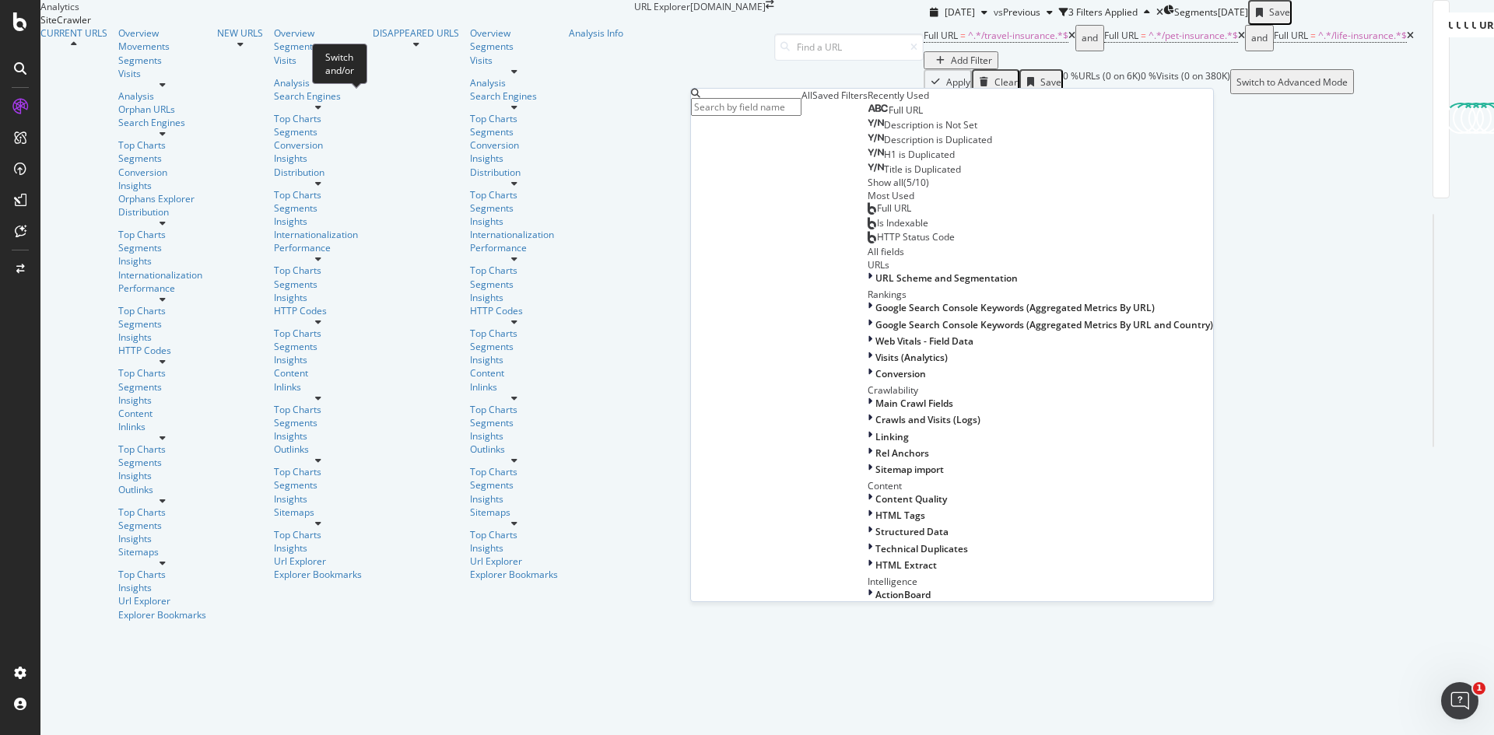
click at [1082, 49] on div "and" at bounding box center [1090, 38] width 16 height 22
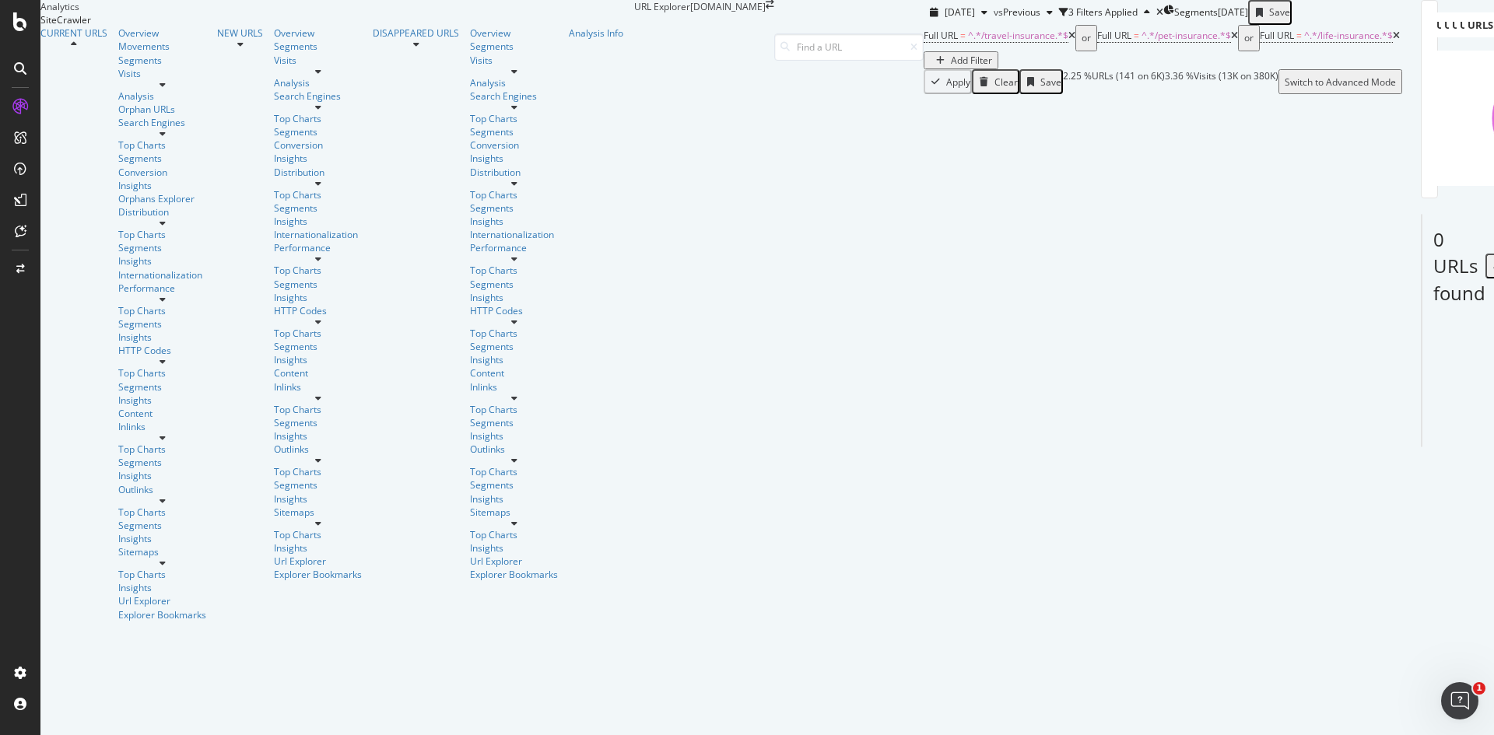
click at [951, 67] on div "Add Filter" at bounding box center [971, 60] width 41 height 13
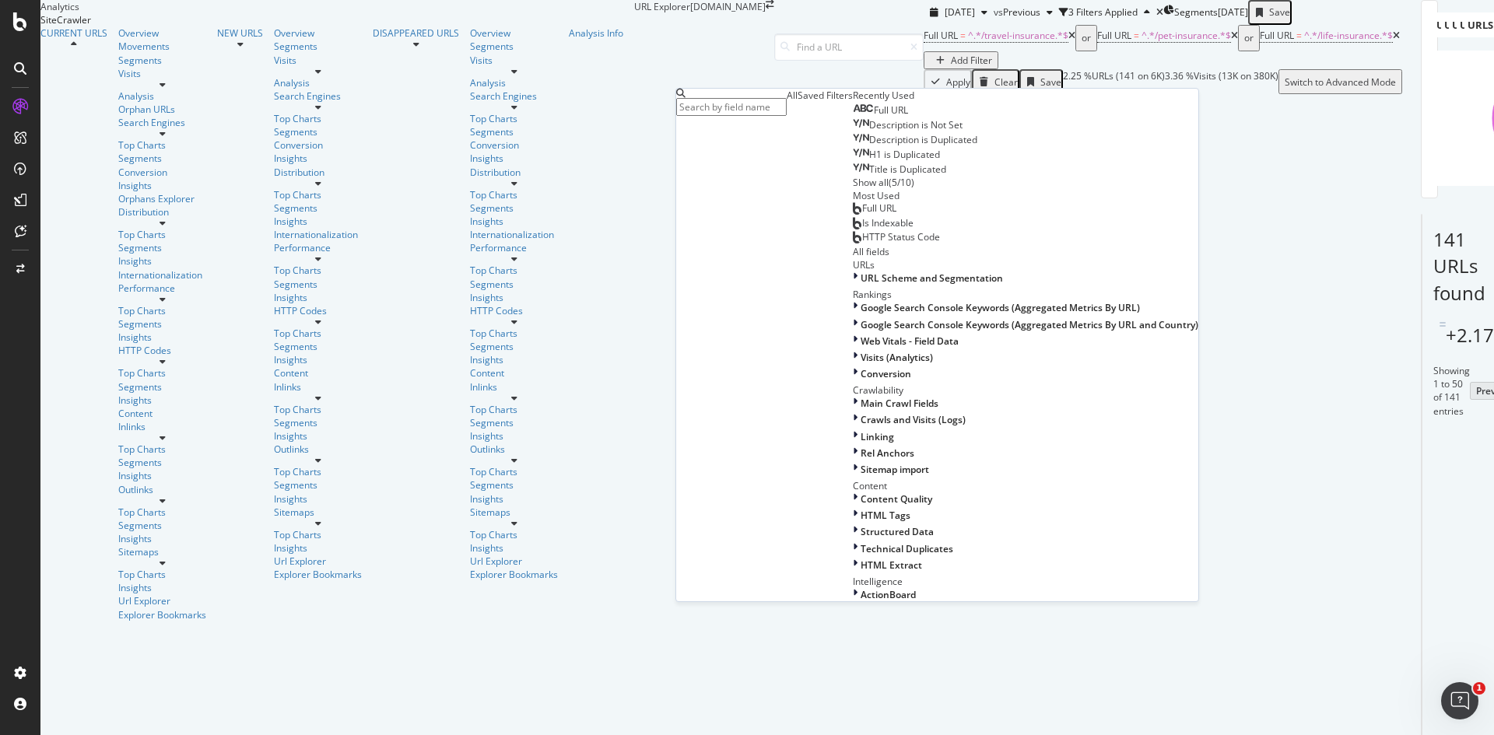
click at [874, 117] on span "Full URL" at bounding box center [891, 109] width 34 height 13
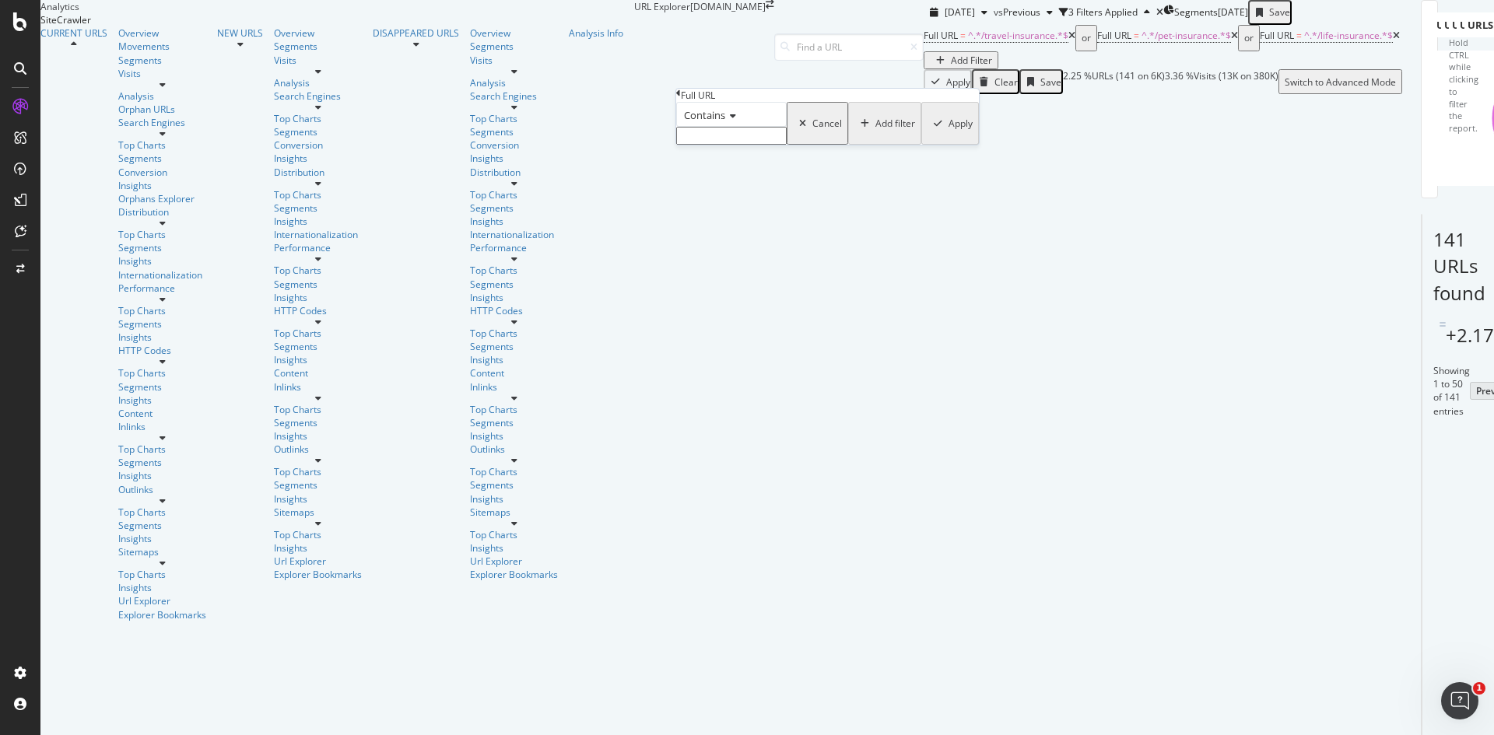
click at [755, 145] on input "text" at bounding box center [731, 136] width 110 height 18
paste input "/income-protection"
type input "/income-protection"
click at [948, 135] on div "Apply" at bounding box center [960, 127] width 24 height 13
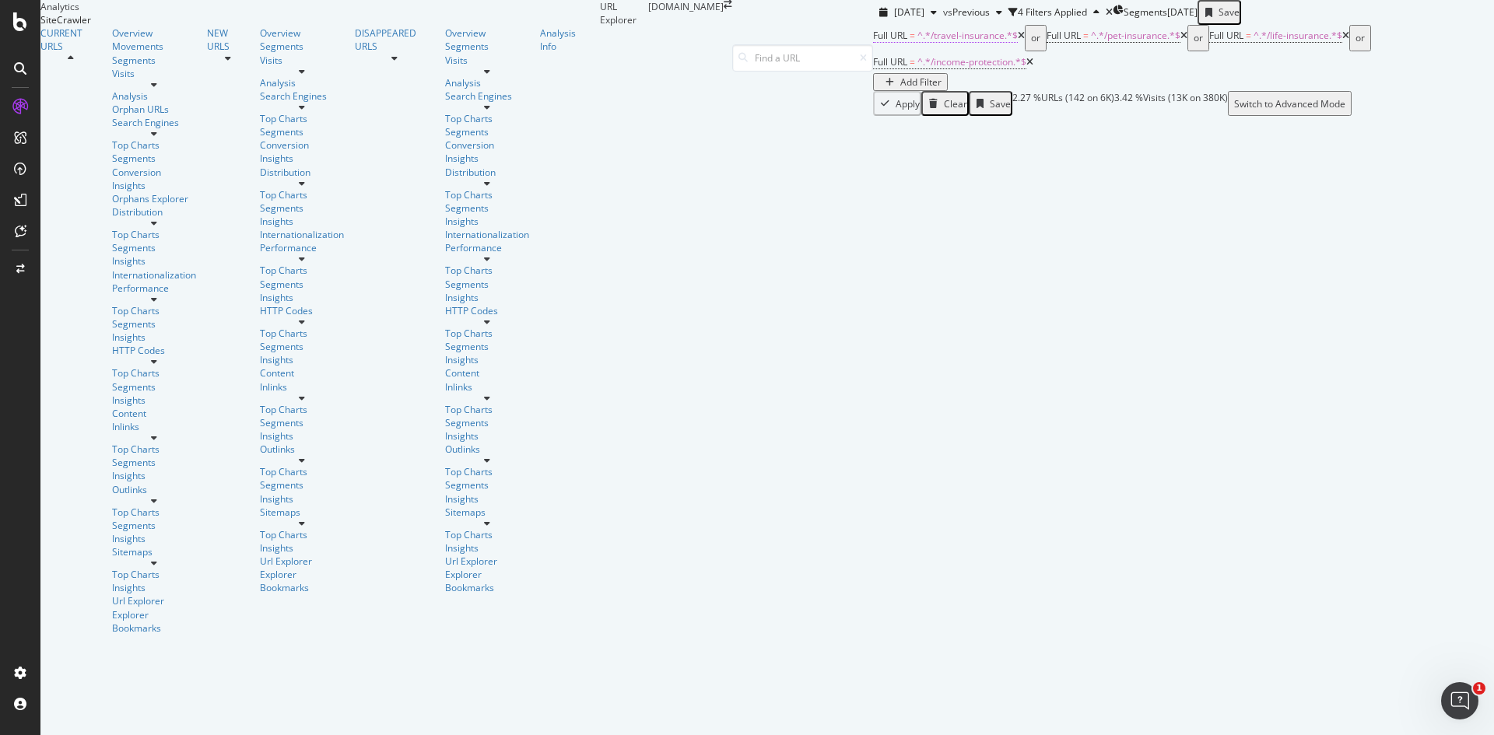
scroll to position [1229, 0]
click at [894, 19] on span "[DATE]" at bounding box center [909, 11] width 30 height 13
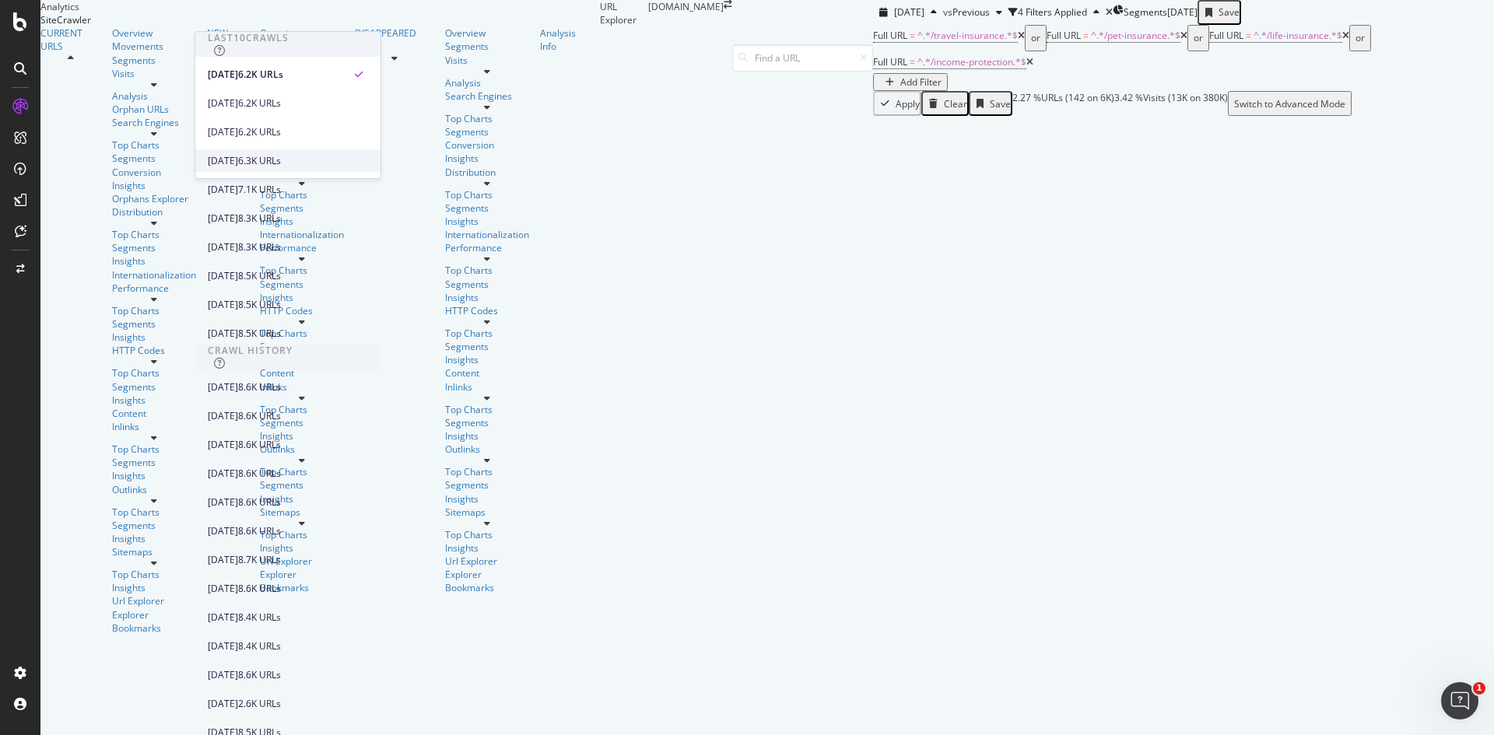
scroll to position [443, 0]
click at [238, 524] on div "[DATE]" at bounding box center [223, 531] width 30 height 14
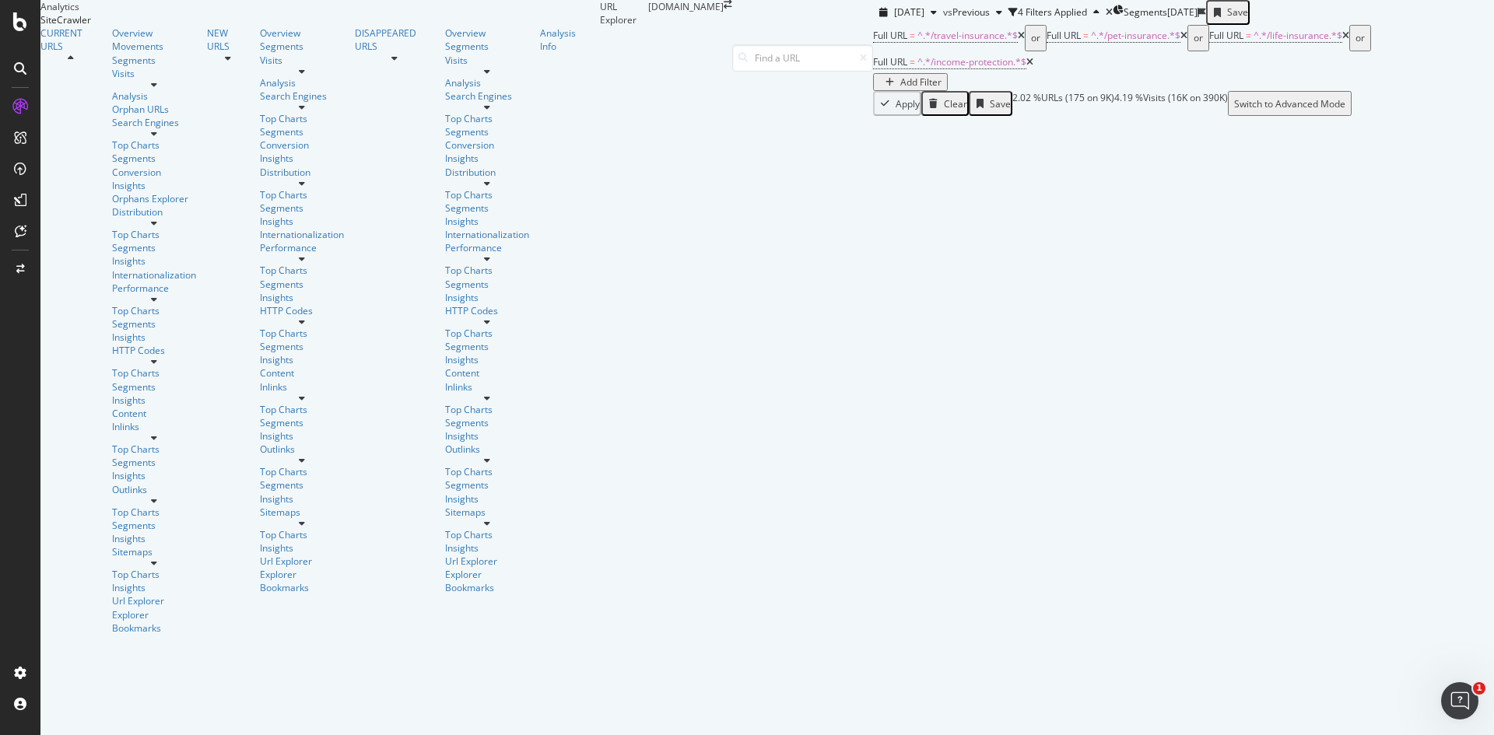
scroll to position [3648, 0]
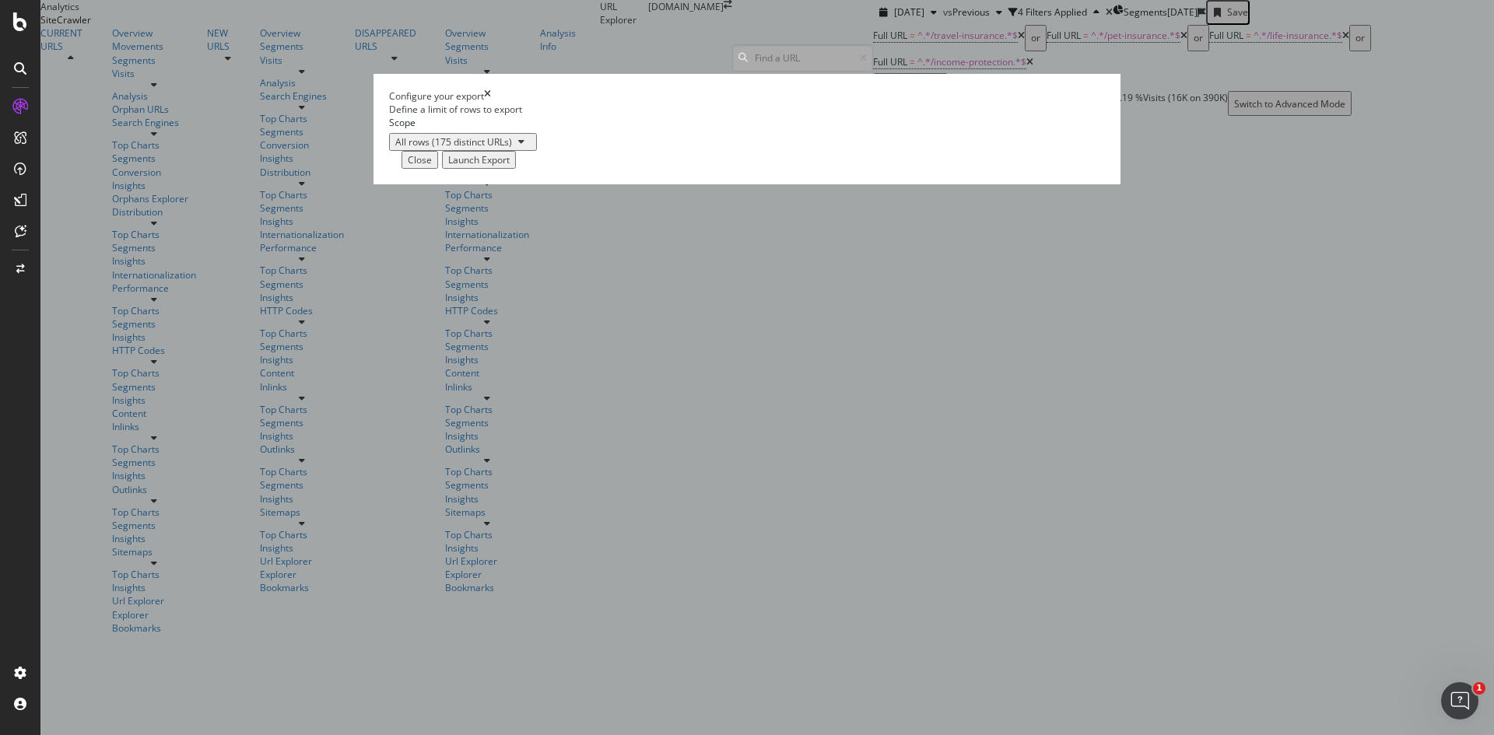
click at [510, 167] on div "Launch Export" at bounding box center [478, 159] width 61 height 13
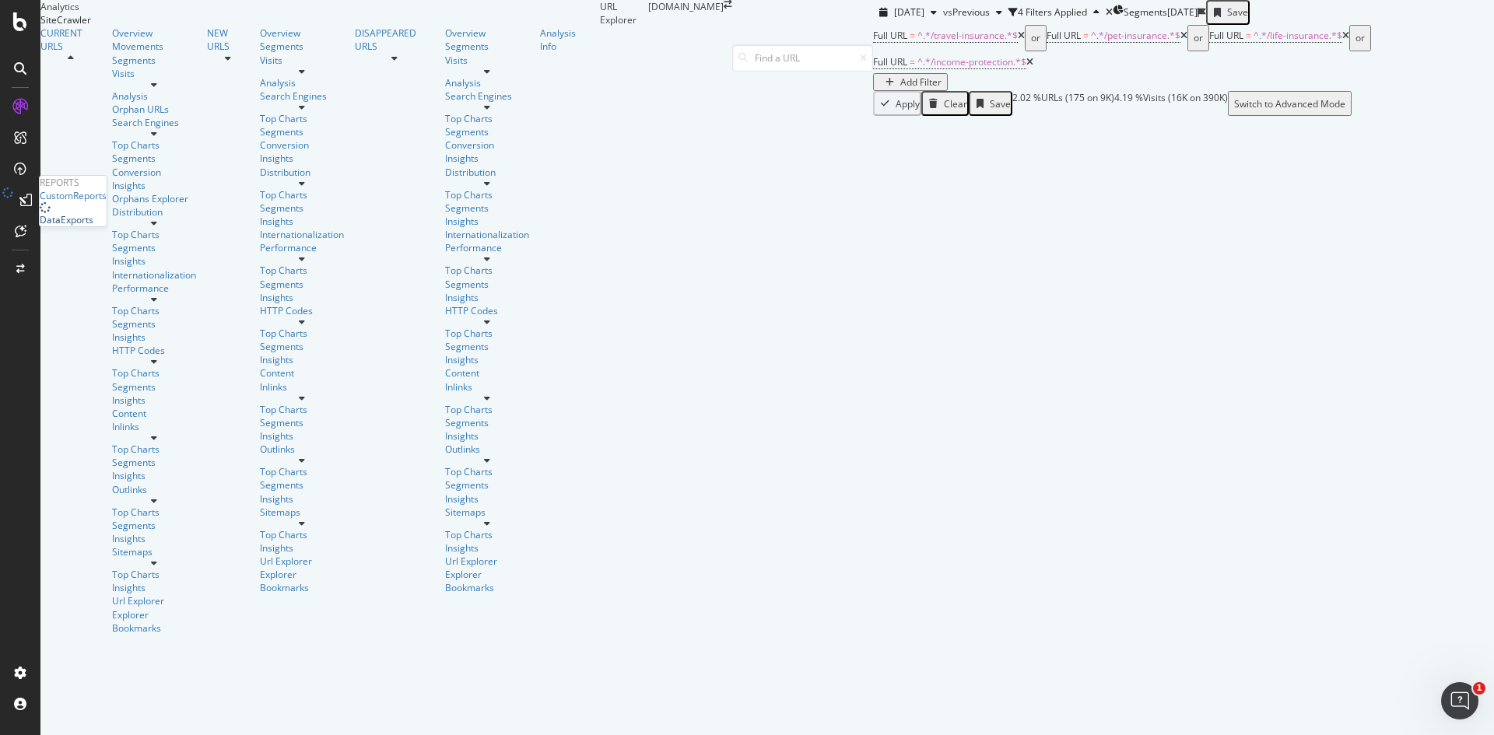
click at [86, 226] on div "DataExports" at bounding box center [67, 219] width 54 height 13
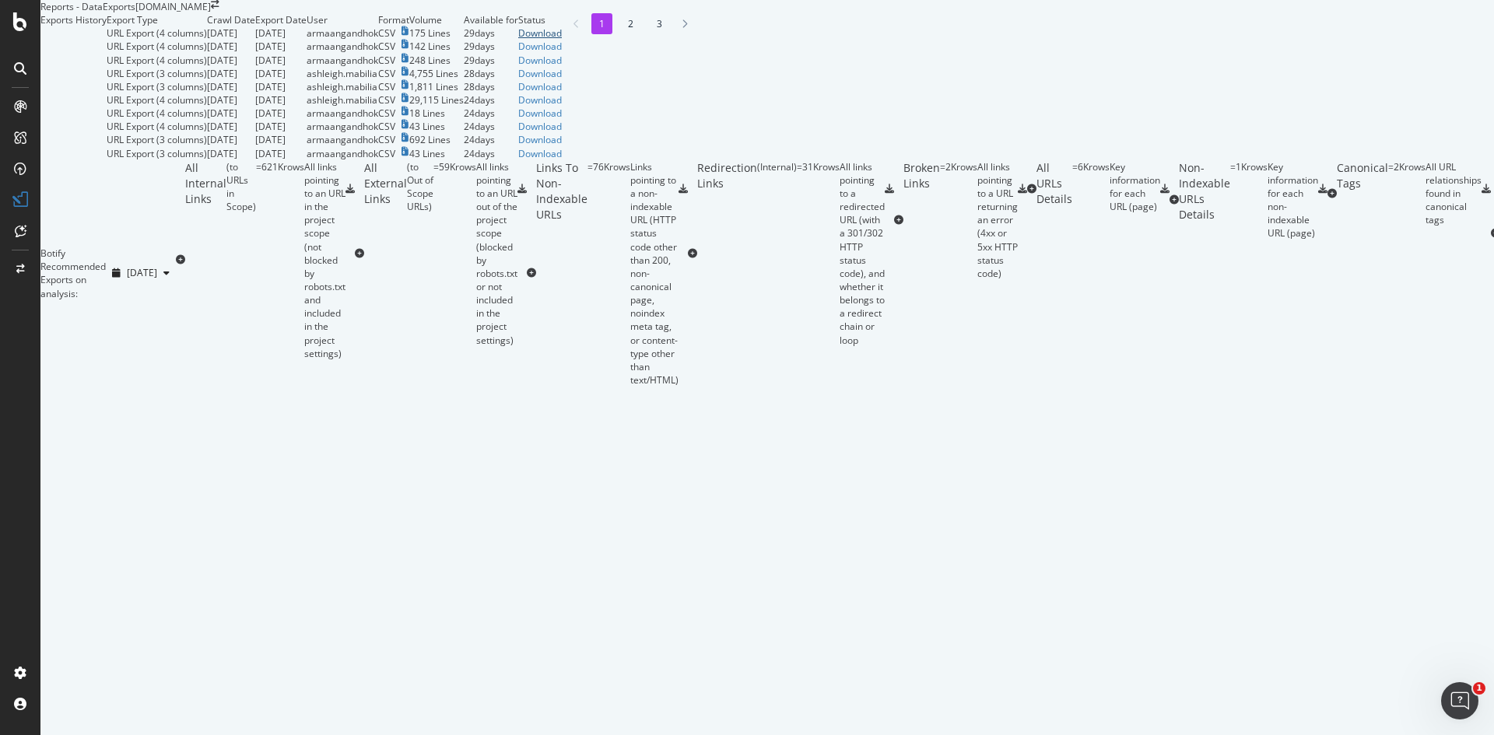
click at [562, 40] on div "Download" at bounding box center [540, 32] width 44 height 13
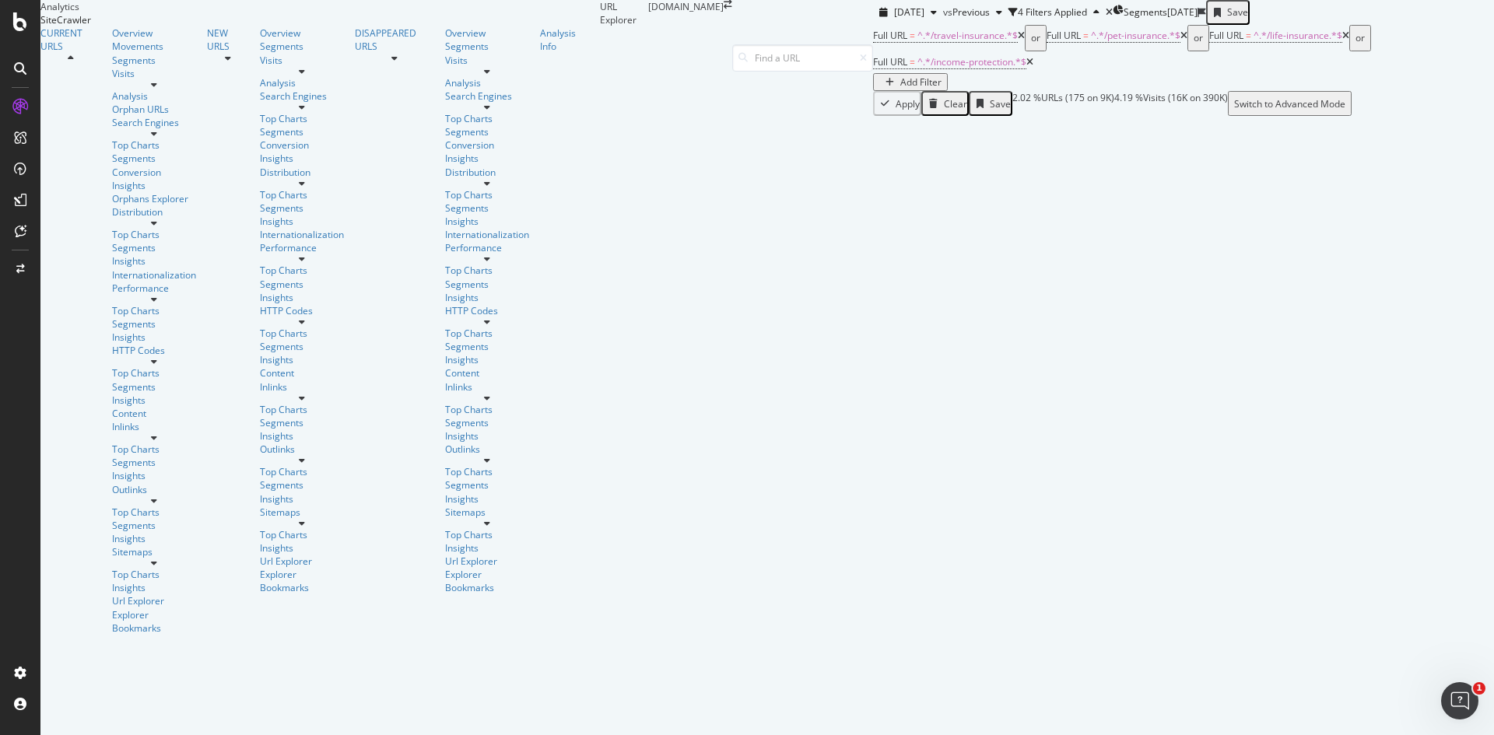
scroll to position [3112, 0]
drag, startPoint x: 240, startPoint y: 394, endPoint x: 302, endPoint y: 410, distance: 64.2
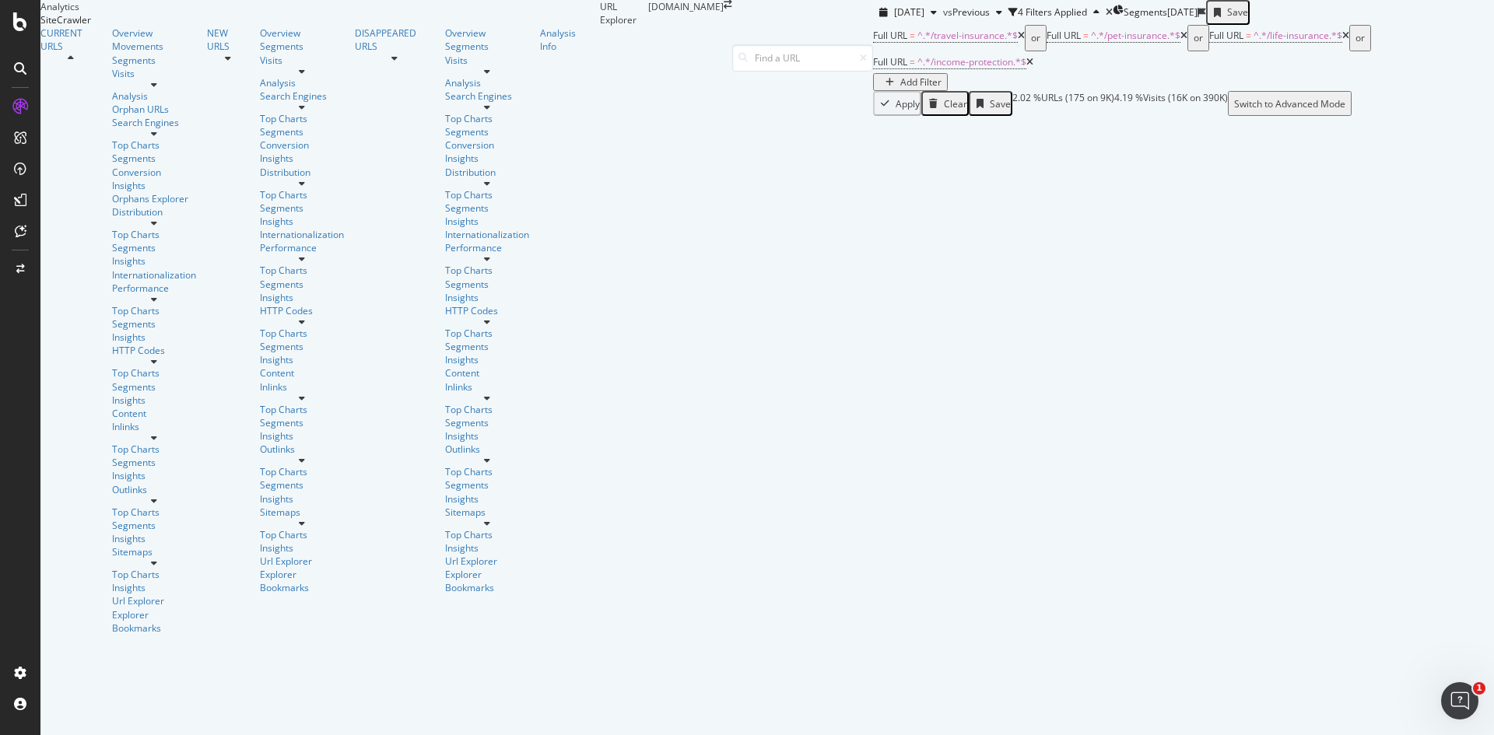
drag, startPoint x: 854, startPoint y: 103, endPoint x: 704, endPoint y: 103, distance: 149.4
click at [1026, 67] on icon at bounding box center [1029, 62] width 7 height 9
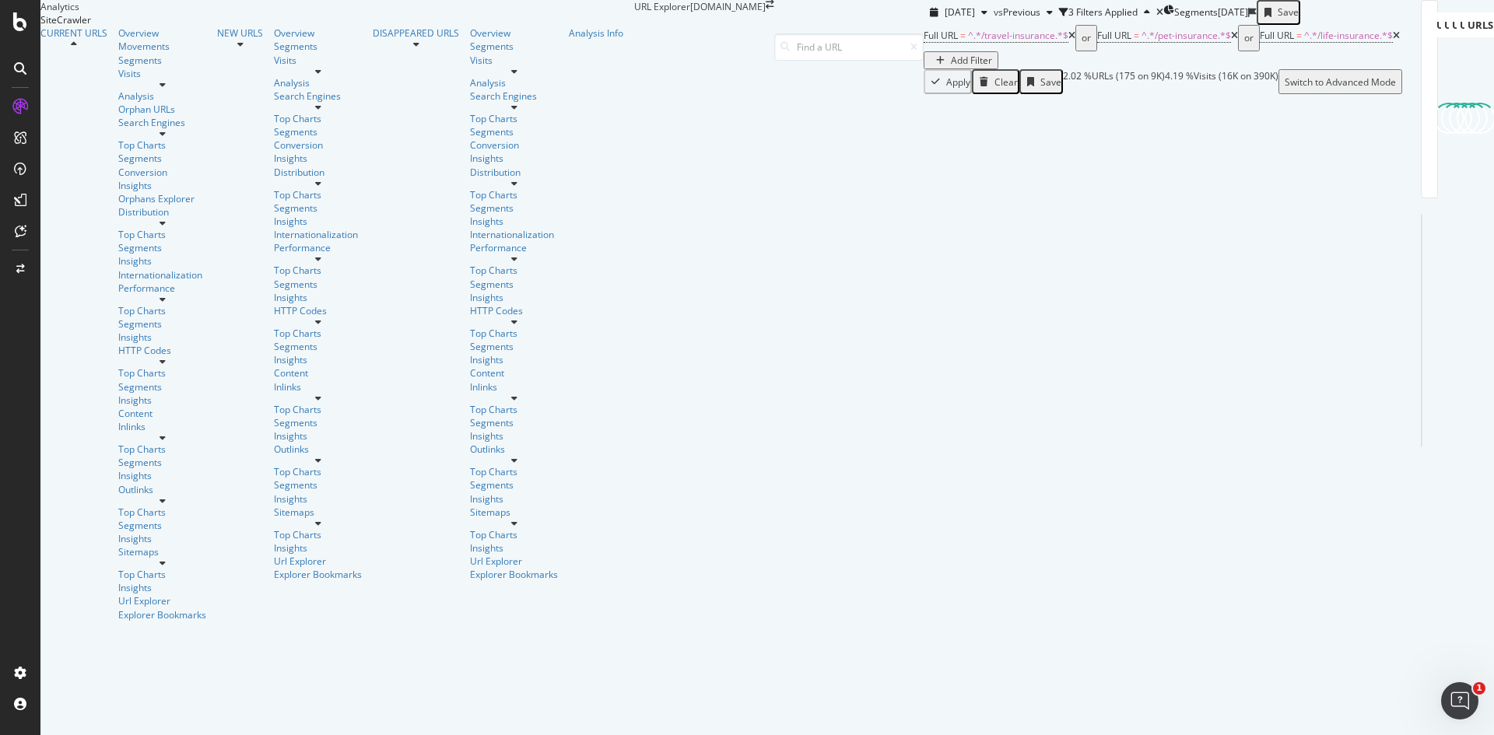
click at [1393, 40] on icon at bounding box center [1396, 35] width 7 height 9
click at [1231, 40] on icon at bounding box center [1234, 35] width 7 height 9
click at [1068, 40] on icon at bounding box center [1071, 35] width 7 height 9
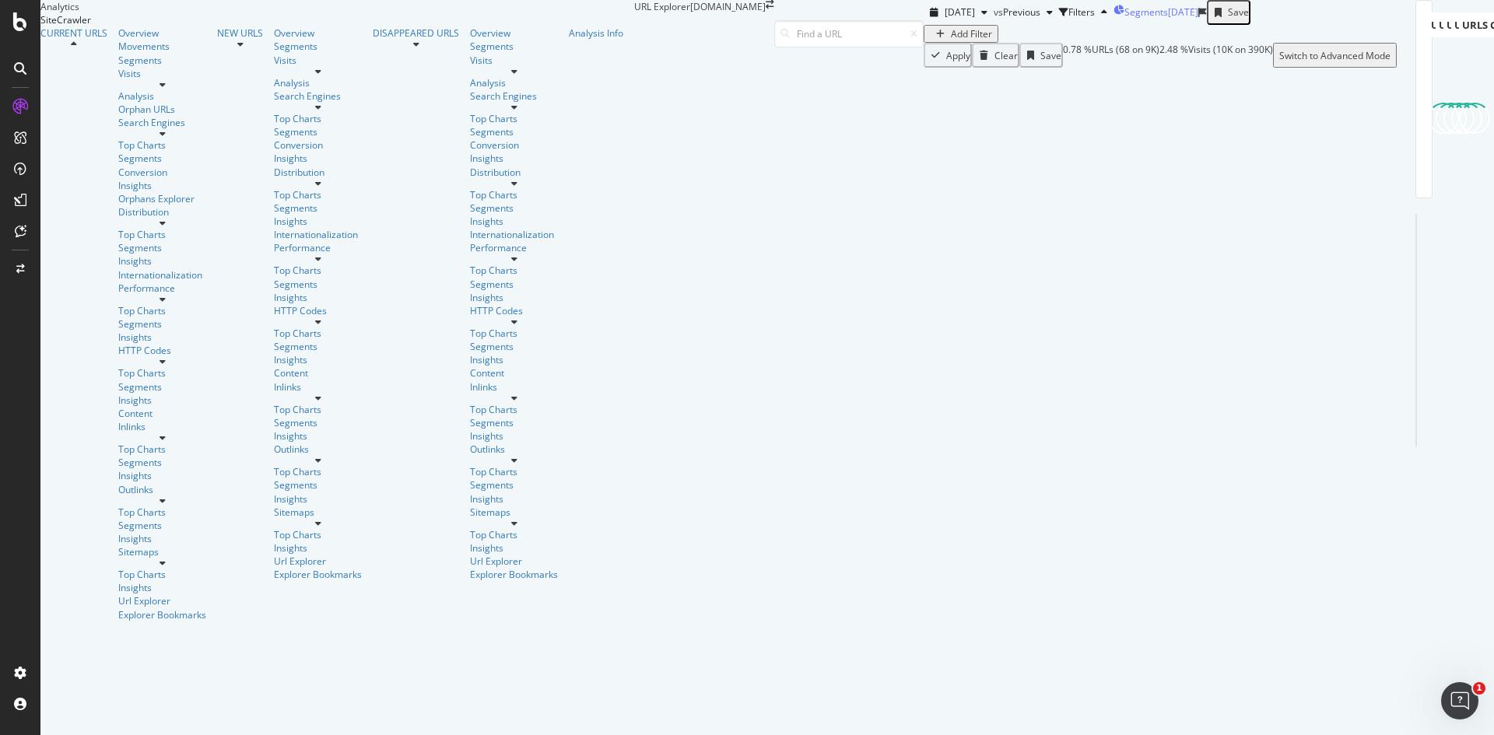
click at [1124, 19] on span "Segments" at bounding box center [1146, 11] width 44 height 13
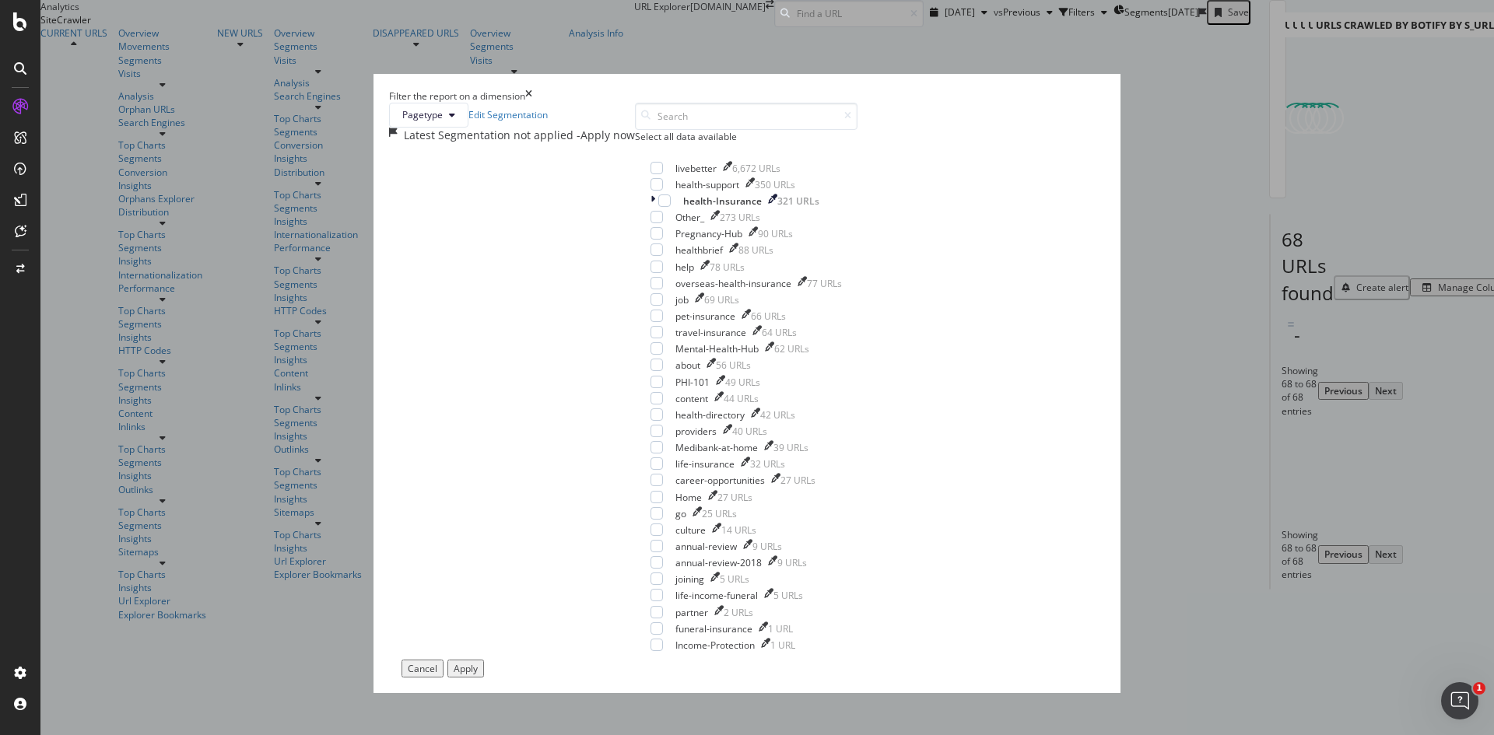
click at [532, 103] on icon "times" at bounding box center [528, 95] width 7 height 13
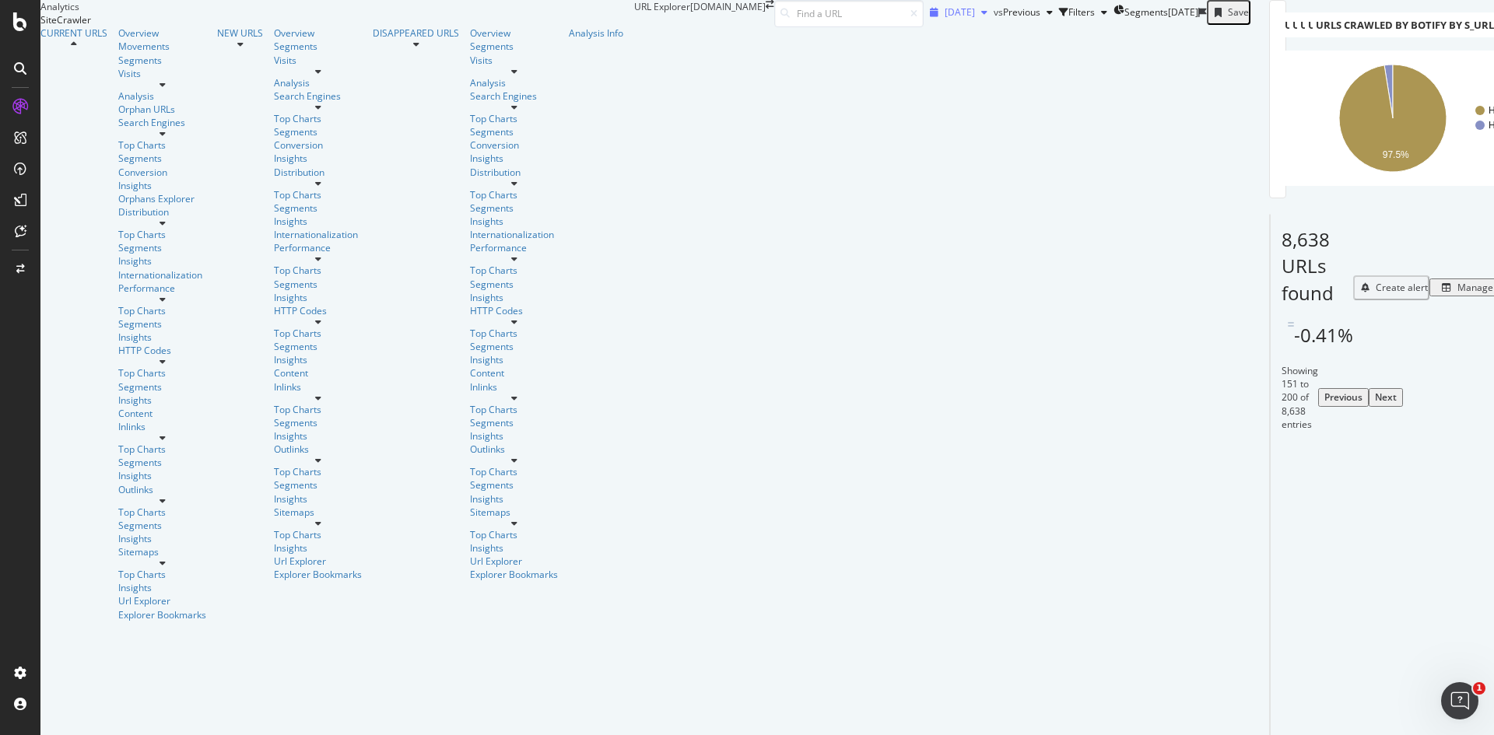
click at [975, 17] on div "button" at bounding box center [984, 12] width 19 height 9
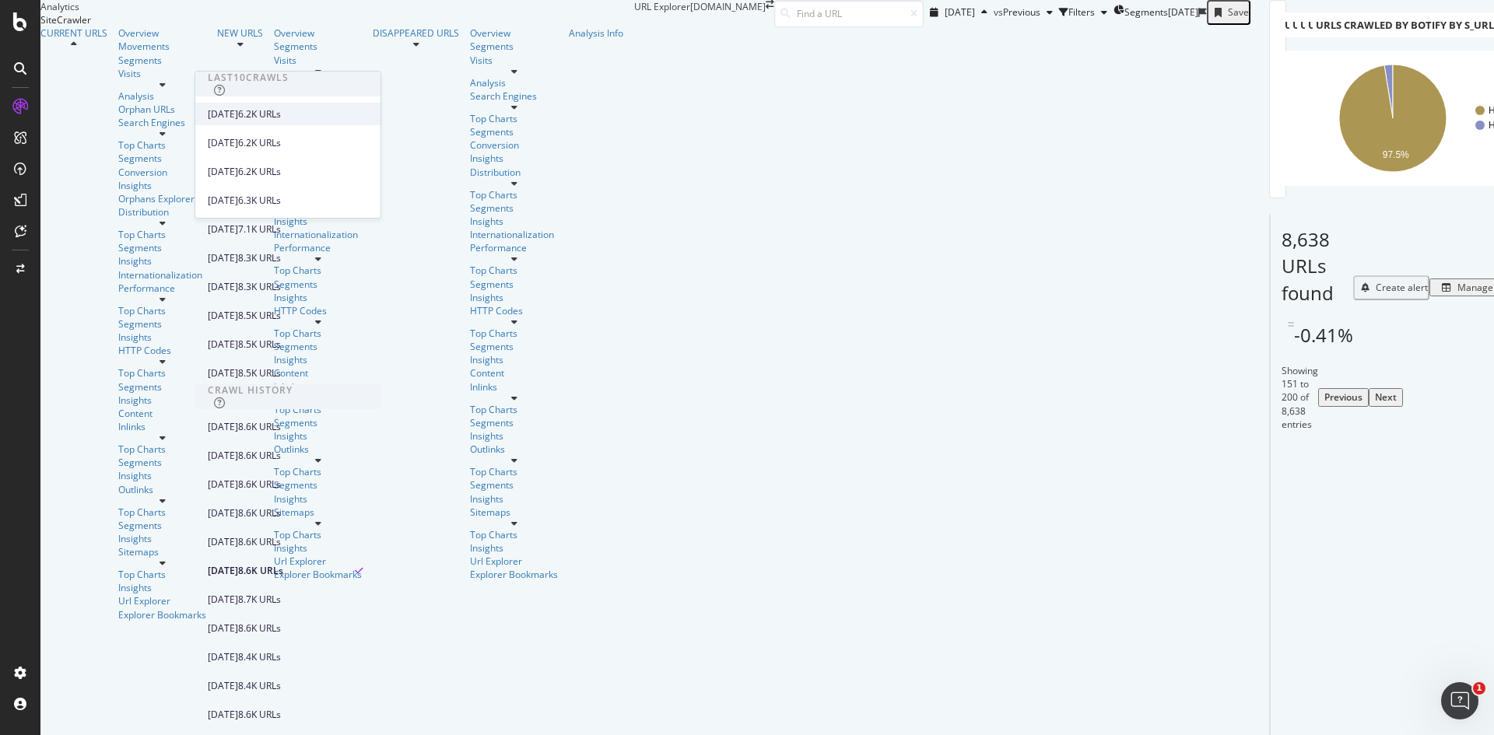
click at [238, 117] on div "[DATE]" at bounding box center [223, 114] width 30 height 14
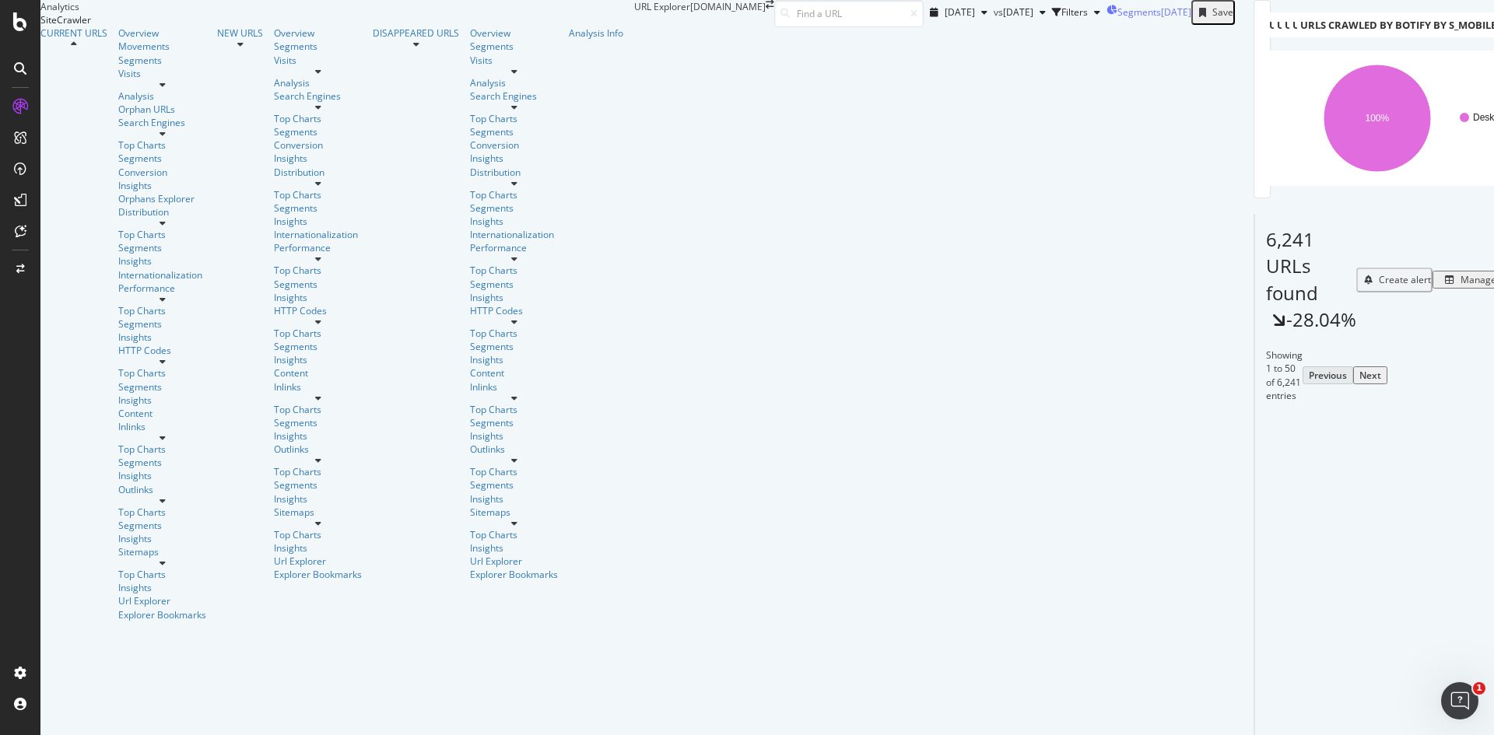
click at [1117, 19] on span "Segments" at bounding box center [1139, 11] width 44 height 13
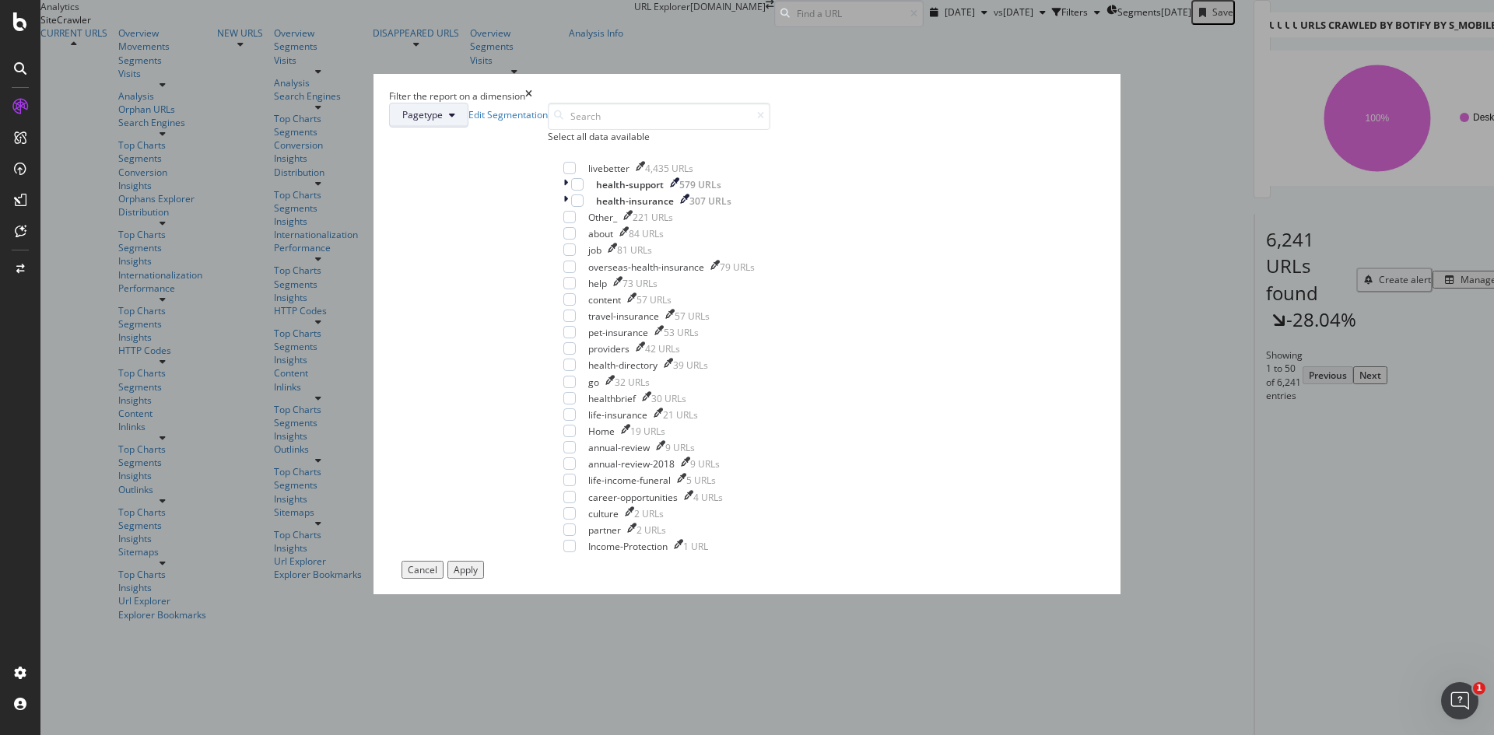
click at [443, 121] on span "Pagetype" at bounding box center [422, 114] width 40 height 13
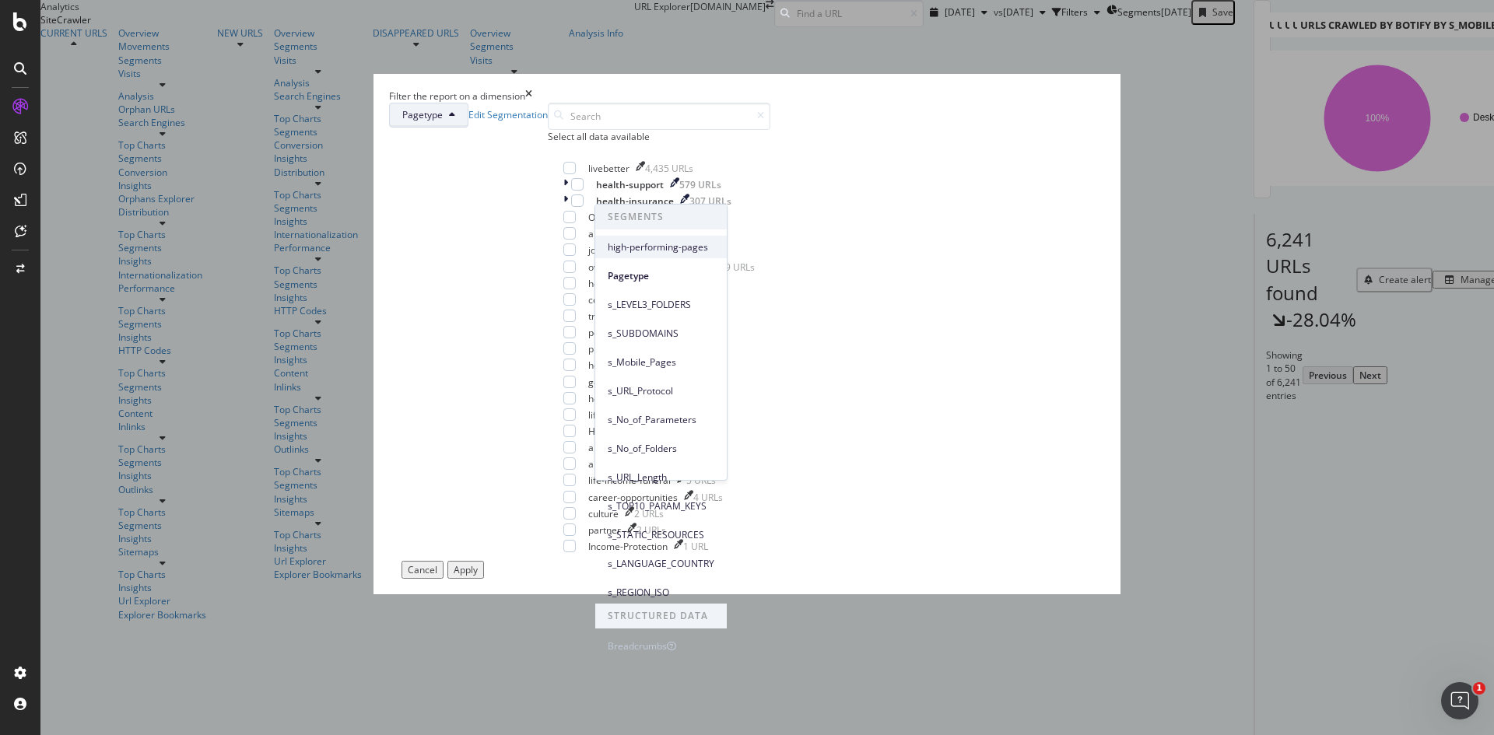
click at [644, 244] on span "high-performing-pages" at bounding box center [661, 247] width 107 height 14
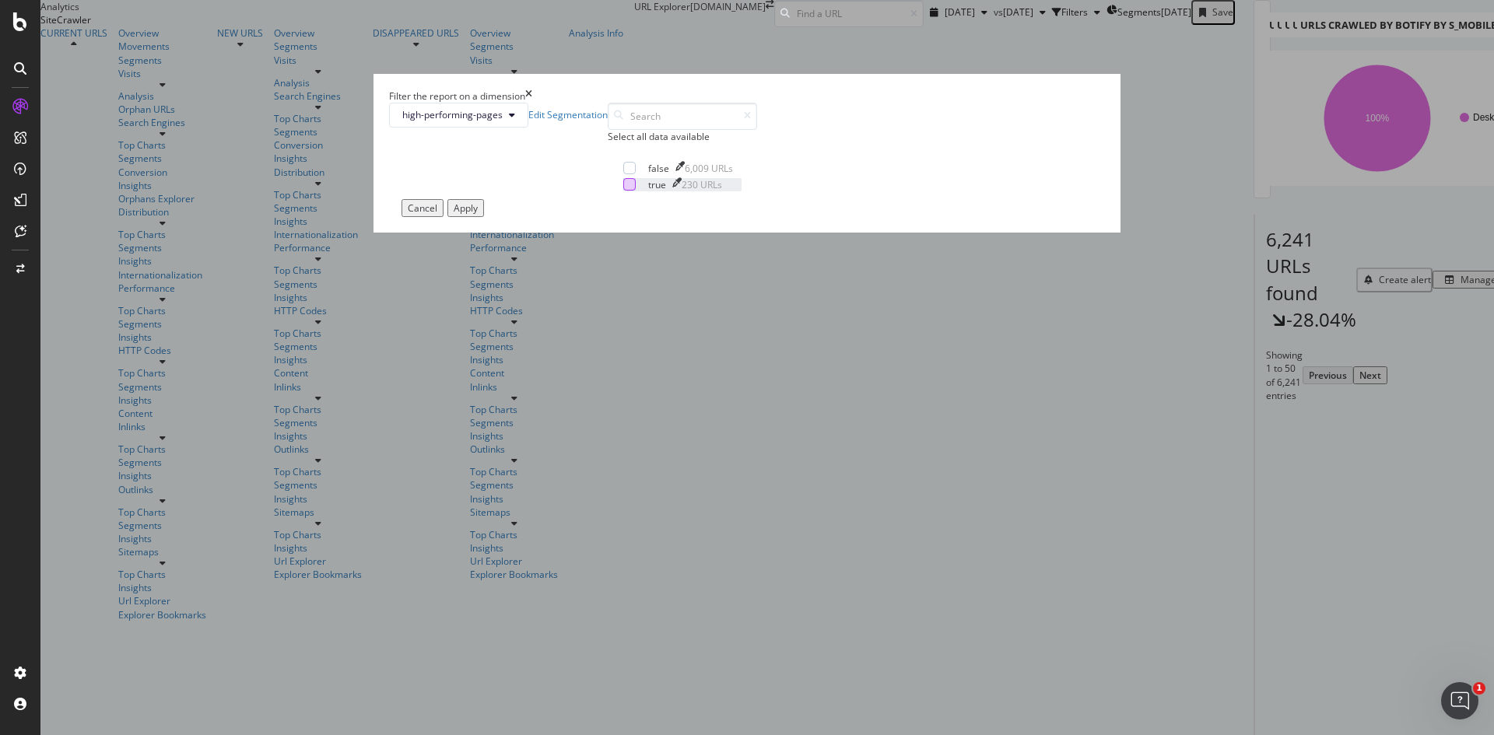
click at [623, 191] on div "modal" at bounding box center [629, 184] width 12 height 12
click at [478, 215] on div "Apply" at bounding box center [466, 208] width 24 height 13
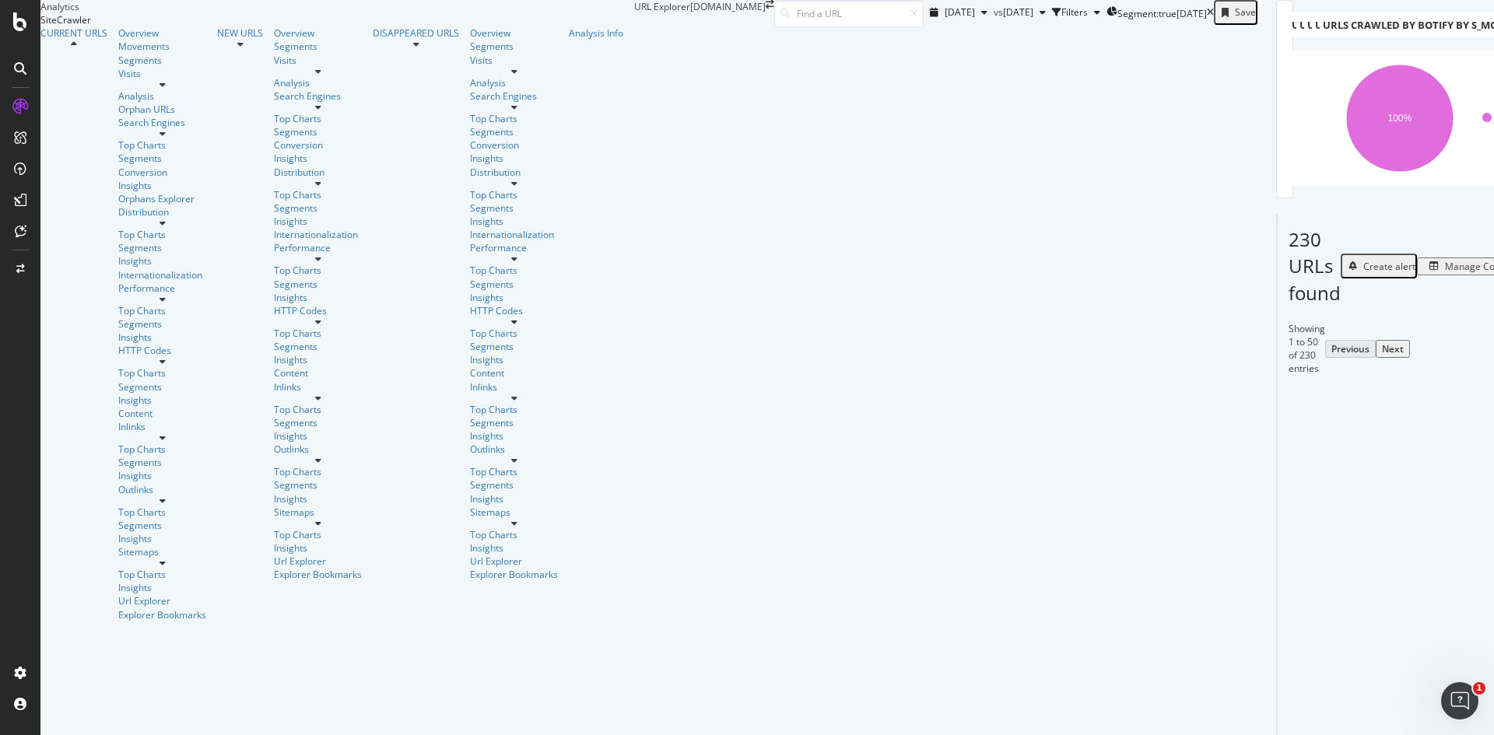
click at [1445, 273] on div "Manage Columns" at bounding box center [1483, 266] width 76 height 13
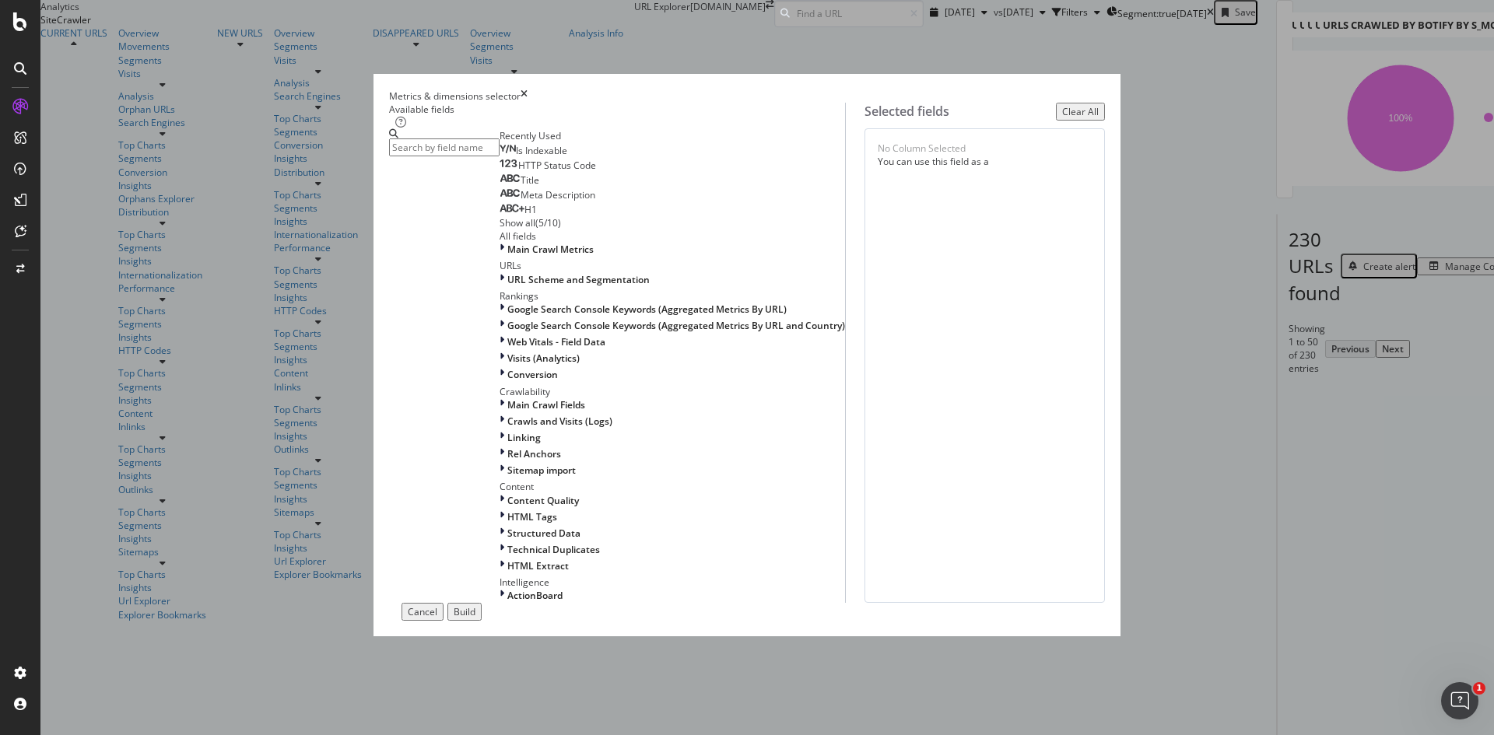
scroll to position [367, 0]
click at [507, 589] on span "ActionBoard" at bounding box center [534, 595] width 55 height 13
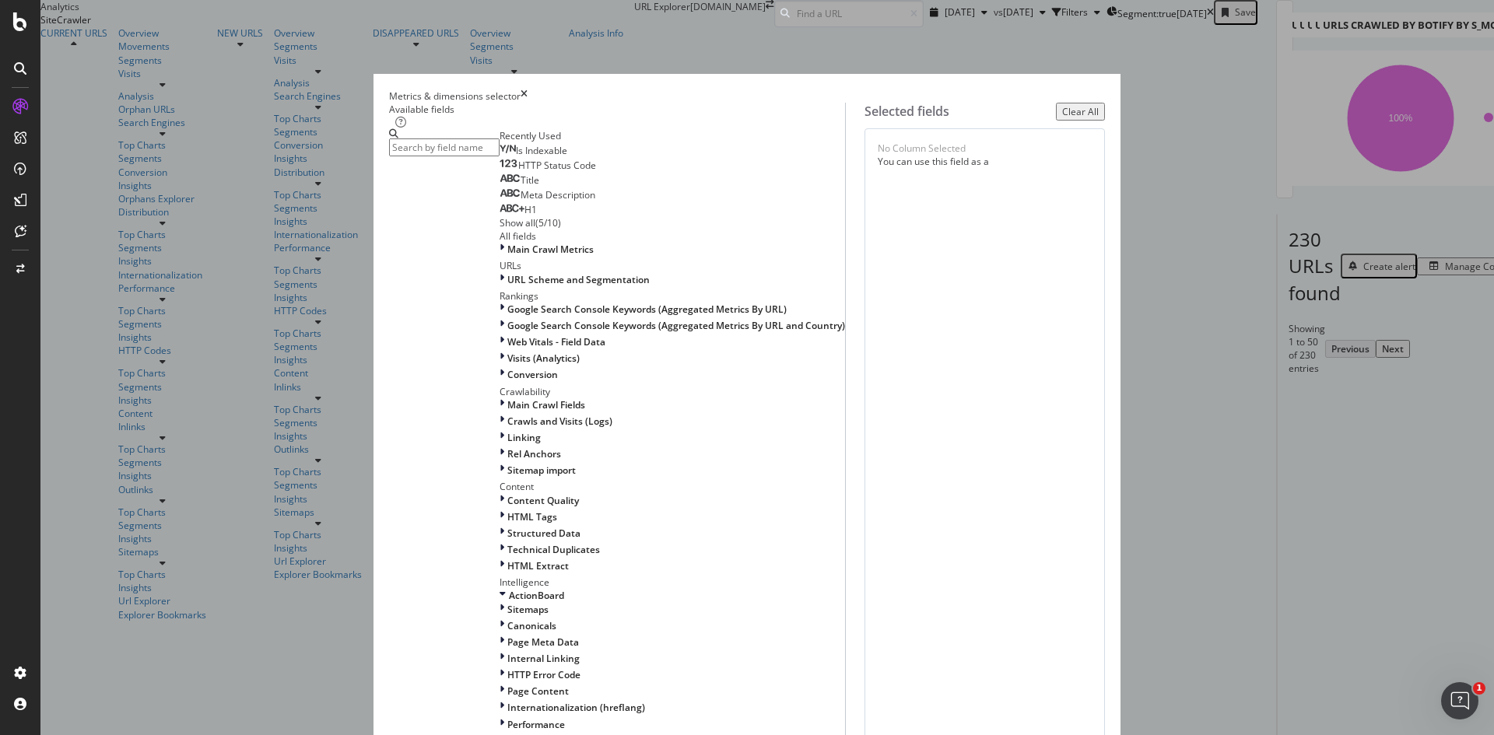
scroll to position [644, 0]
click at [500, 685] on icon "modal" at bounding box center [502, 691] width 5 height 13
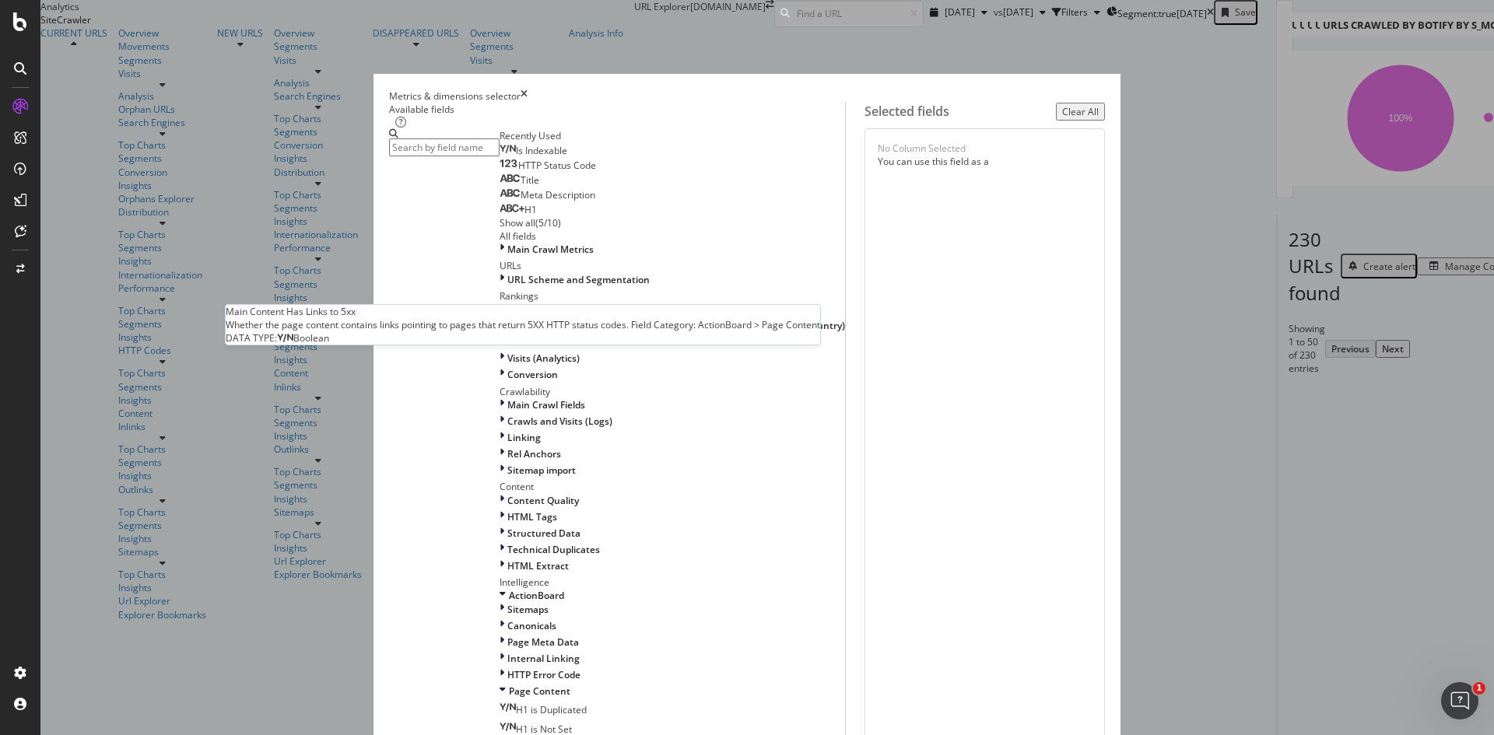
scroll to position [826, 0]
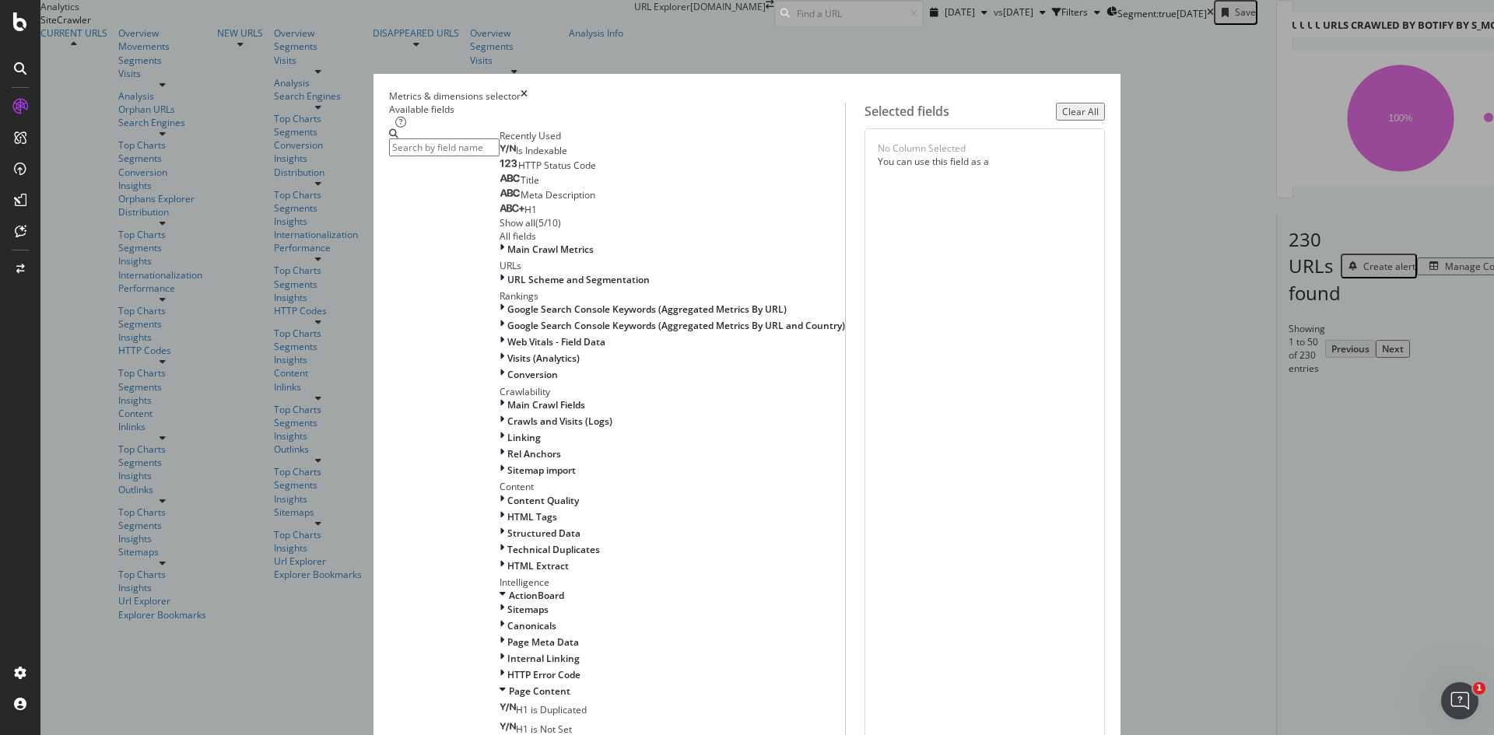
click at [552, 703] on div "H1 is Duplicated" at bounding box center [543, 709] width 87 height 13
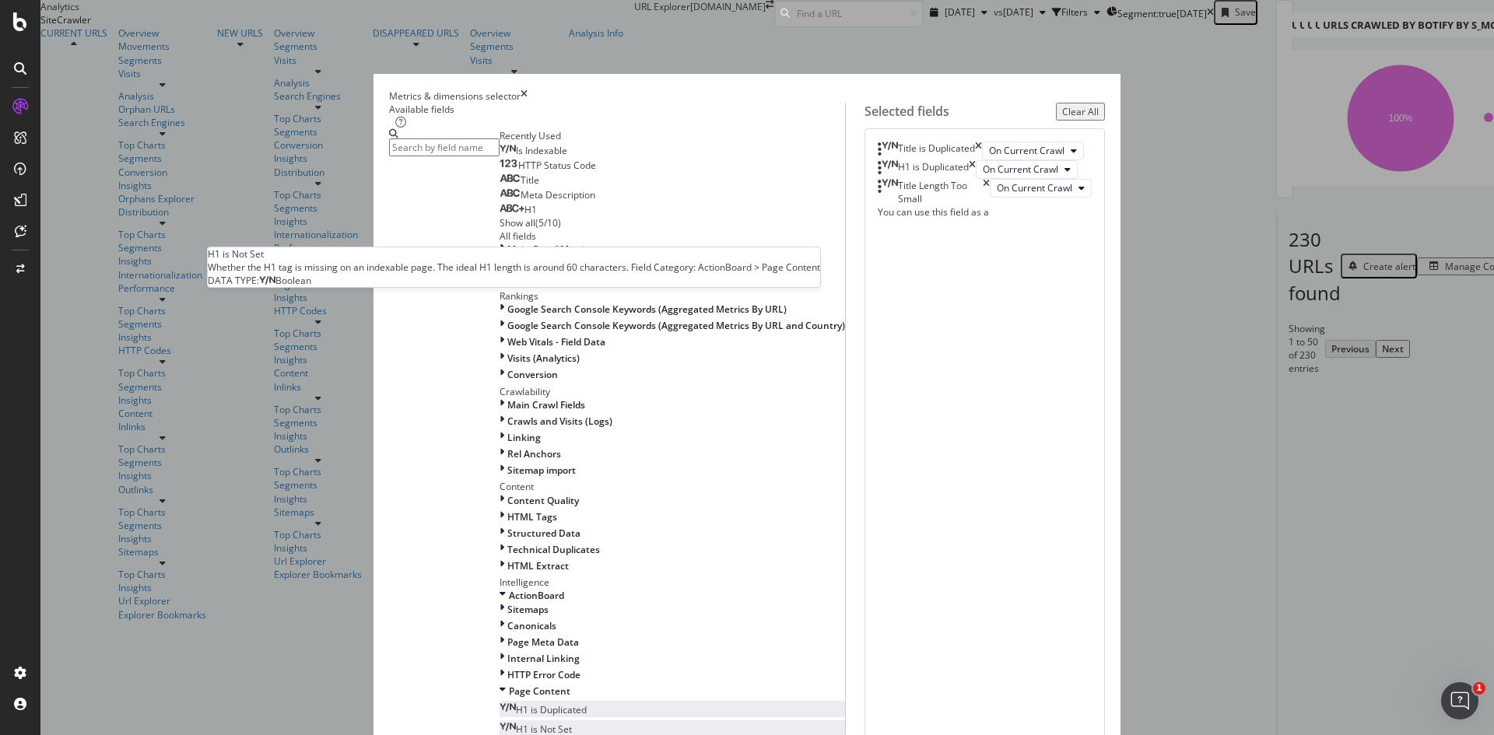
click at [542, 723] on div "H1 is Not Set" at bounding box center [536, 729] width 72 height 13
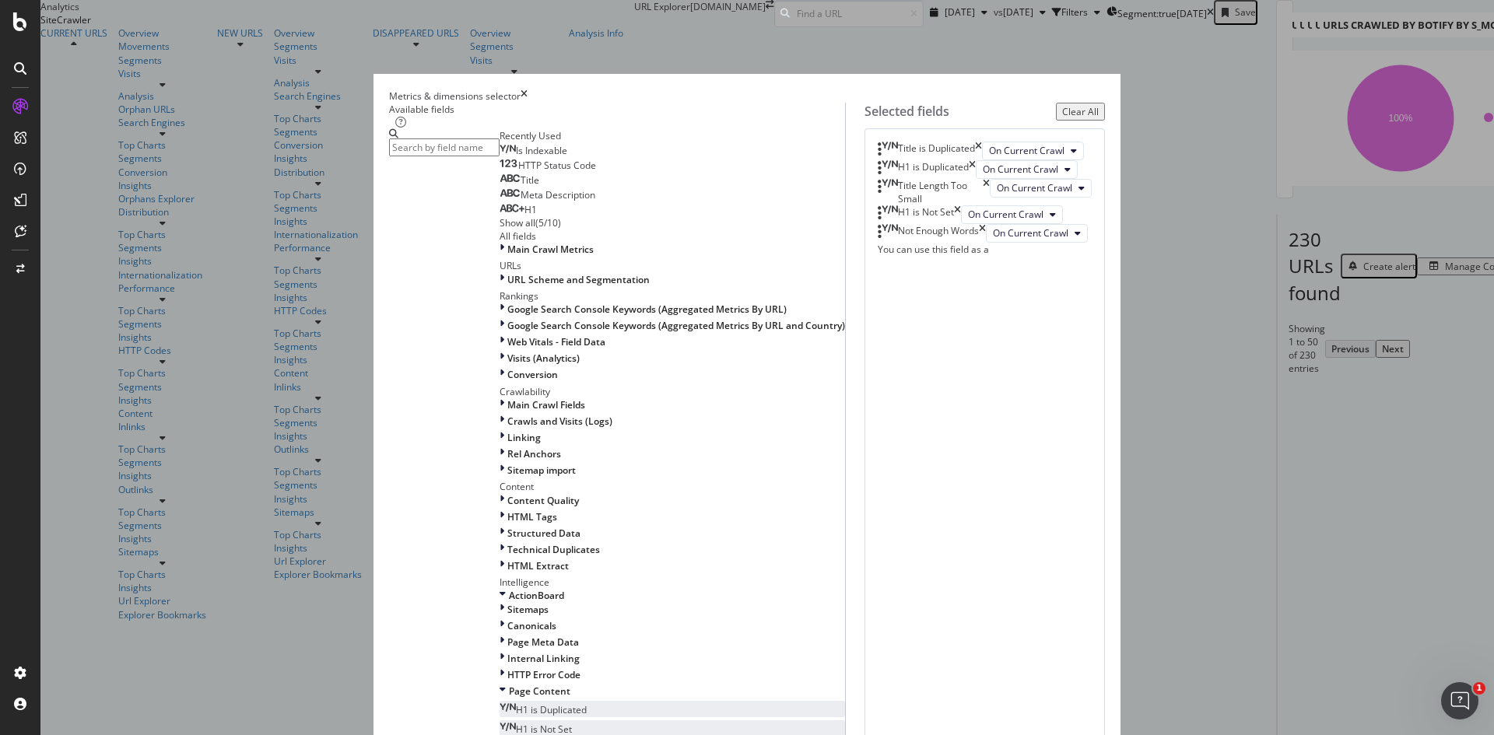
click at [584, 735] on span "Main Content Has Links to 3xx" at bounding box center [581, 748] width 130 height 13
click at [500, 685] on div "Page Content" at bounding box center [672, 691] width 345 height 13
click at [512, 718] on div "Performance" at bounding box center [672, 724] width 345 height 13
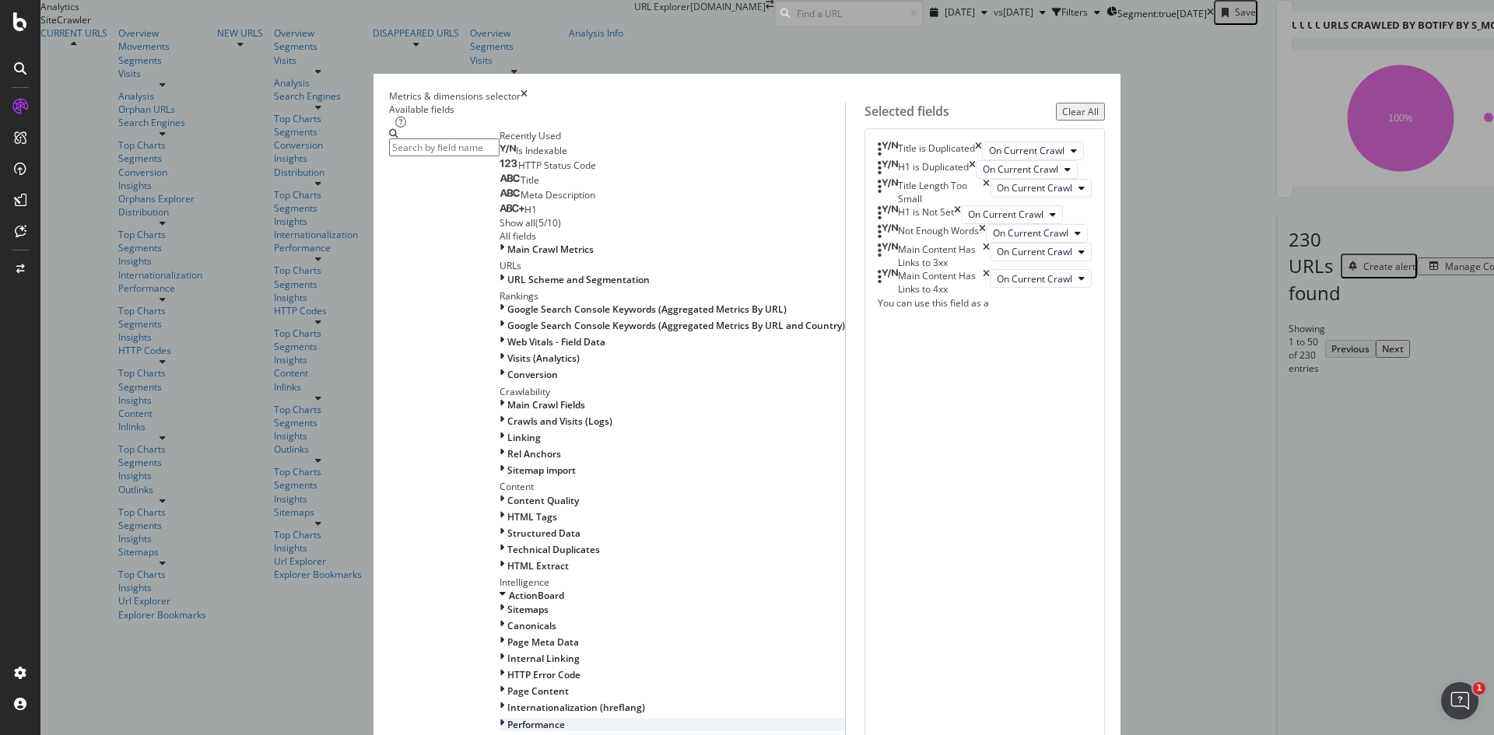
scroll to position [701, 0]
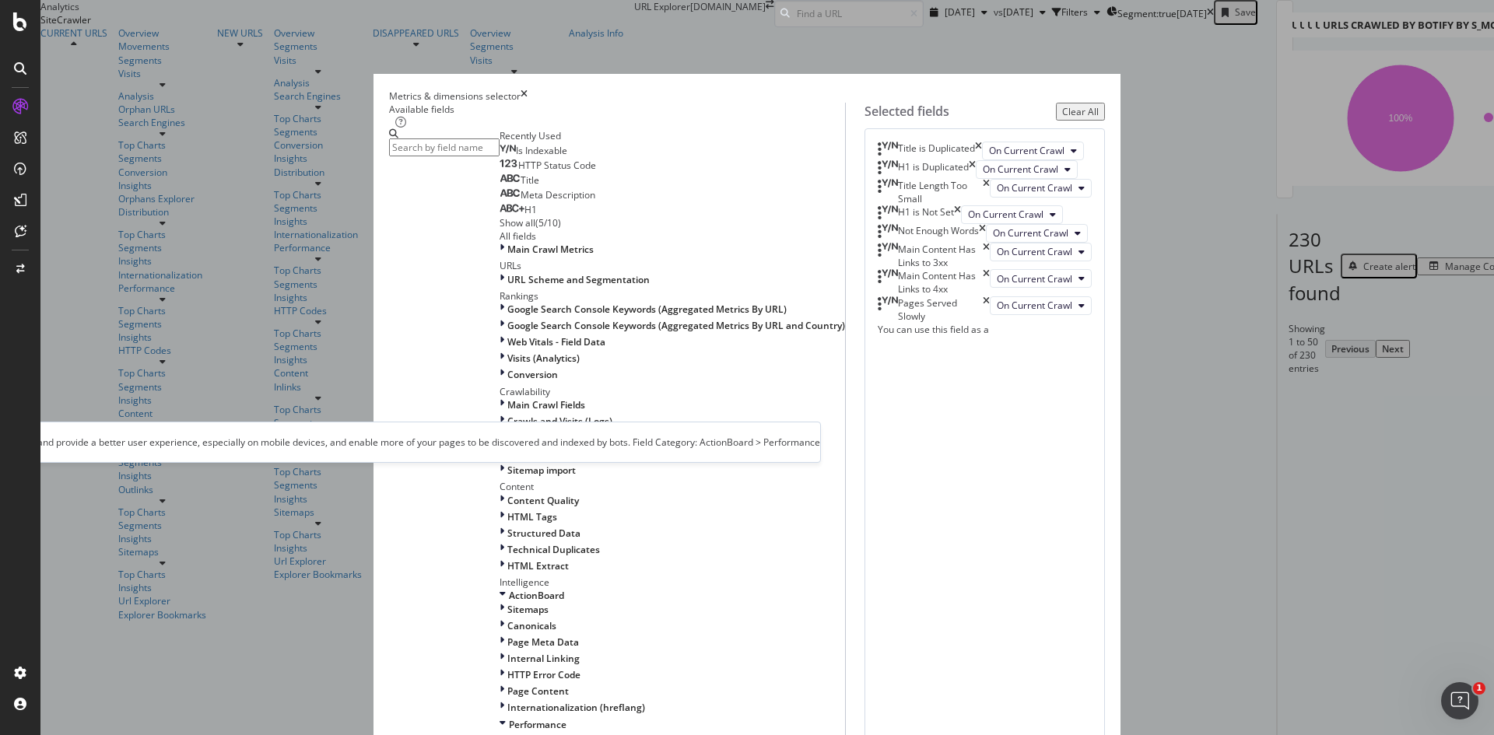
scroll to position [30, 0]
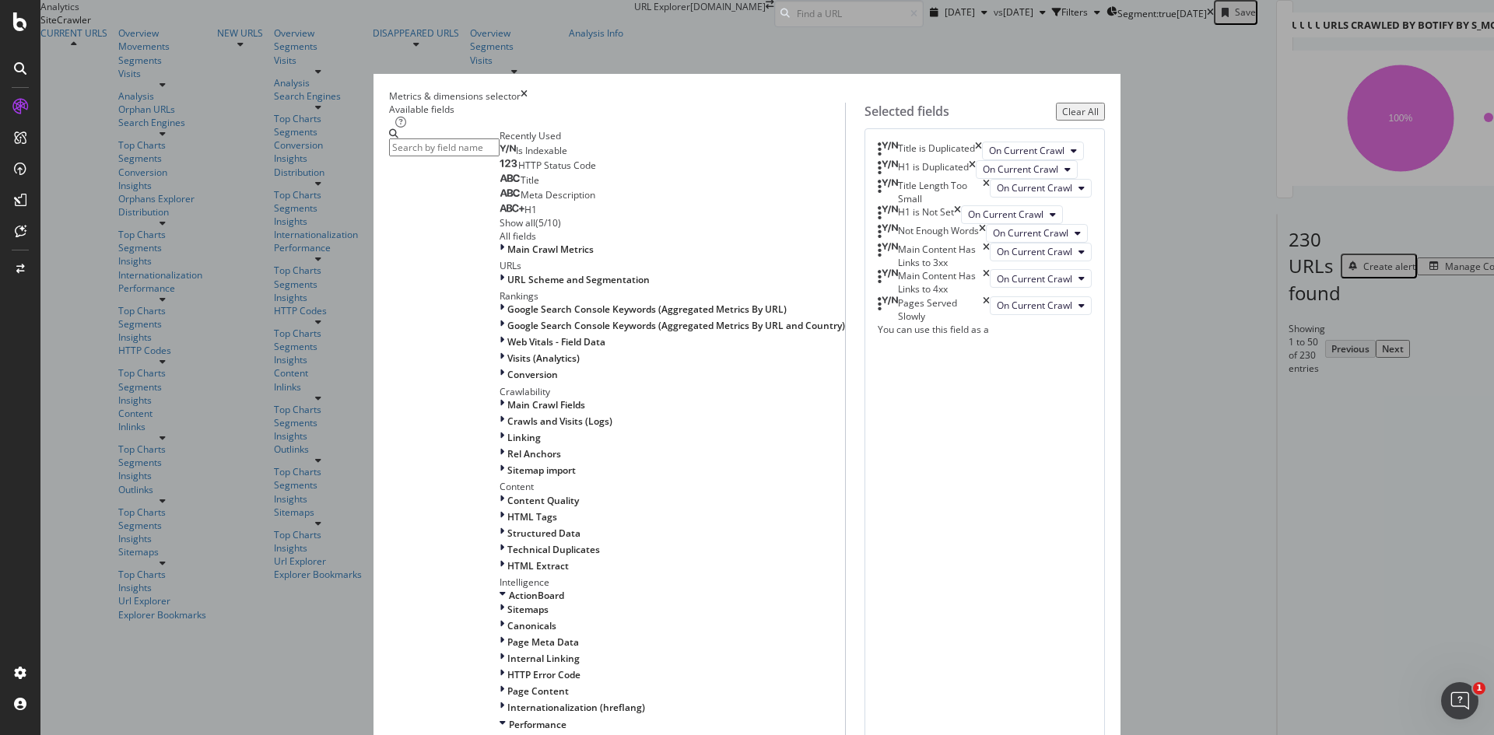
click at [536, 718] on div "Performance" at bounding box center [672, 724] width 345 height 13
click at [507, 652] on span "Internal Linking" at bounding box center [543, 658] width 72 height 13
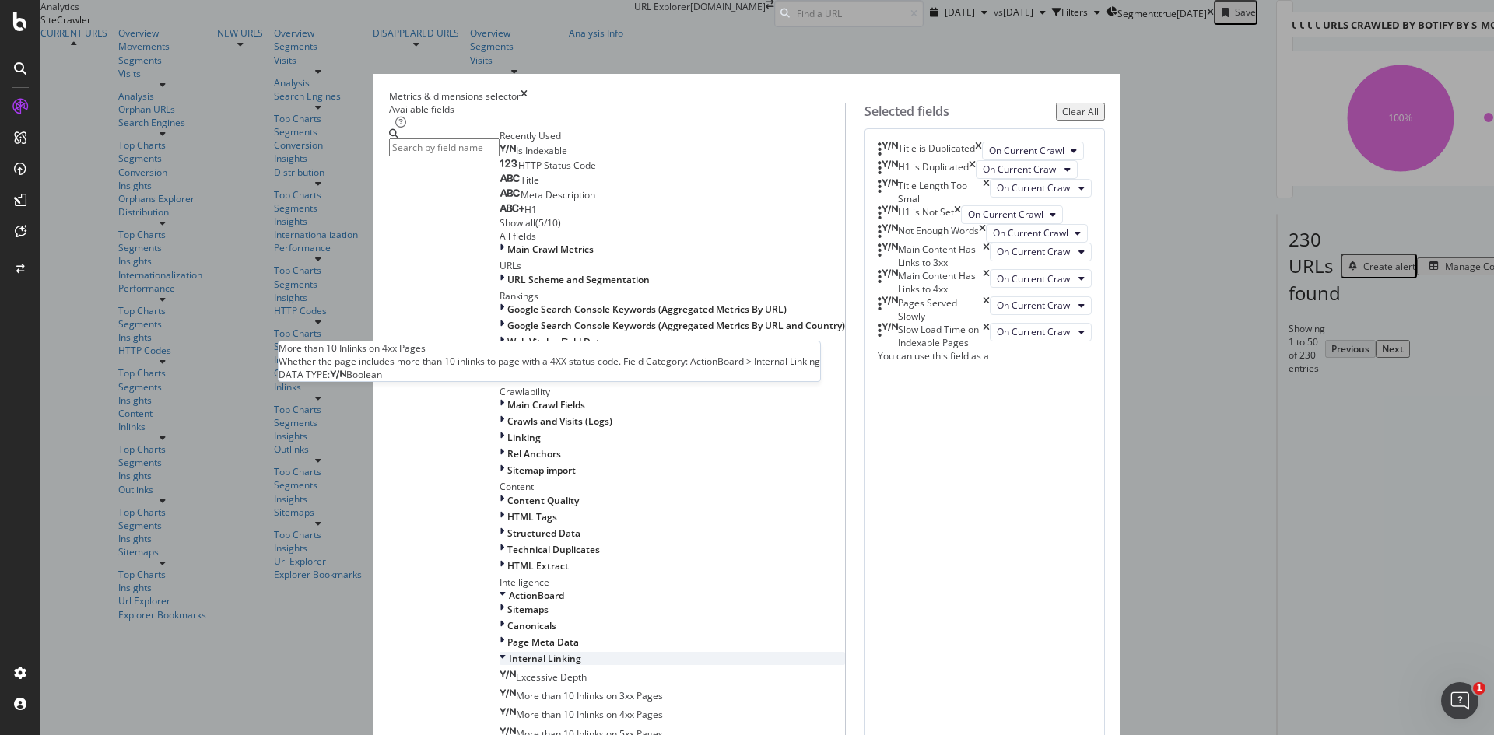
scroll to position [701, 0]
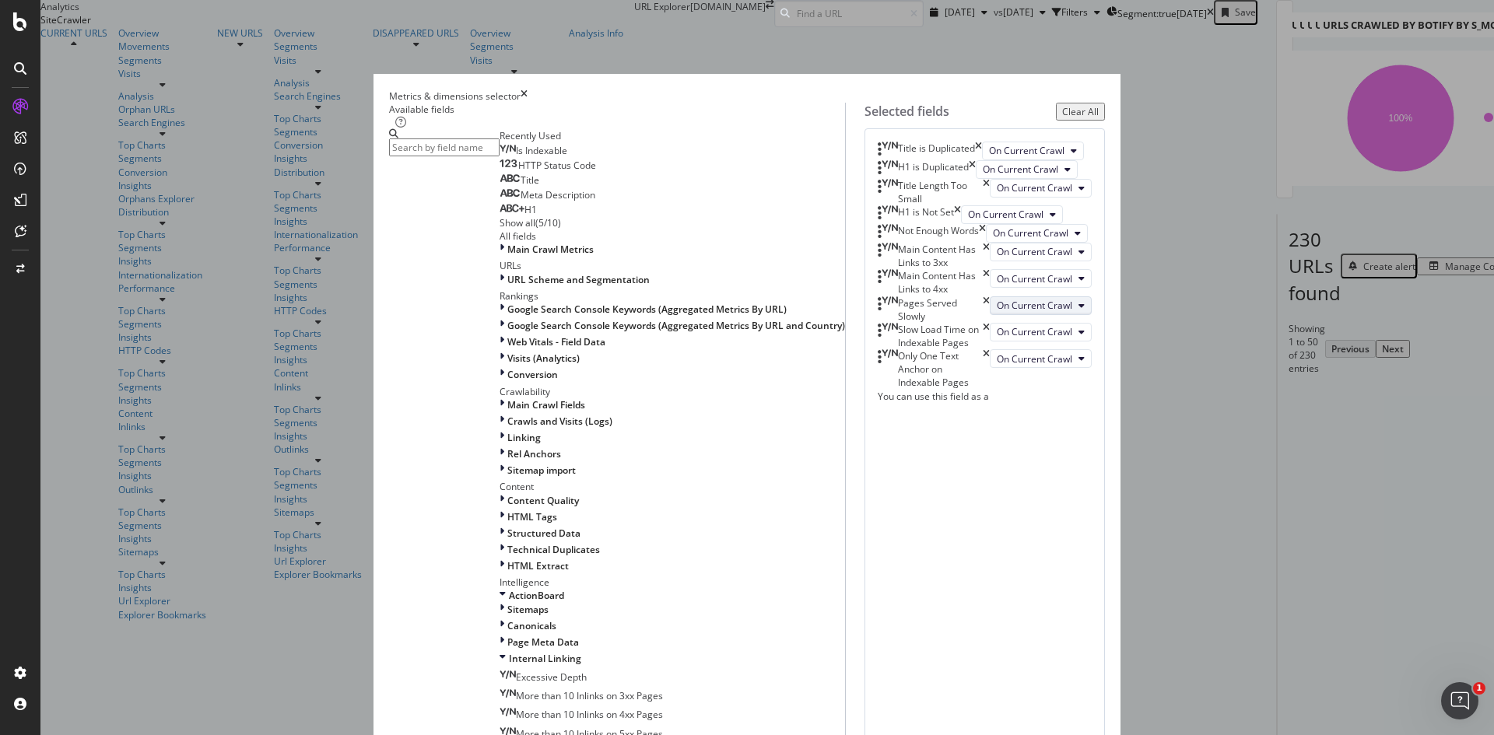
scroll to position [198, 0]
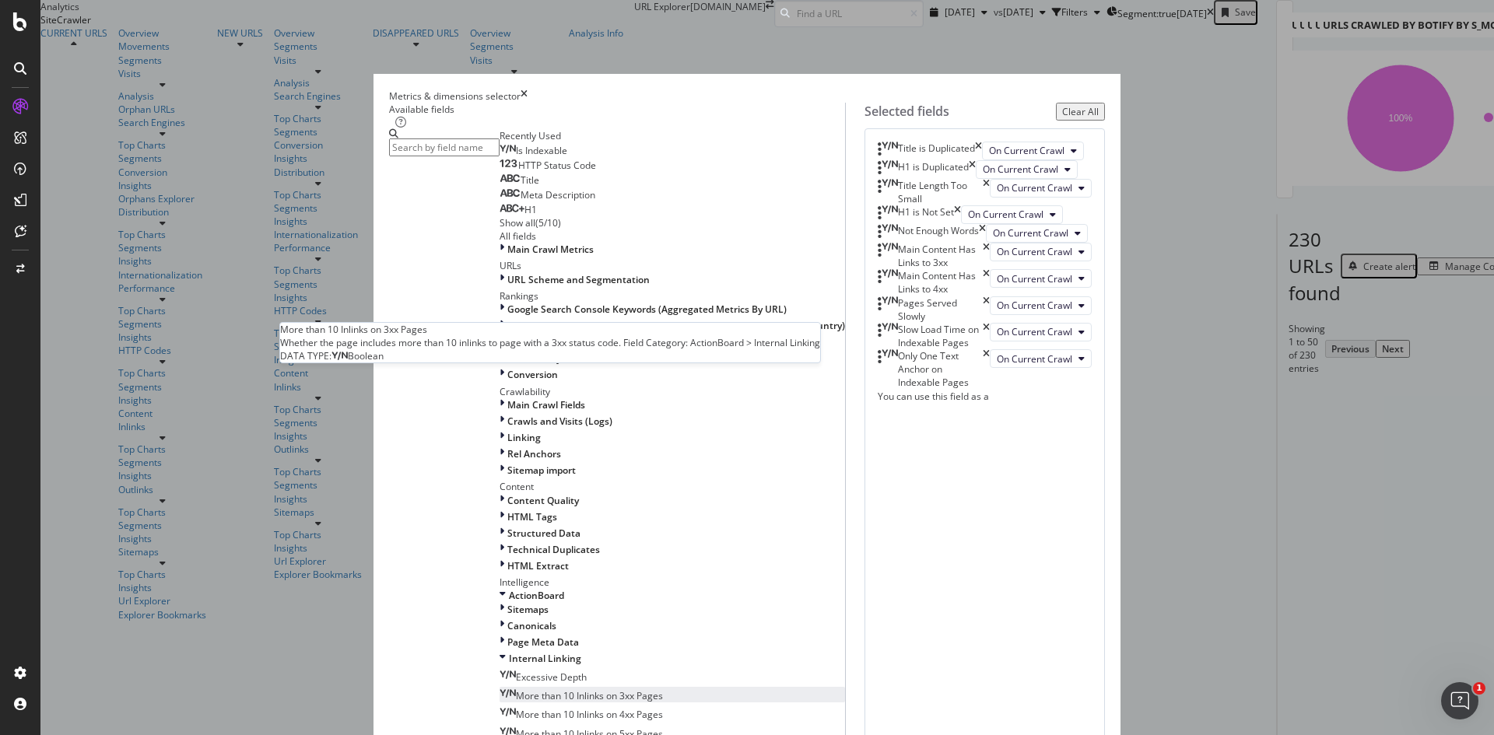
click at [618, 689] on span "More than 10 Inlinks on 3xx Pages" at bounding box center [589, 695] width 147 height 13
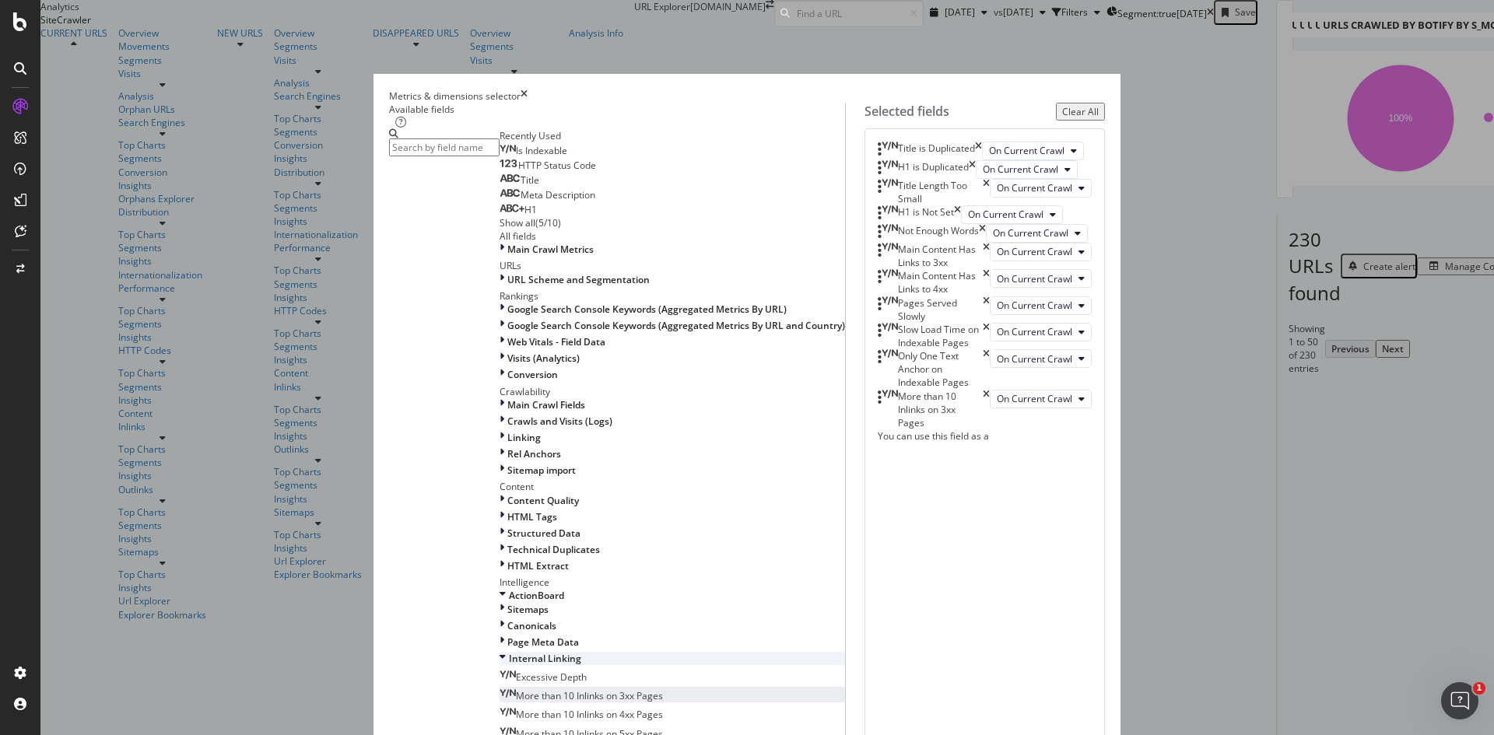
click at [509, 652] on span "Internal Linking" at bounding box center [545, 658] width 72 height 13
click at [507, 668] on span "HTTP Error Code" at bounding box center [543, 674] width 73 height 13
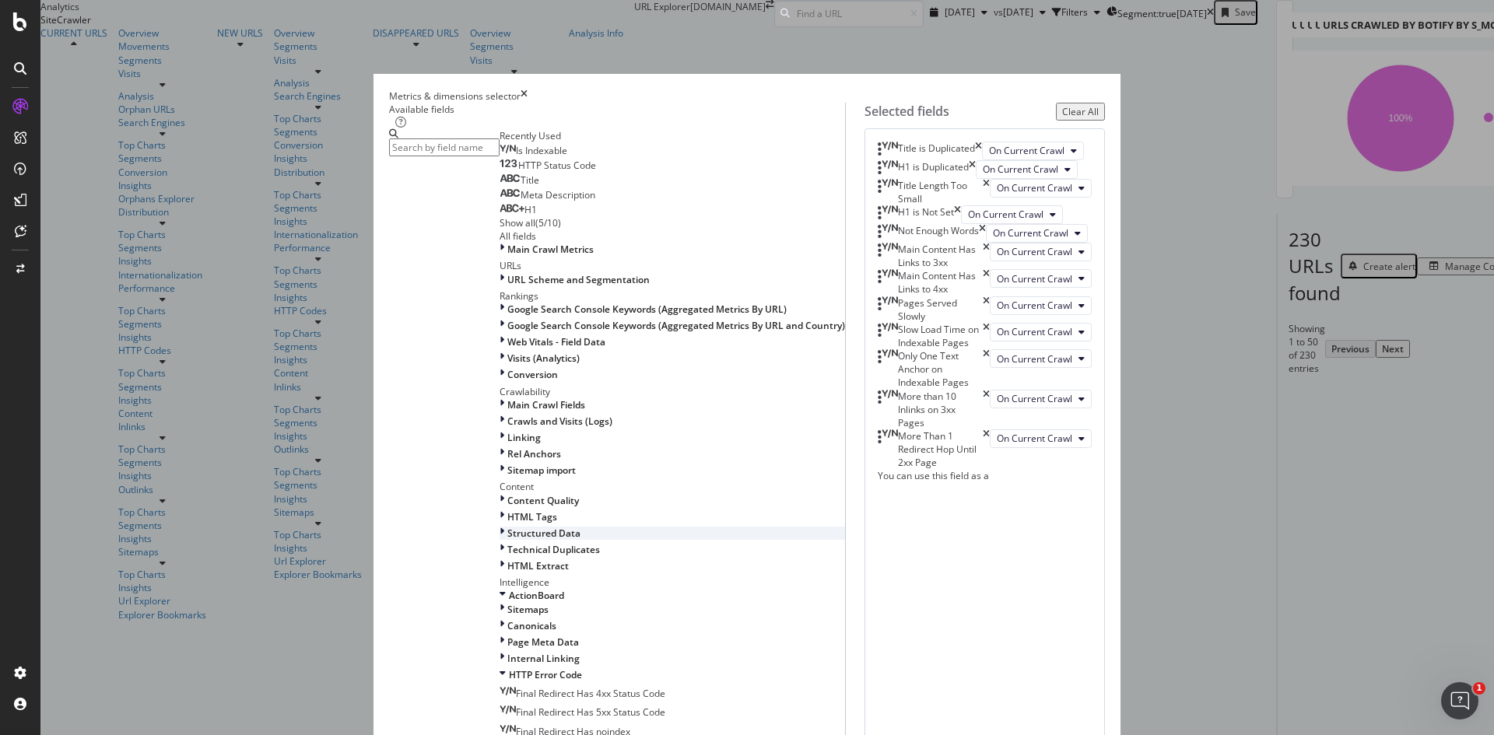
scroll to position [545, 0]
click at [514, 668] on span "HTTP Error Code" at bounding box center [545, 674] width 73 height 13
click at [507, 603] on span "Sitemaps" at bounding box center [527, 609] width 41 height 13
click at [580, 696] on span "Page Not Found In Sitemaps" at bounding box center [576, 702] width 121 height 13
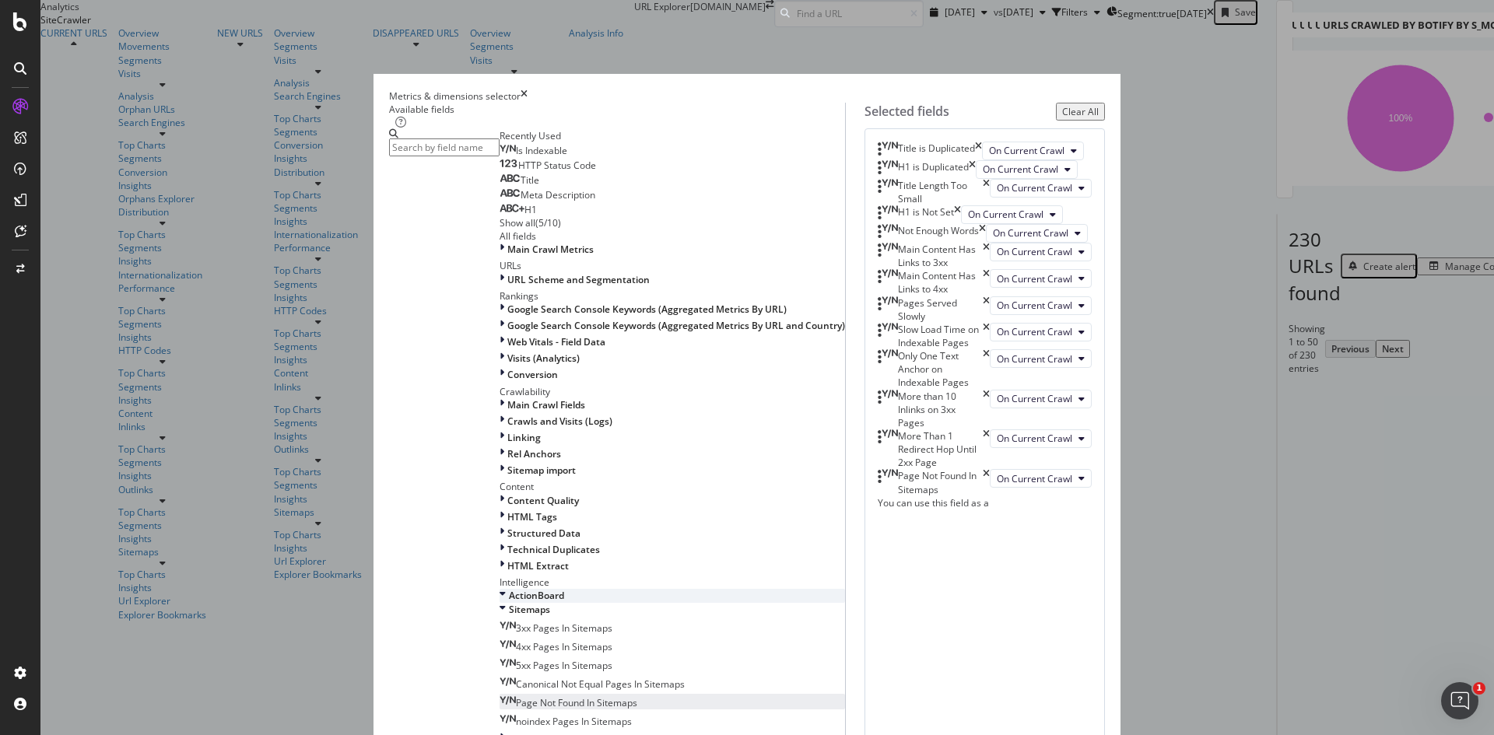
click at [509, 589] on span "ActionBoard" at bounding box center [536, 595] width 55 height 13
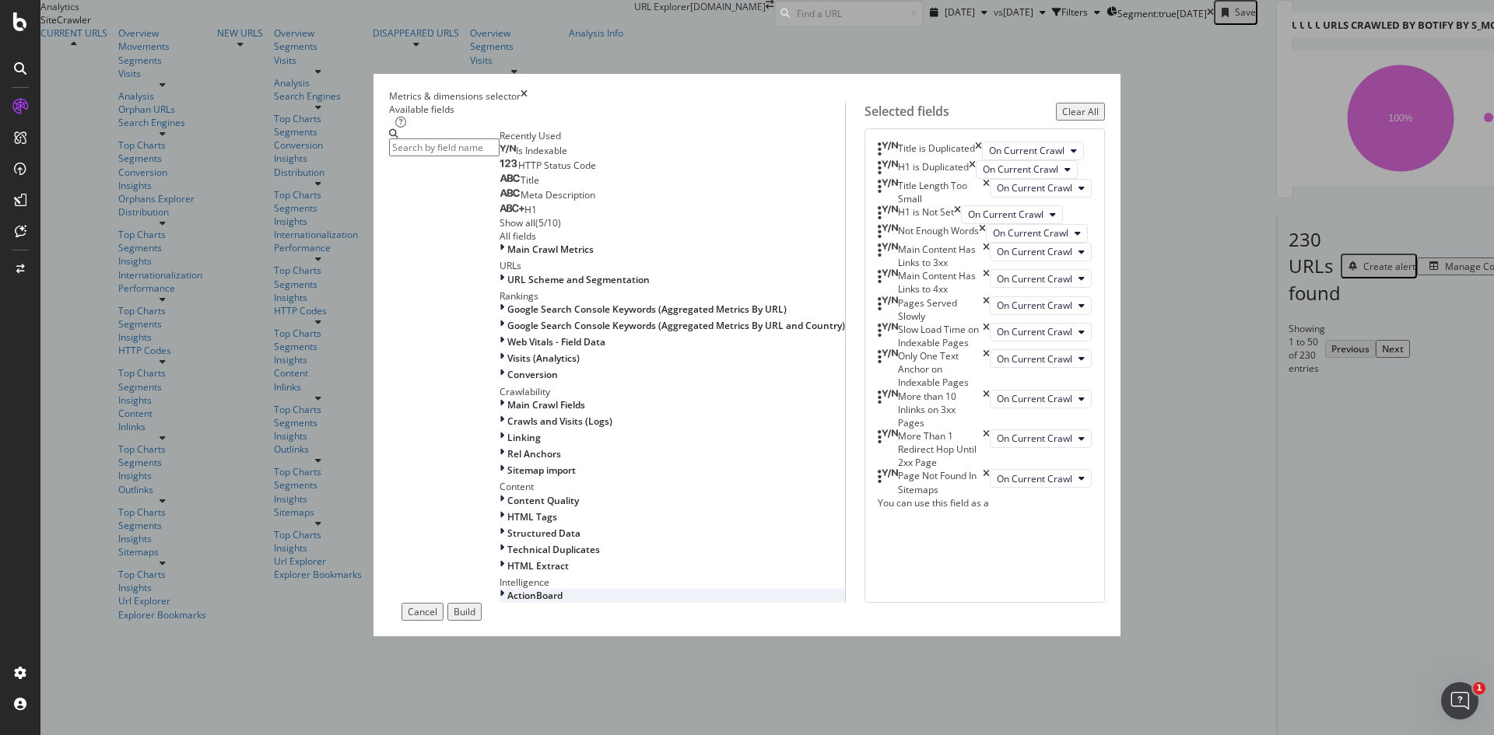
click at [507, 589] on span "ActionBoard" at bounding box center [534, 595] width 55 height 13
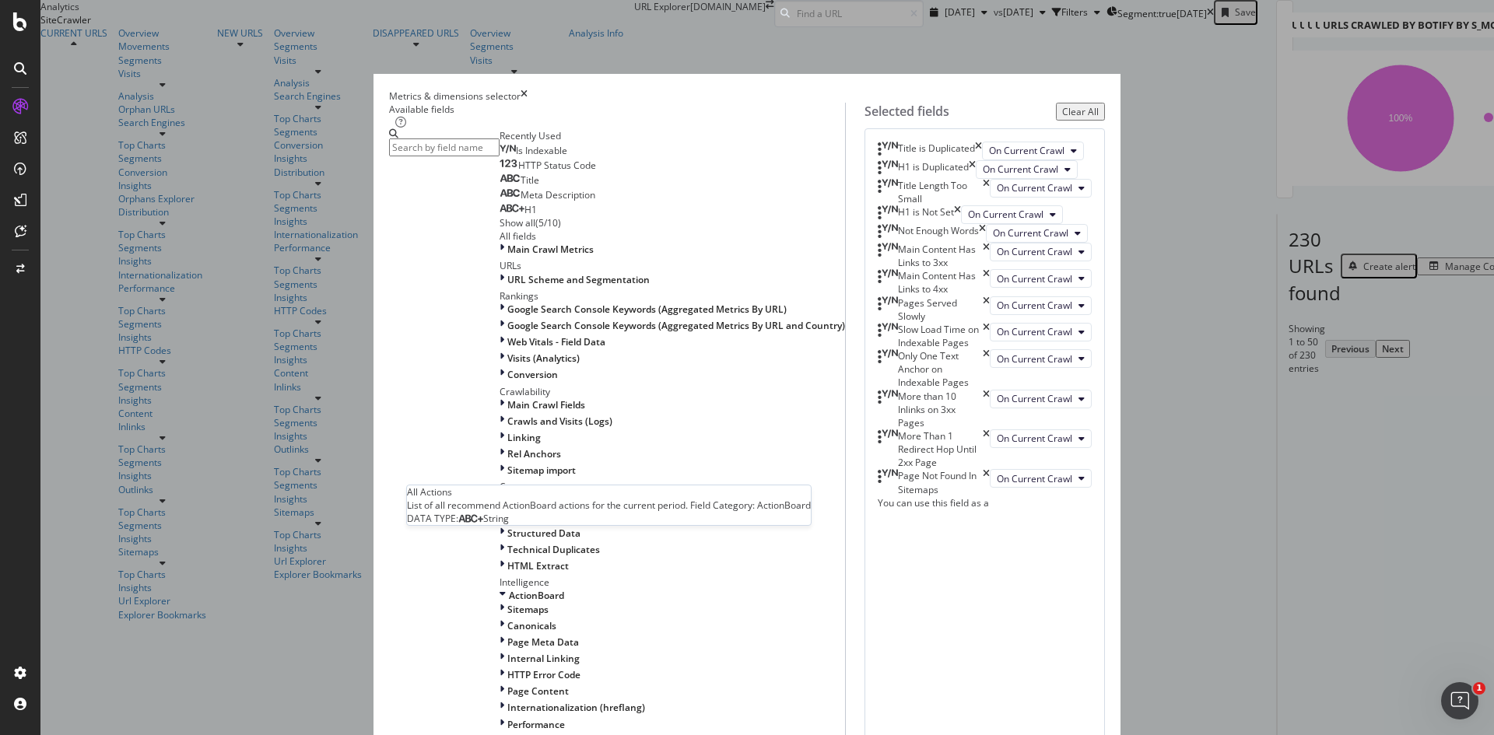
scroll to position [644, 0]
click at [507, 636] on span "Page Meta Data" at bounding box center [543, 642] width 72 height 13
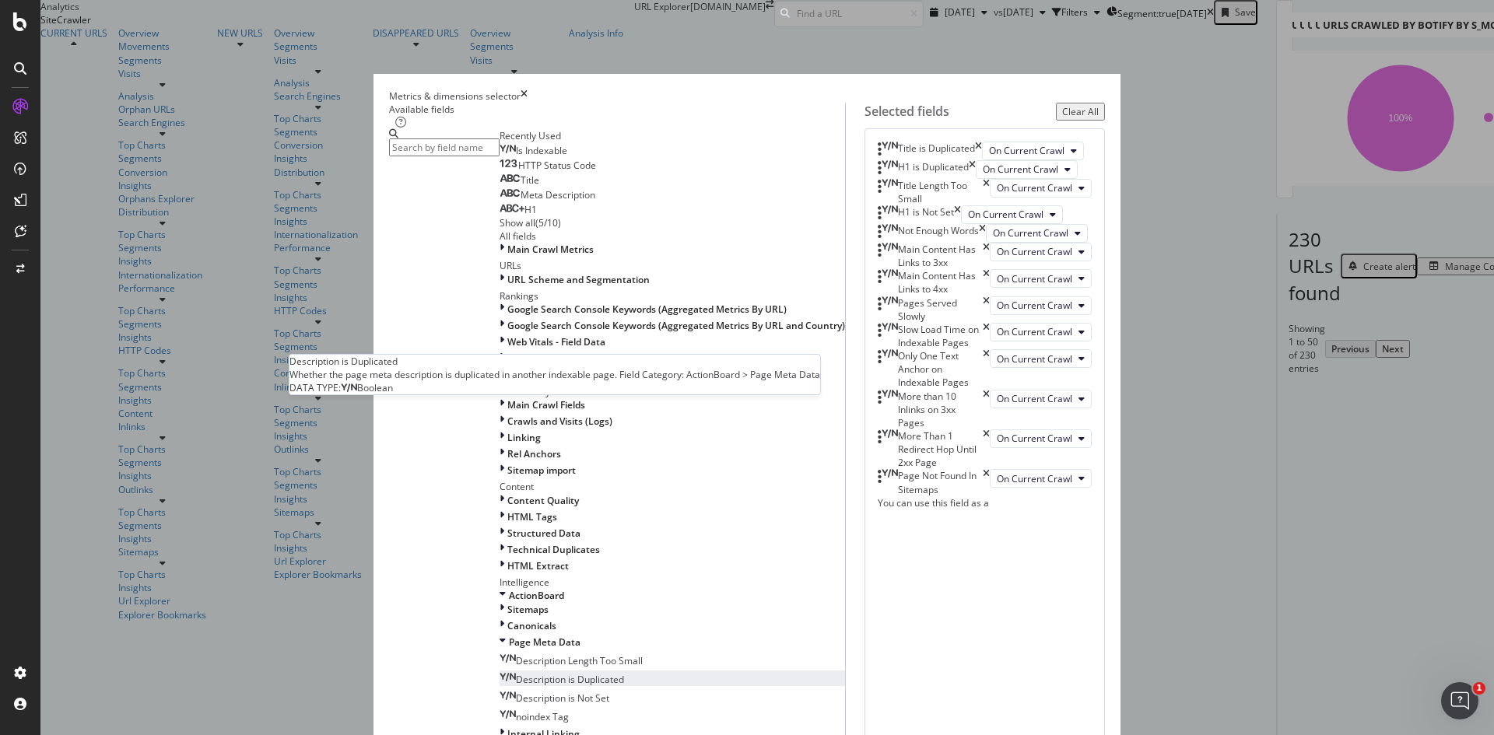
click at [559, 673] on span "Description is Duplicated" at bounding box center [570, 679] width 108 height 13
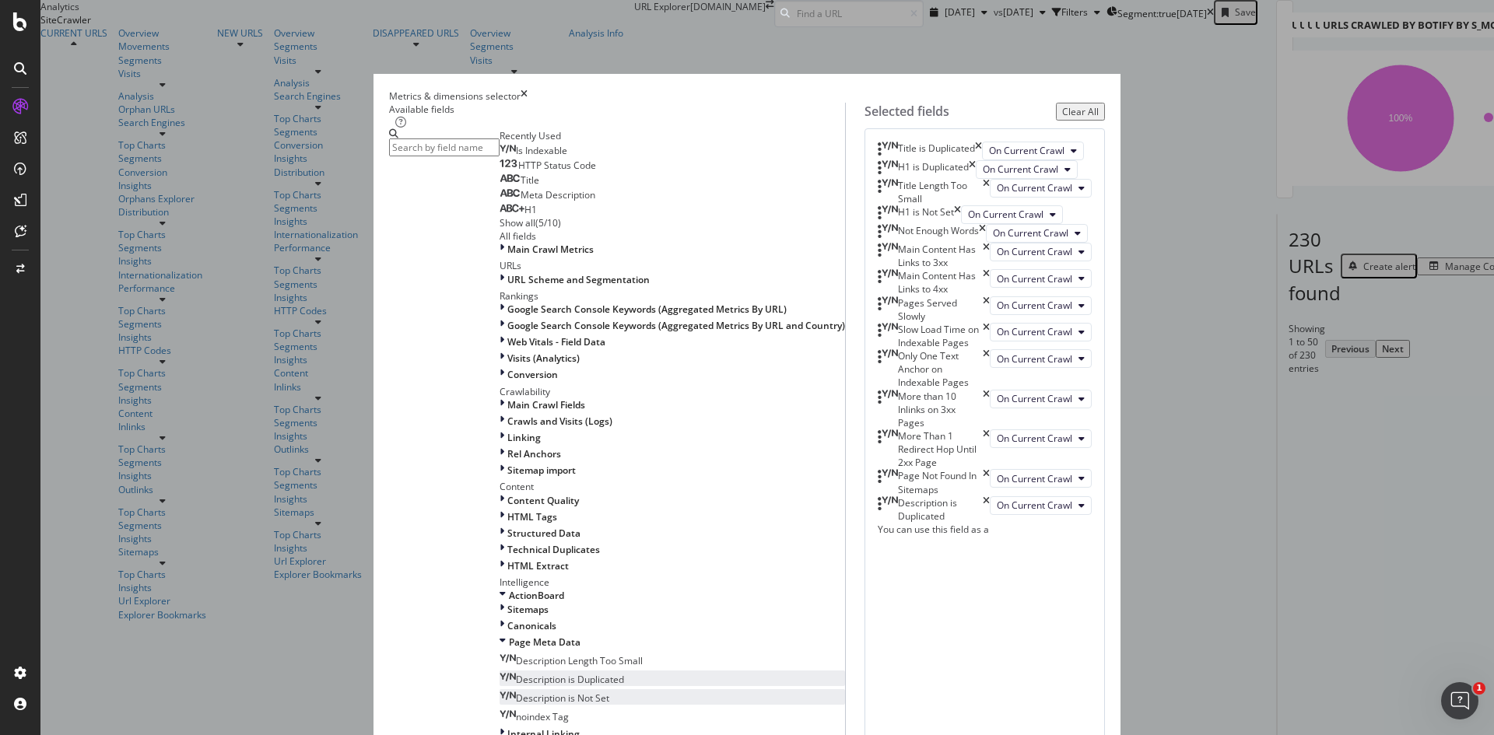
click at [565, 692] on span "Description is Not Set" at bounding box center [562, 698] width 93 height 13
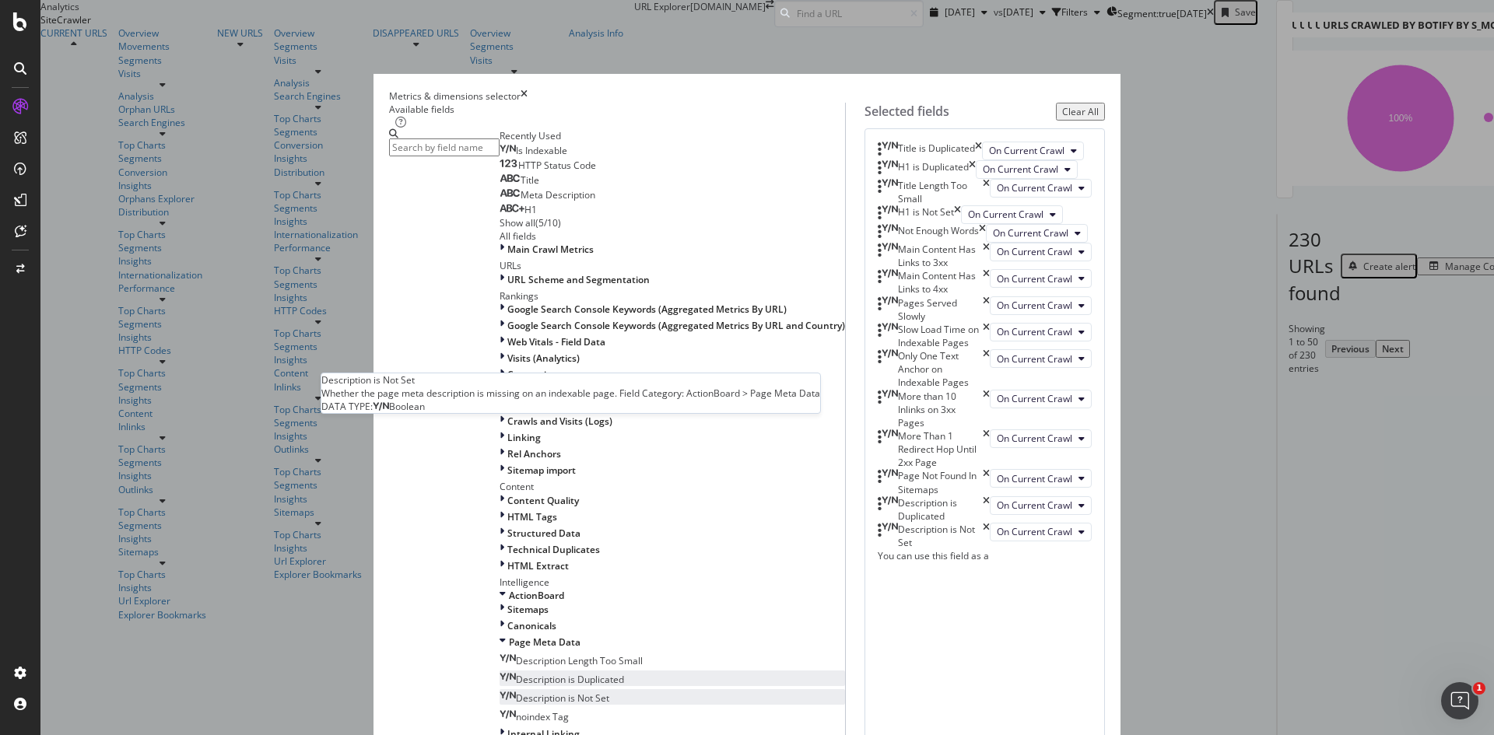
scroll to position [439, 0]
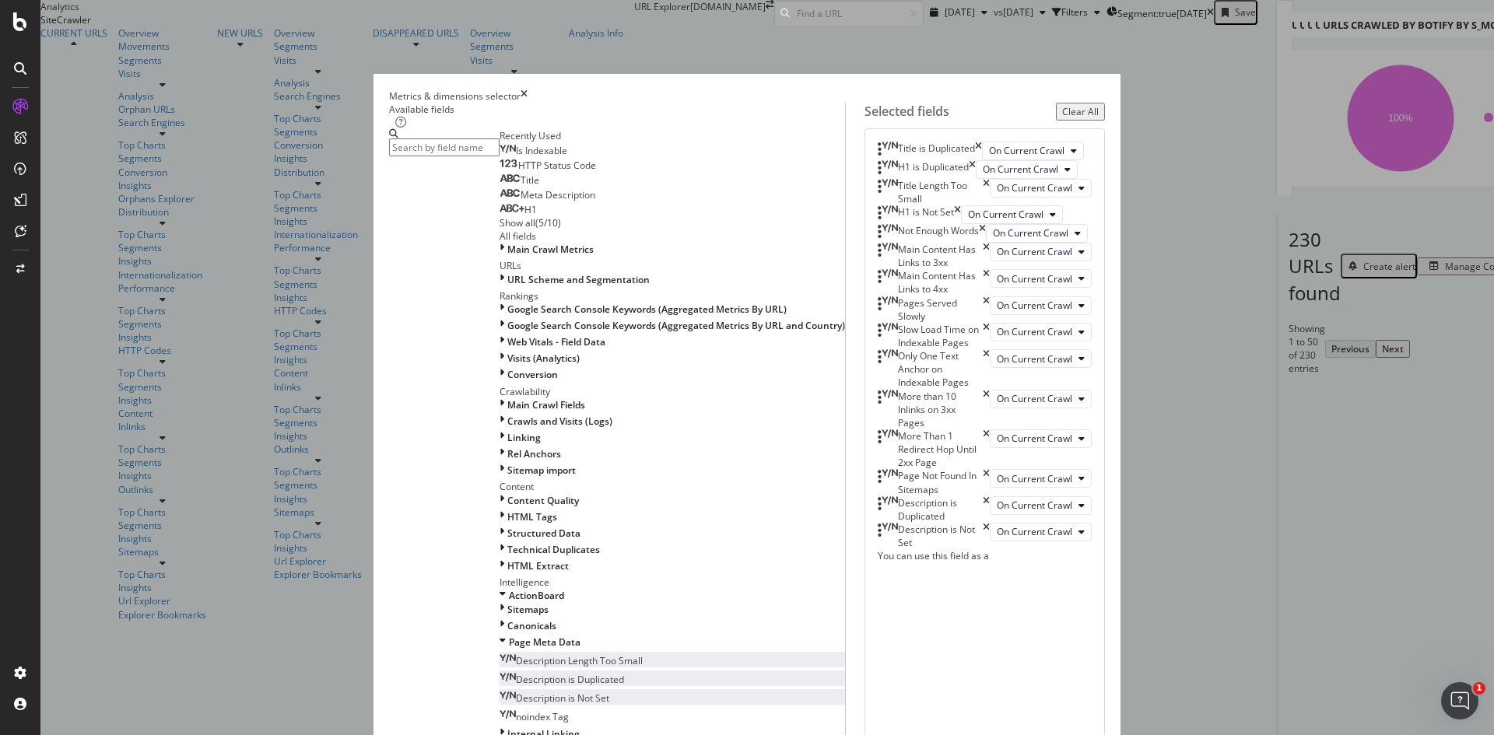
click at [570, 654] on span "Description Length Too Small" at bounding box center [579, 660] width 127 height 13
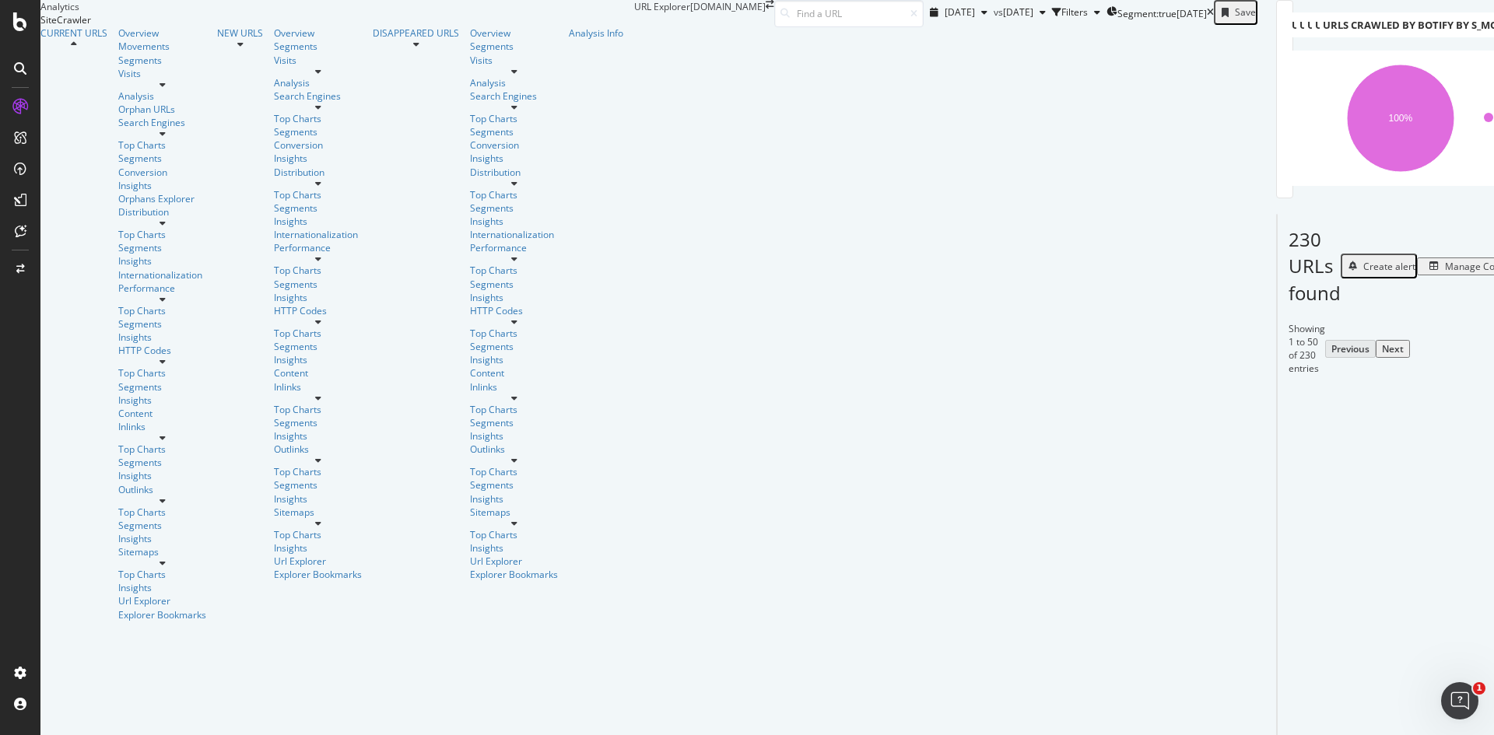
scroll to position [3255, 0]
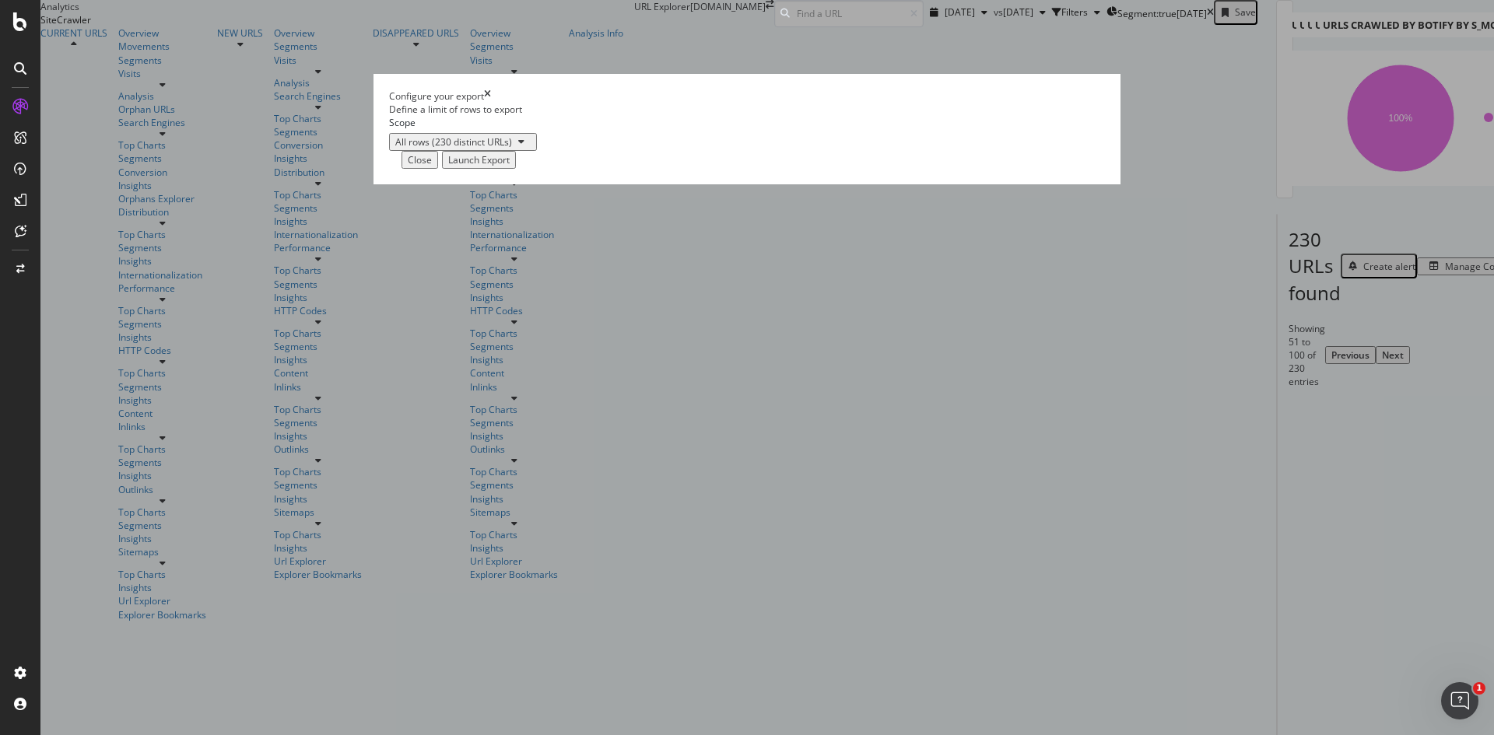
click at [510, 167] on div "Launch Export" at bounding box center [478, 159] width 61 height 13
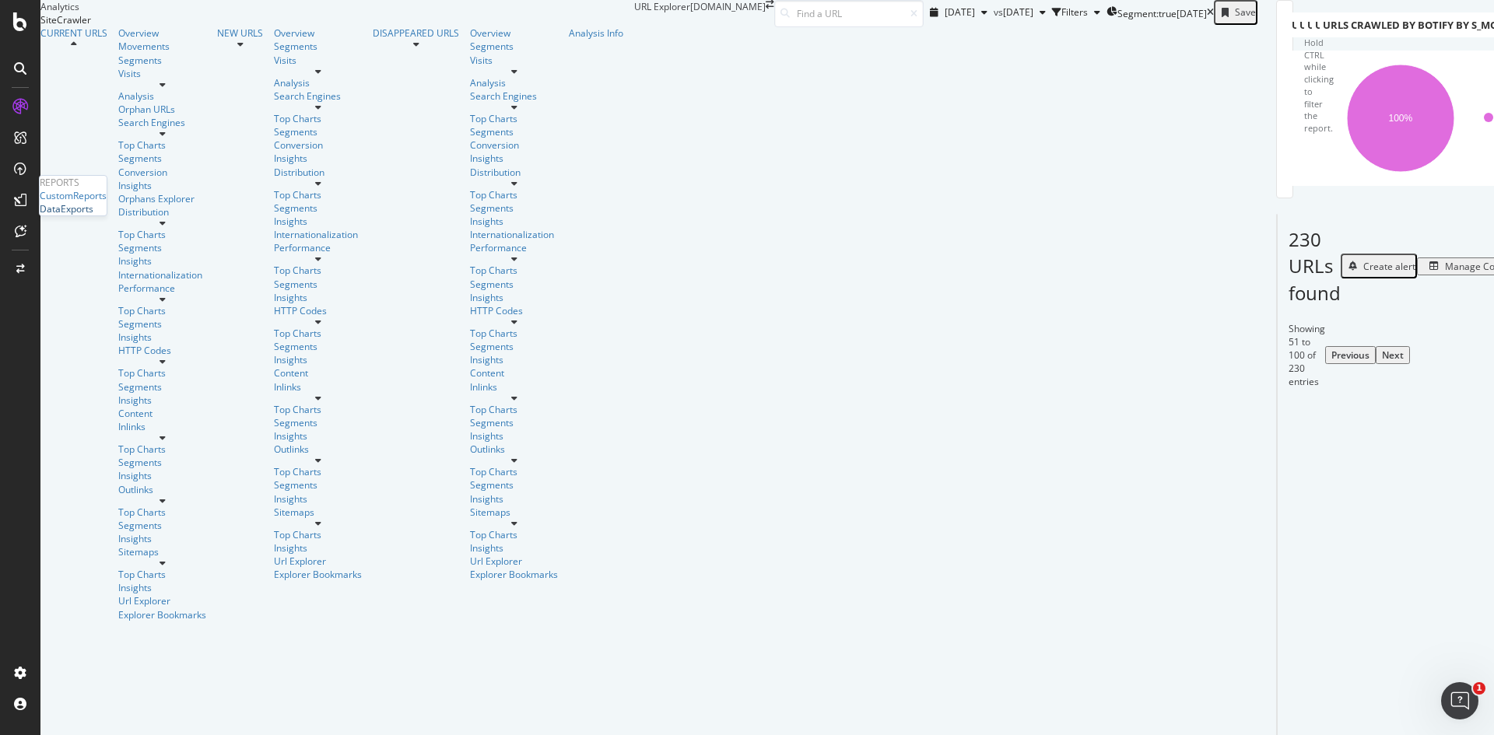
click at [89, 216] on div "DataExports" at bounding box center [67, 208] width 54 height 13
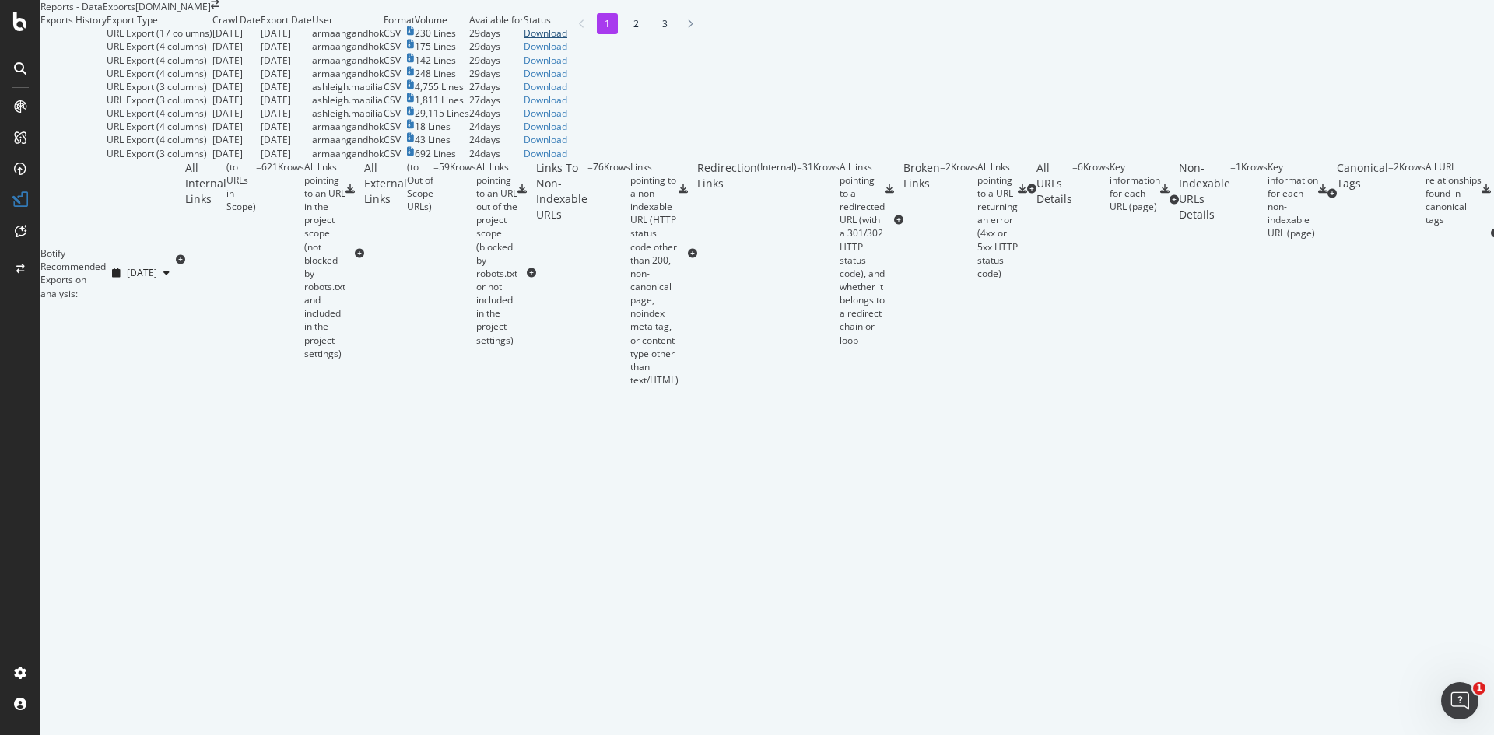
click at [567, 40] on div "Download" at bounding box center [546, 32] width 44 height 13
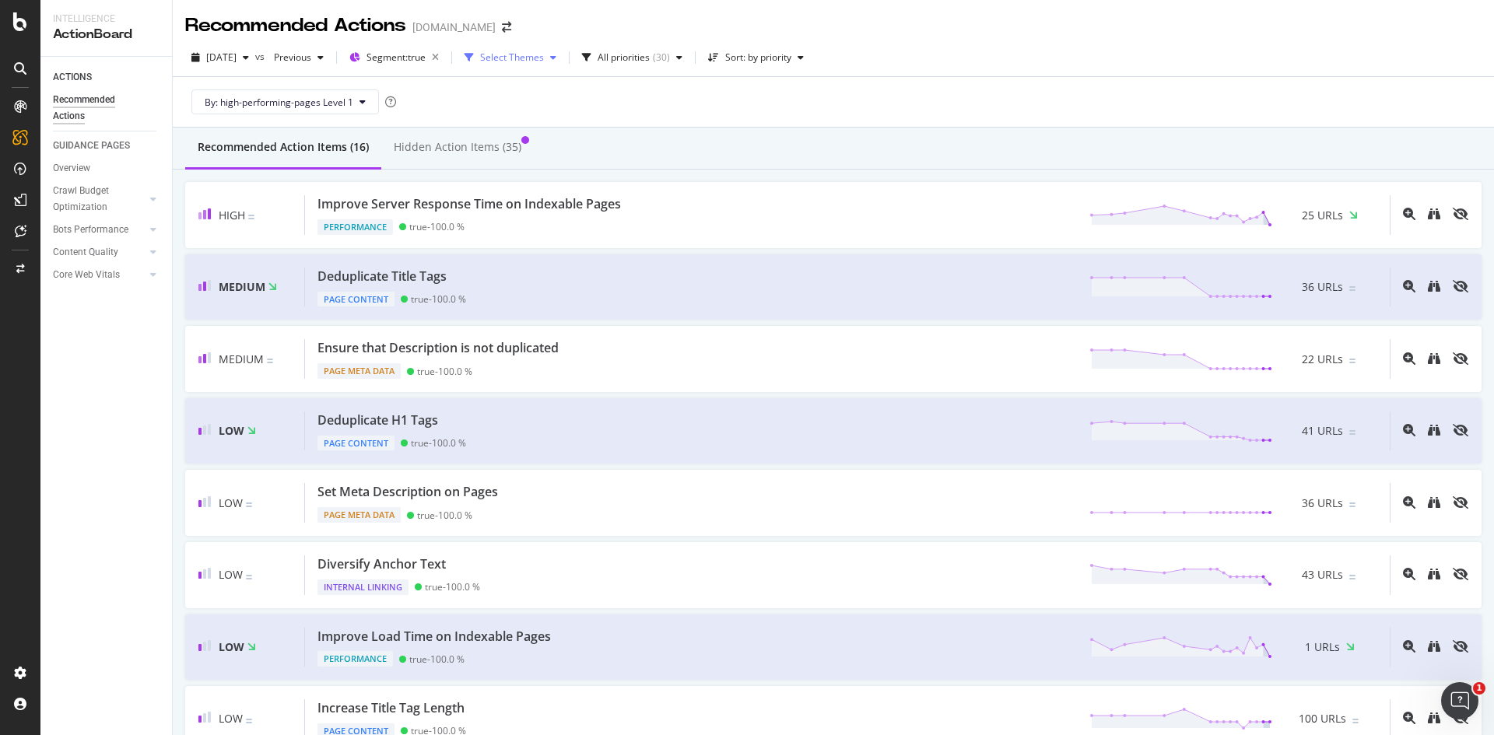
click at [521, 58] on div "Select Themes" at bounding box center [512, 57] width 64 height 9
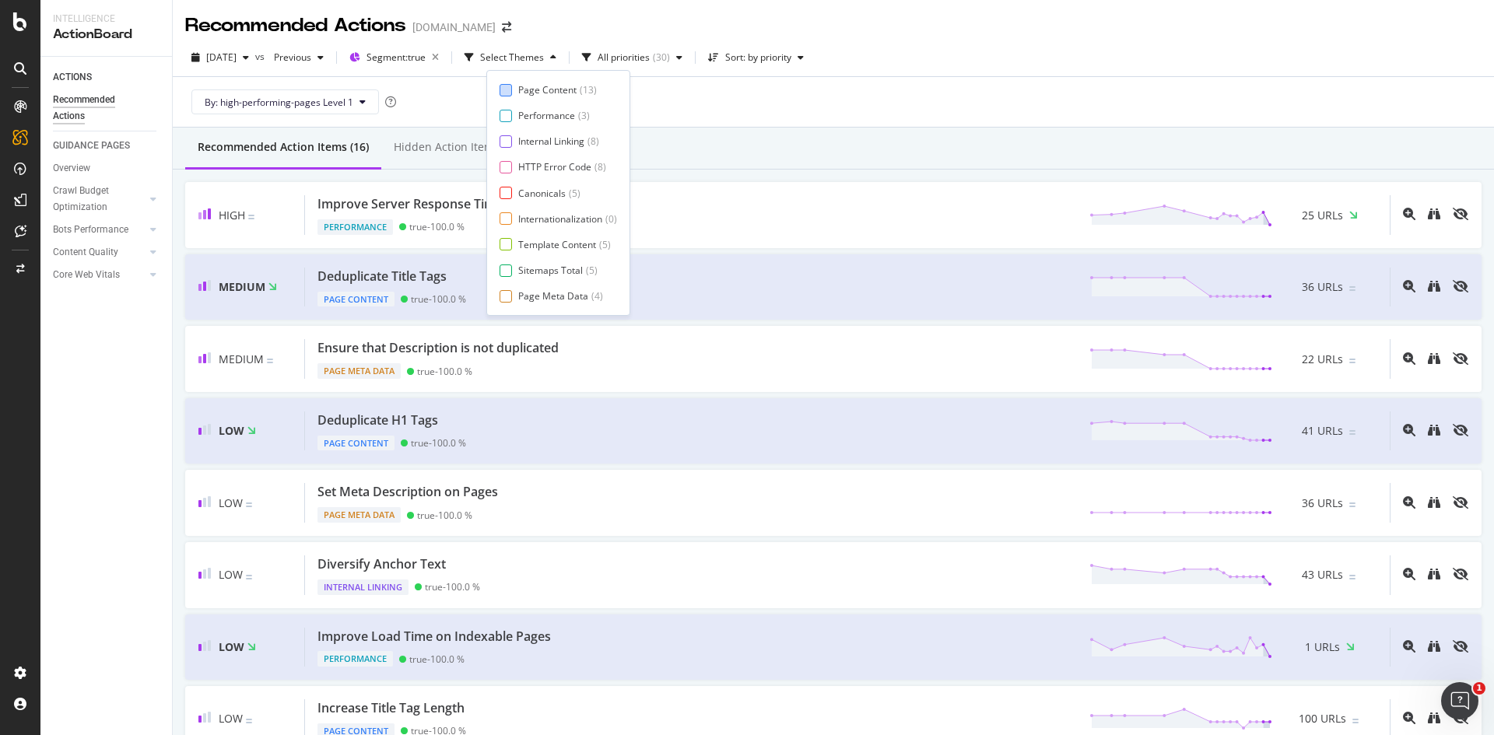
click at [503, 88] on div at bounding box center [506, 90] width 12 height 12
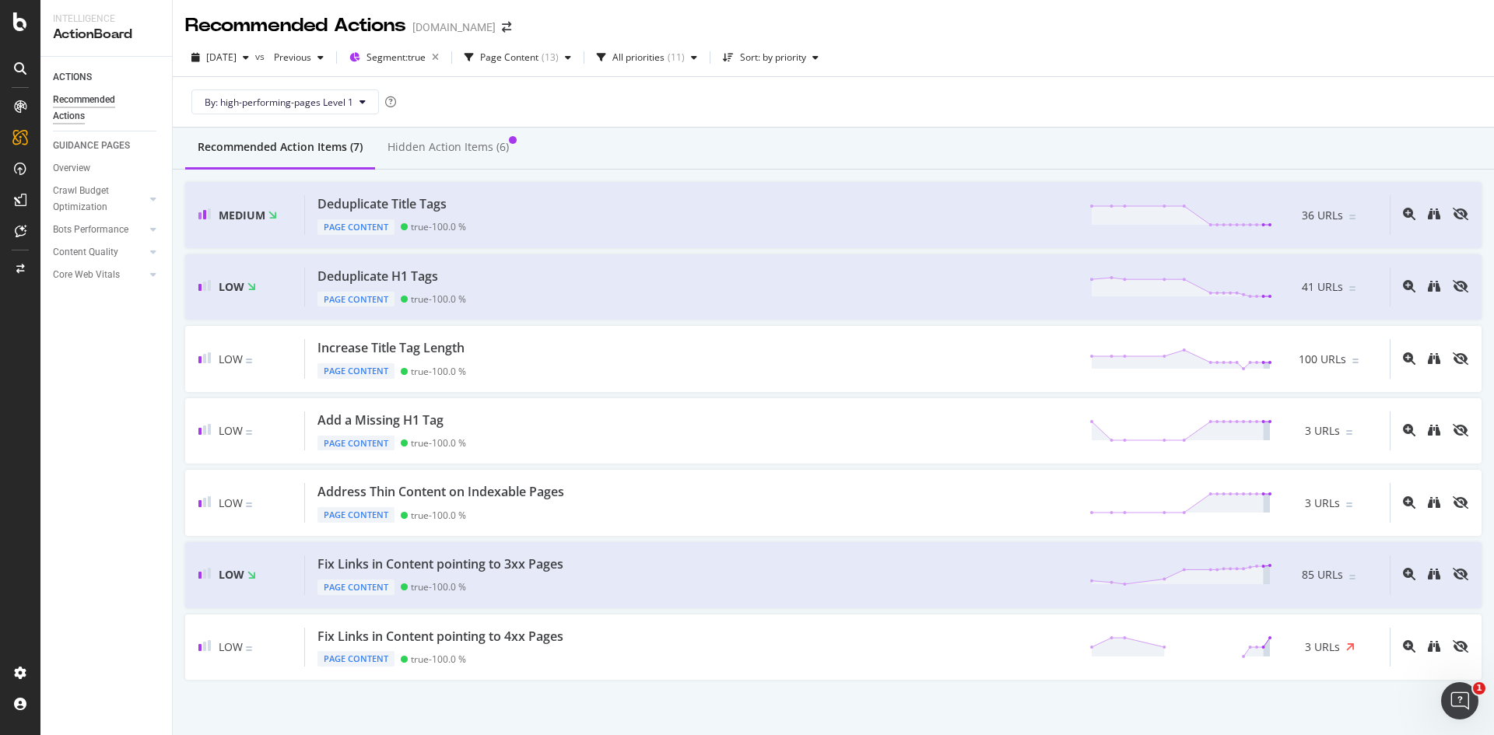
click at [709, 95] on div "By: high-performing-pages Level 1" at bounding box center [833, 102] width 1296 height 50
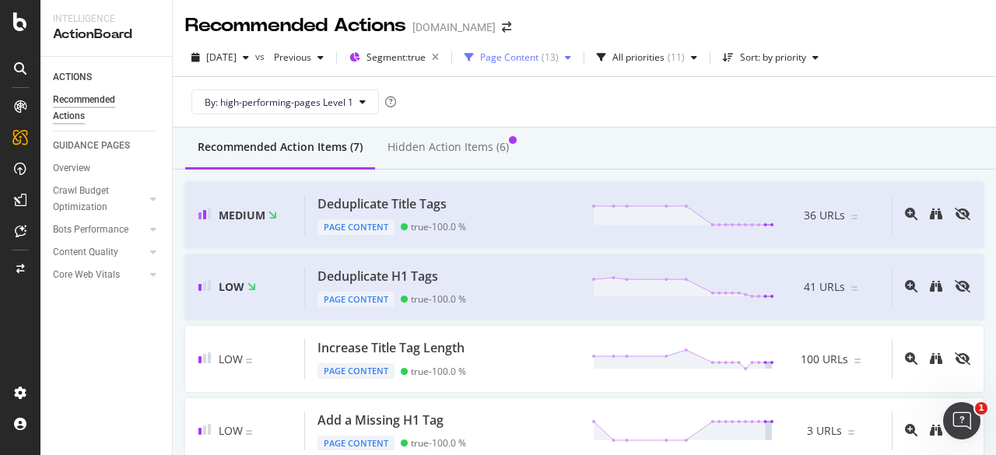
click at [521, 55] on div "Page Content" at bounding box center [509, 57] width 58 height 9
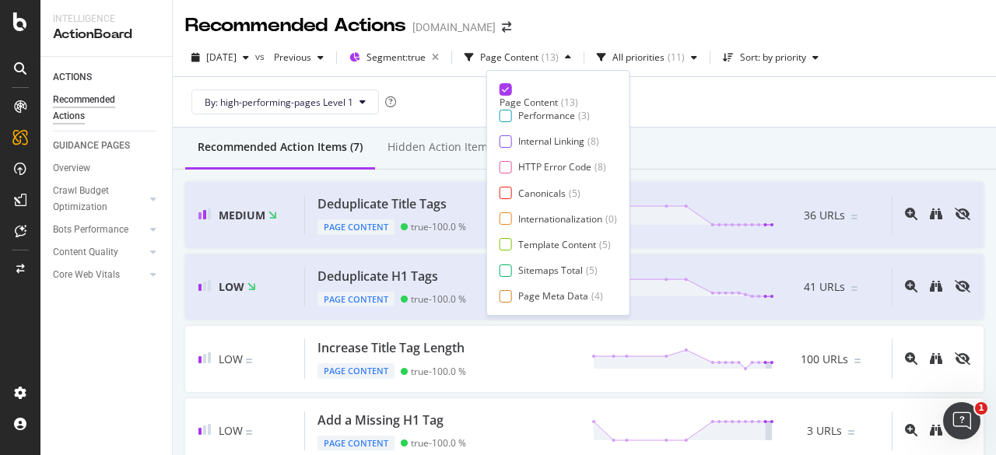
click at [504, 92] on icon at bounding box center [505, 90] width 7 height 8
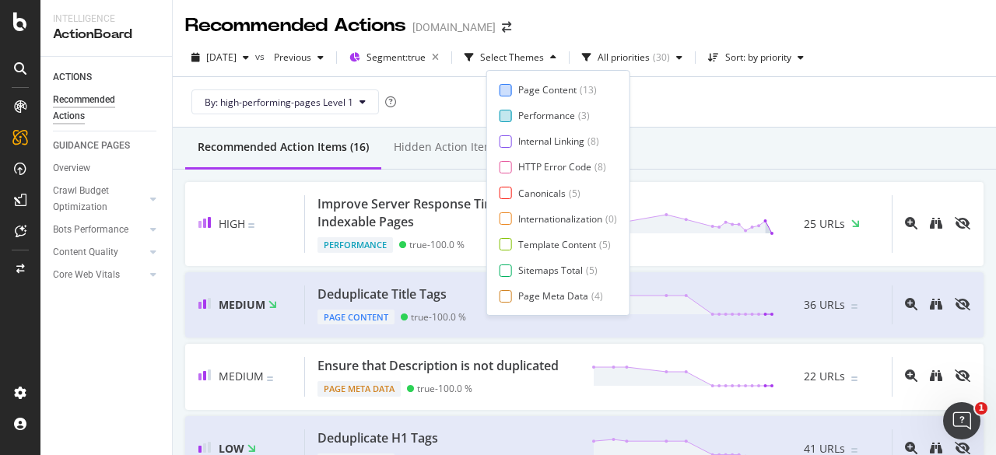
click at [507, 119] on div at bounding box center [506, 116] width 12 height 12
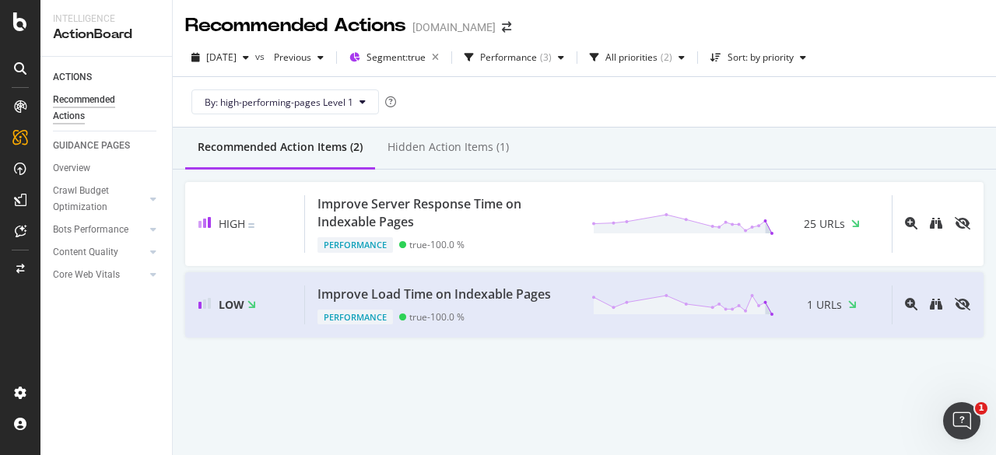
click at [689, 93] on div "By: high-performing-pages Level 1" at bounding box center [584, 102] width 798 height 50
click at [535, 61] on div "Performance" at bounding box center [508, 57] width 57 height 9
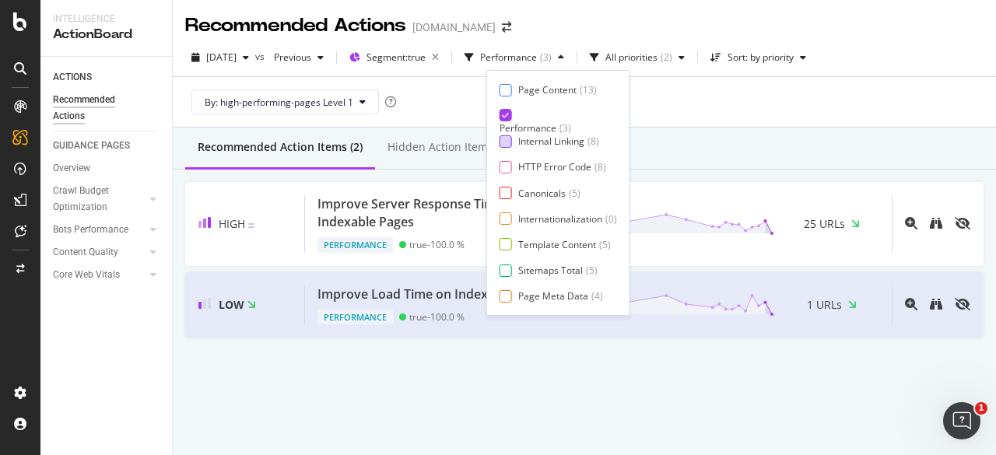
click at [503, 145] on div at bounding box center [506, 141] width 12 height 12
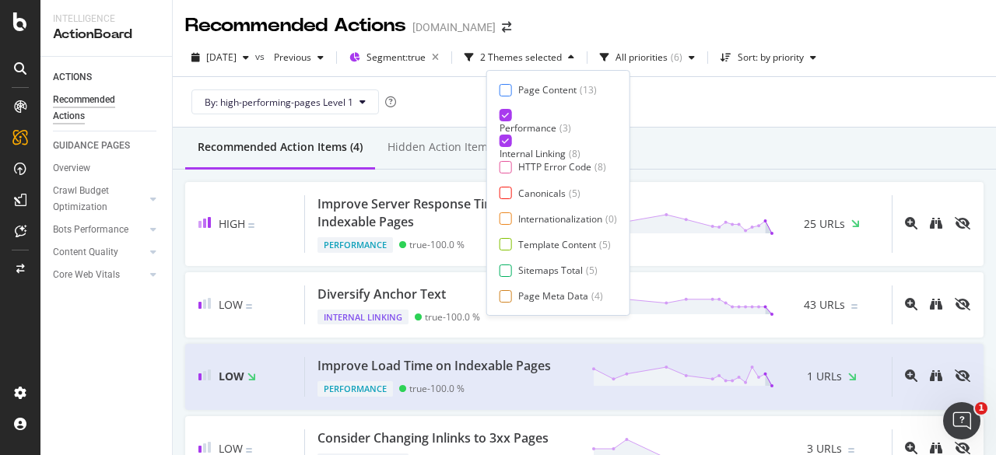
click at [506, 120] on div at bounding box center [506, 115] width 12 height 12
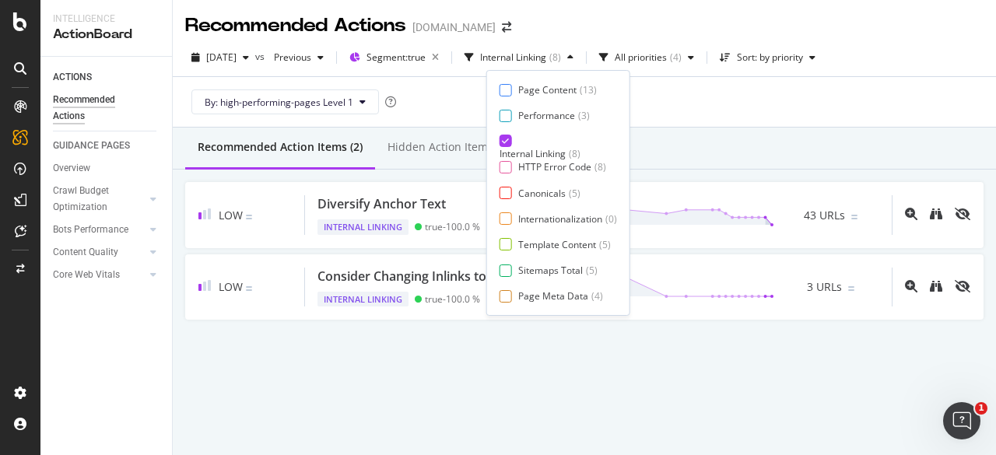
click at [517, 390] on div "Recommended Actions Medibank.com.au 2025 Oct. 5th vs Previous Segment: true Int…" at bounding box center [584, 227] width 823 height 455
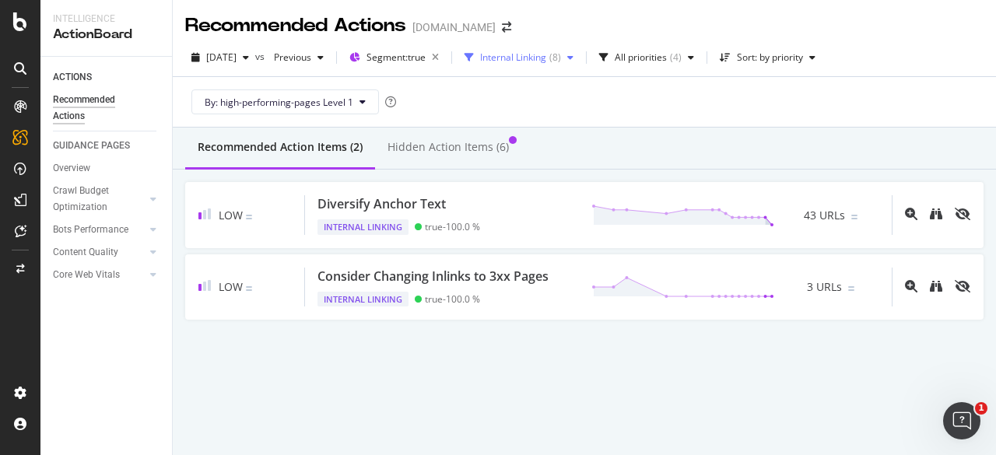
click at [538, 60] on div "Internal Linking" at bounding box center [513, 57] width 66 height 9
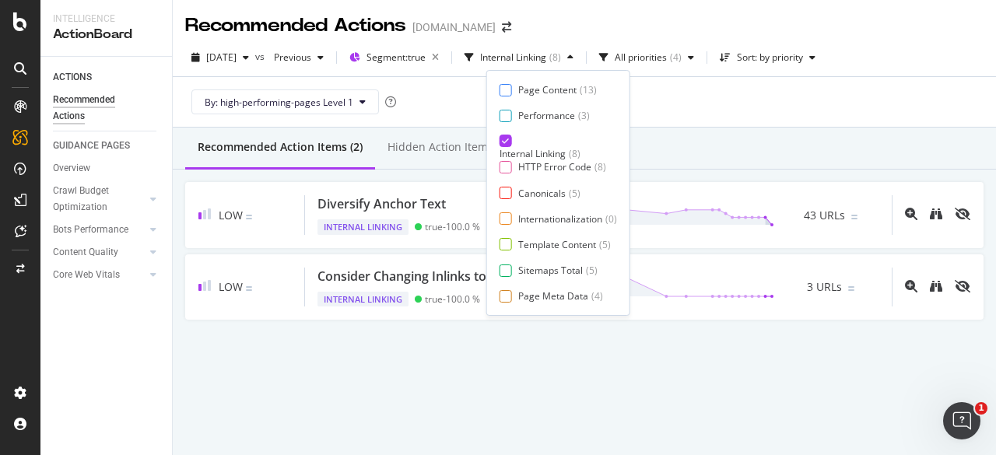
click at [510, 164] on div "HTTP Error Code ( 8 )" at bounding box center [558, 166] width 117 height 13
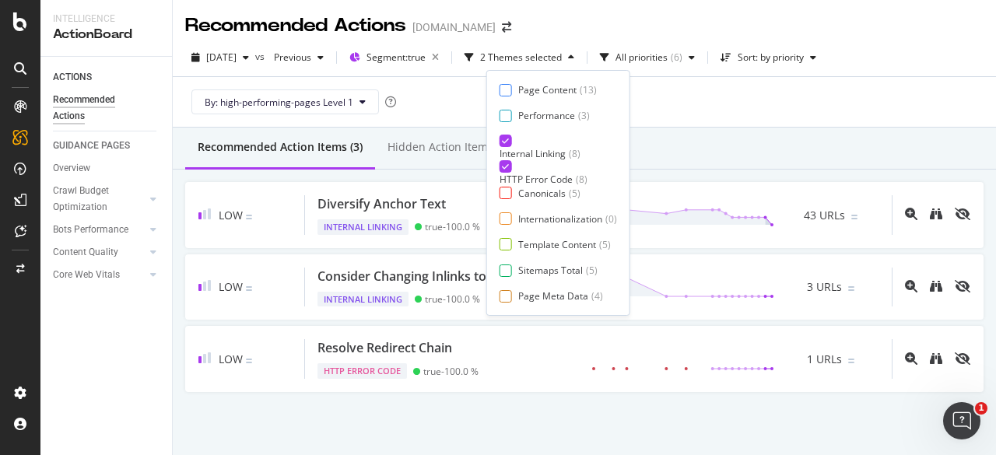
click at [507, 144] on icon at bounding box center [505, 141] width 7 height 8
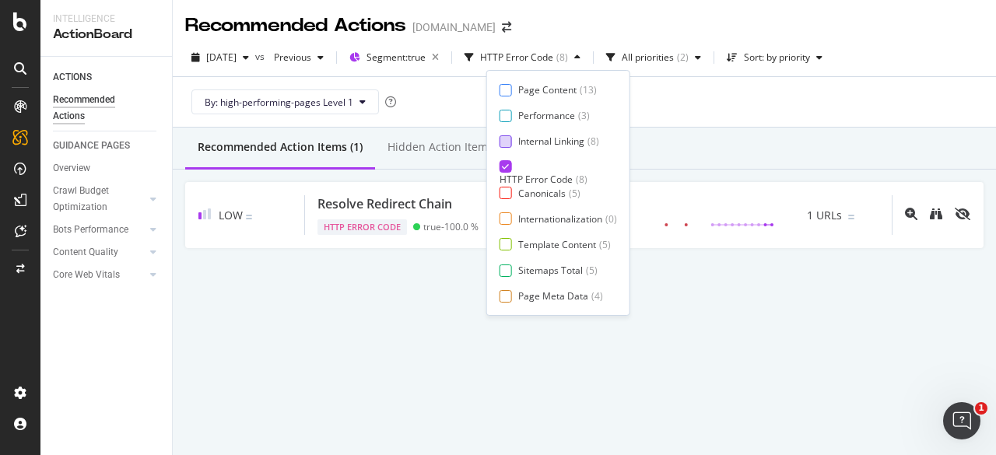
click at [468, 320] on div "Recommended Actions Medibank.com.au 2025 Oct. 5th vs Previous Segment: true HTT…" at bounding box center [584, 227] width 823 height 455
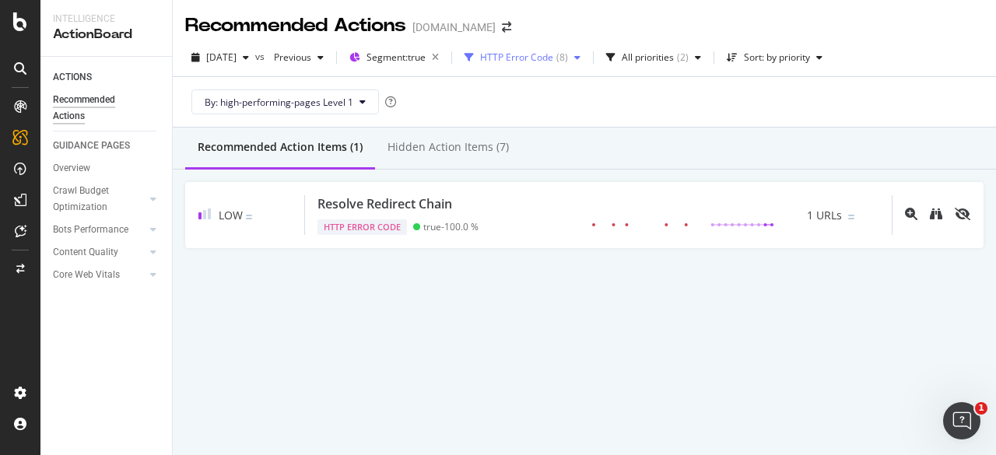
click at [521, 65] on div "HTTP Error Code ( 8 )" at bounding box center [522, 57] width 128 height 23
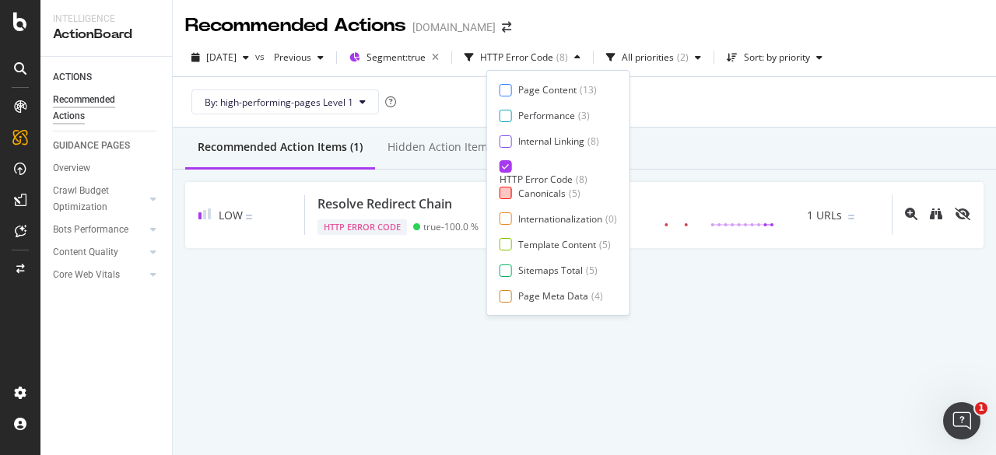
click at [513, 195] on div "Canonicals ( 5 )" at bounding box center [558, 193] width 117 height 13
click at [503, 168] on icon at bounding box center [505, 167] width 7 height 8
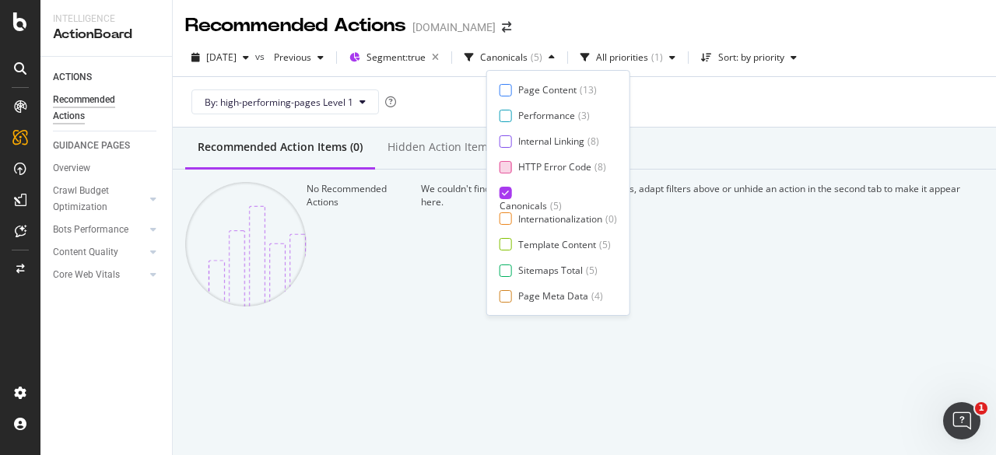
scroll to position [25, 0]
click at [512, 187] on div "Canonicals ( 5 )" at bounding box center [558, 200] width 117 height 26
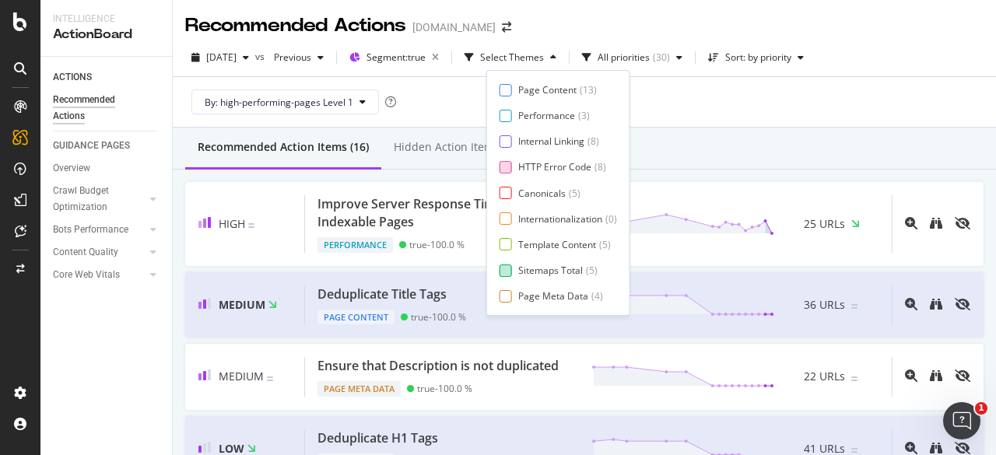
click at [506, 265] on div at bounding box center [506, 271] width 12 height 12
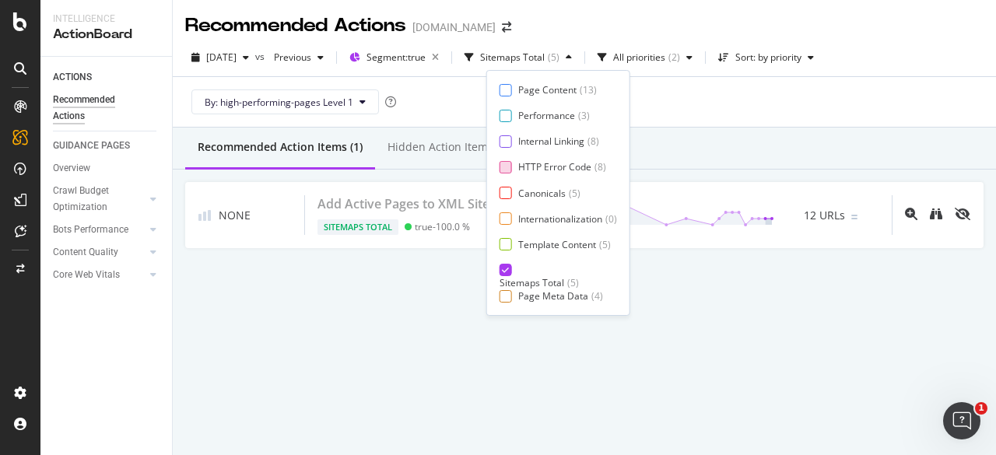
click at [517, 276] on div "Sitemaps Total" at bounding box center [532, 282] width 65 height 13
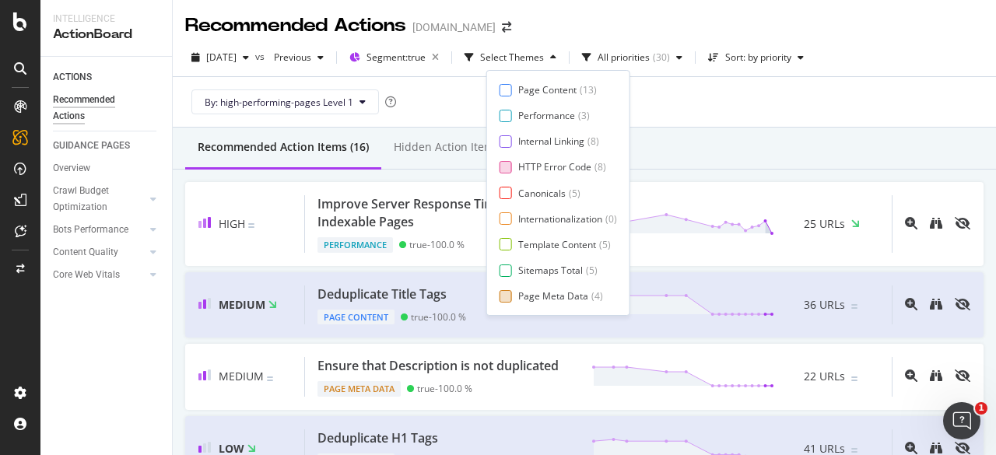
click at [509, 290] on div at bounding box center [506, 296] width 12 height 12
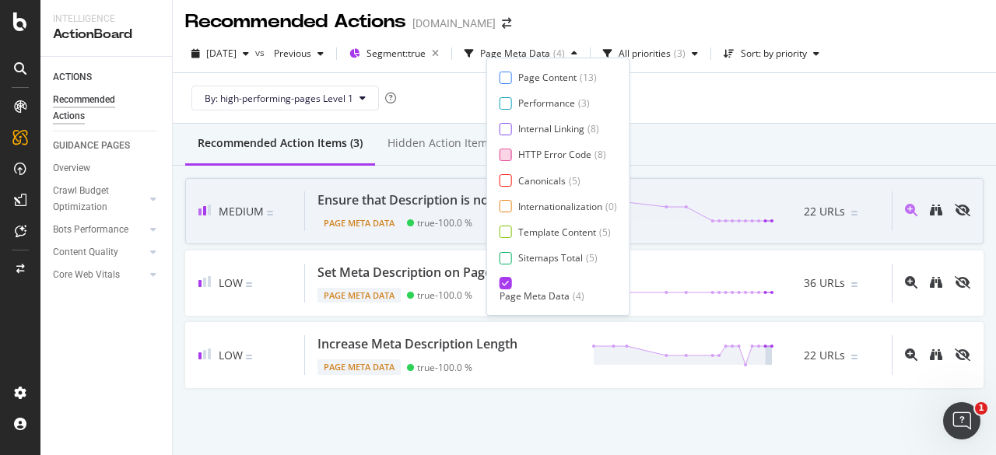
scroll to position [19, 0]
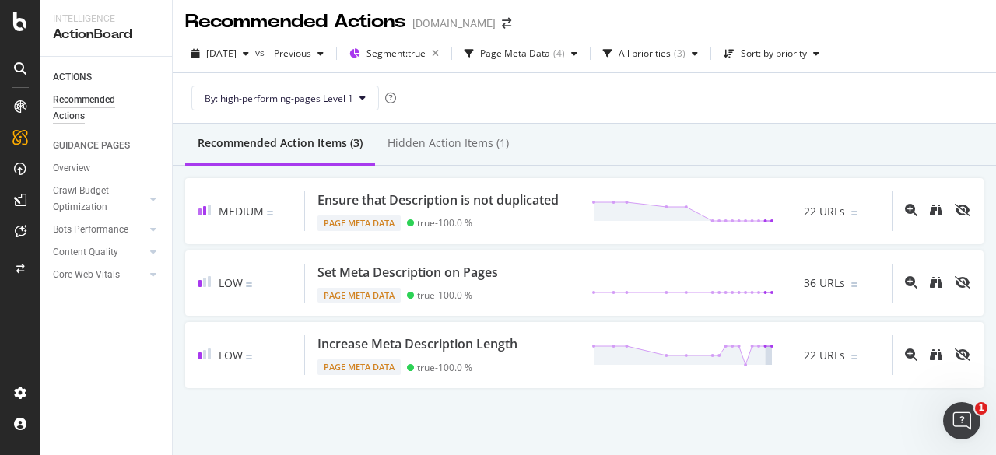
click at [455, 97] on div "By: high-performing-pages Level 1" at bounding box center [584, 98] width 798 height 50
click at [550, 49] on div "Page Meta Data" at bounding box center [515, 53] width 70 height 9
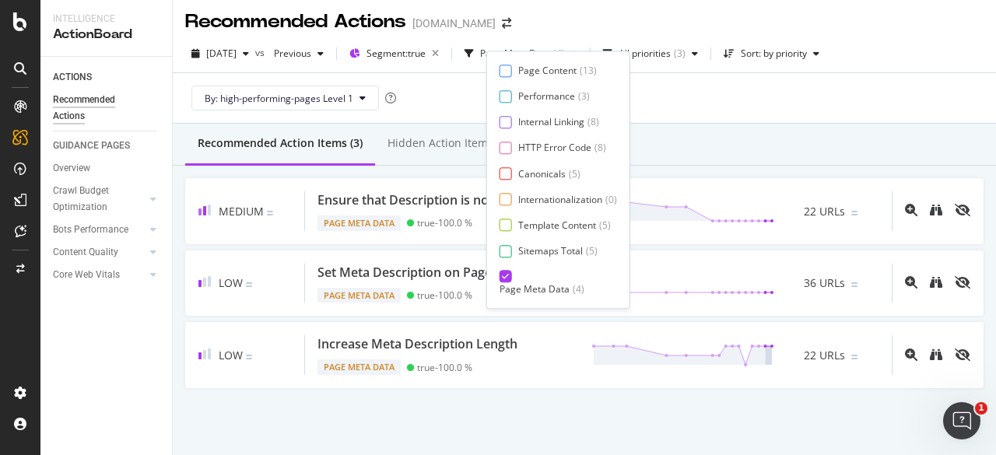
click at [507, 77] on div "Page Content ( 13 ) Performance ( 3 ) Internal Linking ( 8 ) HTTP Error Code ( …" at bounding box center [558, 180] width 117 height 232
click at [503, 91] on div at bounding box center [506, 96] width 12 height 12
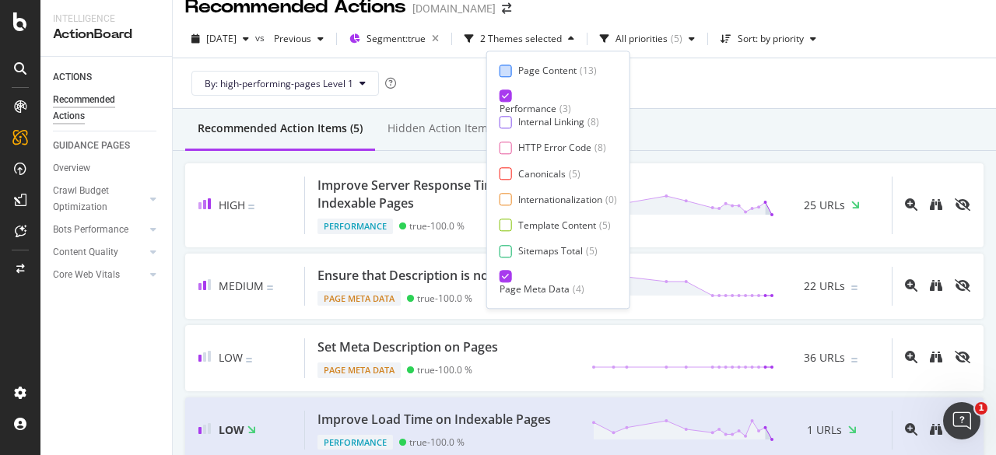
click at [509, 63] on div "Page Content ( 13 ) Performance ( 3 ) Internal Linking ( 8 ) HTTP Error Code ( …" at bounding box center [558, 180] width 144 height 258
click at [509, 79] on div "Page Content ( 13 ) Performance ( 3 ) Internal Linking ( 8 ) HTTP Error Code ( …" at bounding box center [558, 180] width 117 height 232
click at [509, 72] on div at bounding box center [506, 71] width 12 height 12
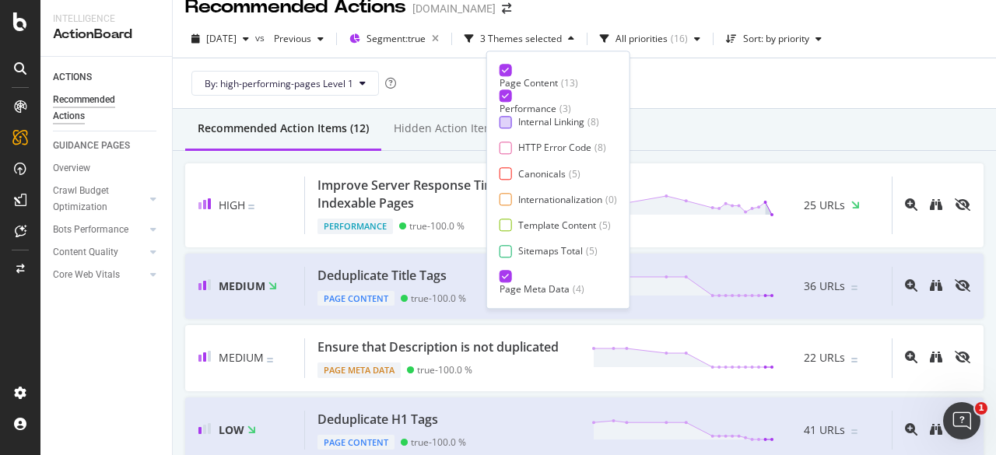
click at [504, 124] on div at bounding box center [506, 122] width 12 height 12
click at [503, 152] on div at bounding box center [506, 148] width 12 height 12
click at [510, 177] on div at bounding box center [506, 173] width 12 height 12
click at [503, 201] on div at bounding box center [506, 200] width 12 height 12
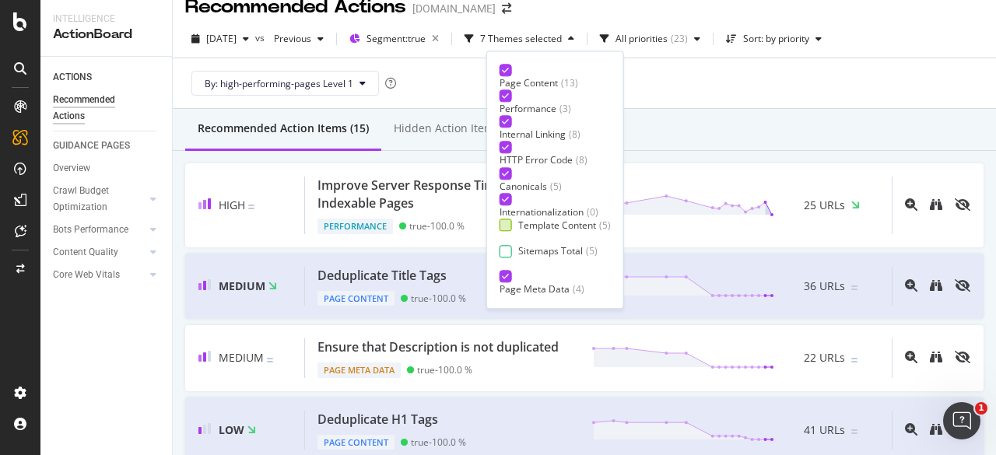
click at [508, 222] on div at bounding box center [506, 225] width 12 height 12
click at [506, 251] on div at bounding box center [506, 251] width 12 height 12
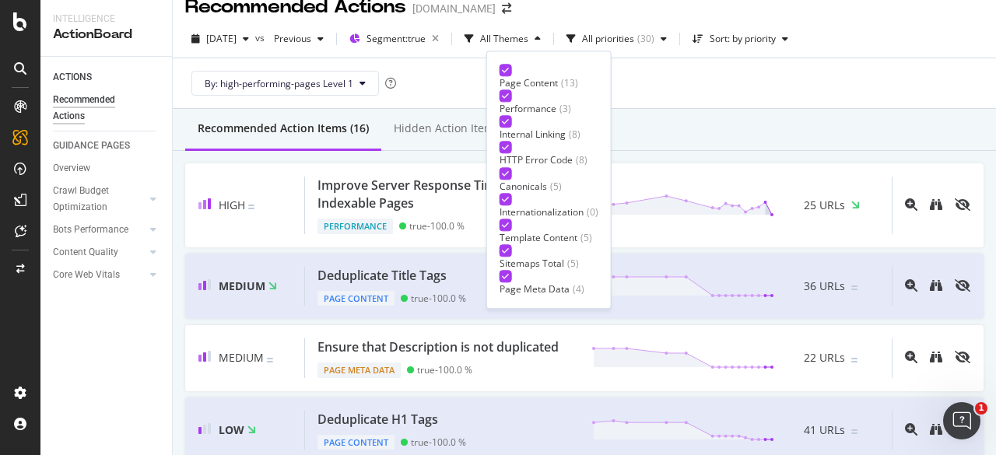
scroll to position [25, 0]
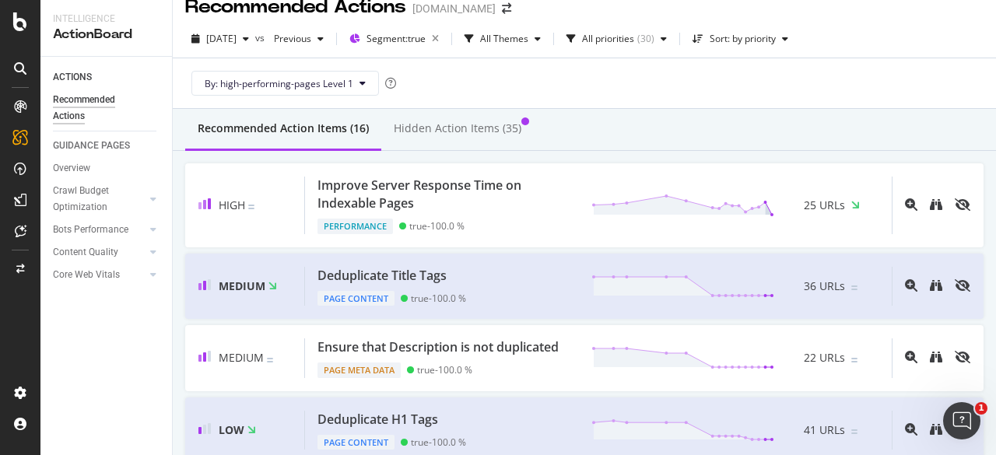
click at [773, 63] on div "By: high-performing-pages Level 1" at bounding box center [584, 83] width 798 height 50
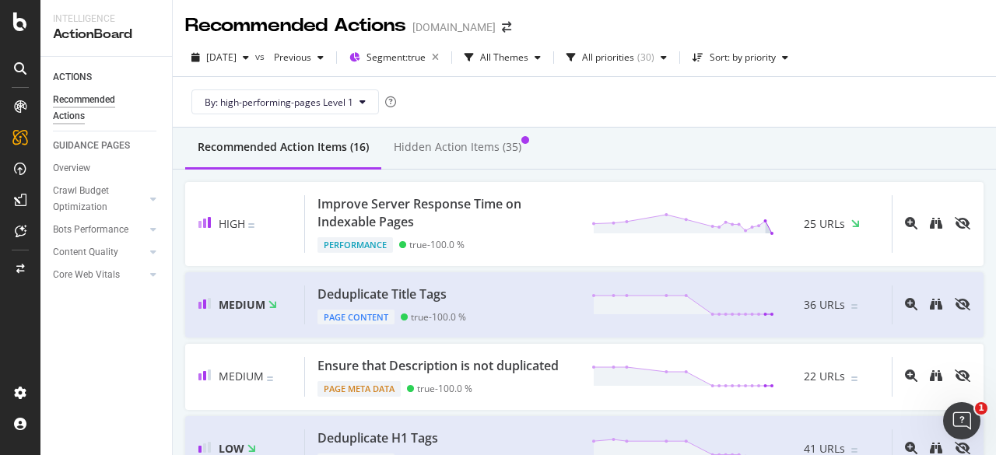
scroll to position [19, 0]
